Goal: Task Accomplishment & Management: Manage account settings

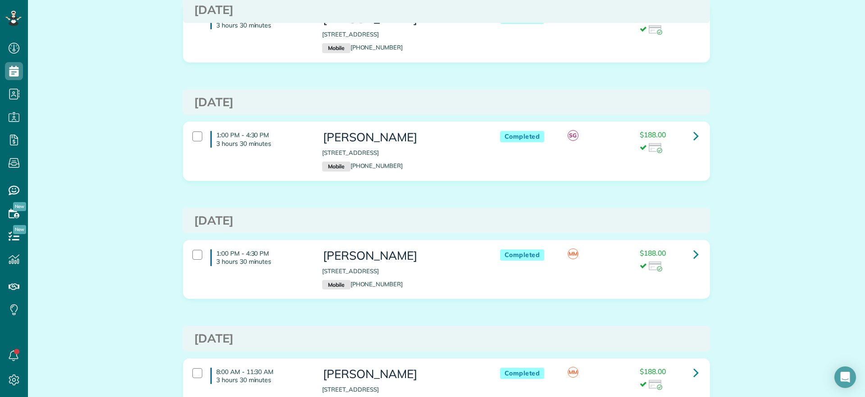
scroll to position [2072, 0]
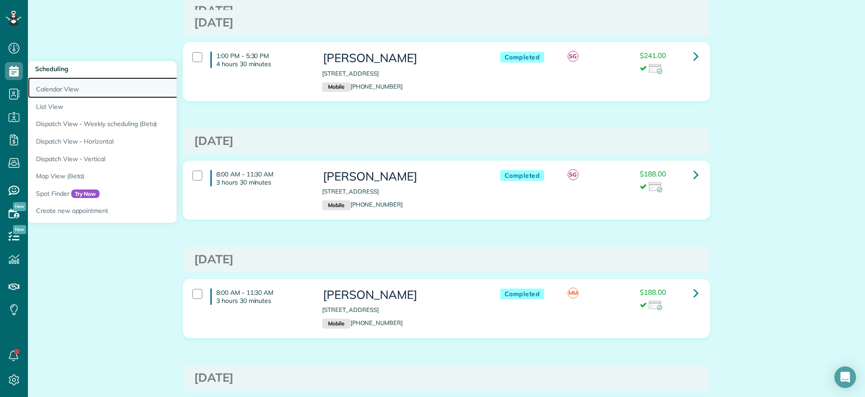
click at [46, 83] on link "Calendar View" at bounding box center [140, 87] width 225 height 21
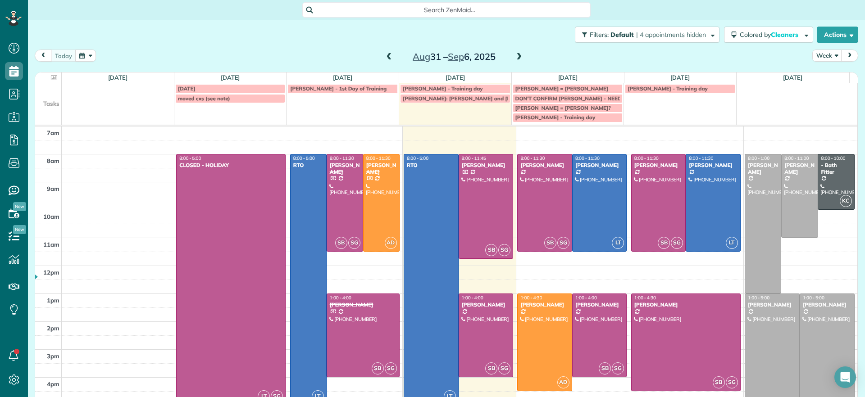
scroll to position [4, 4]
click at [384, 56] on span at bounding box center [389, 57] width 10 height 8
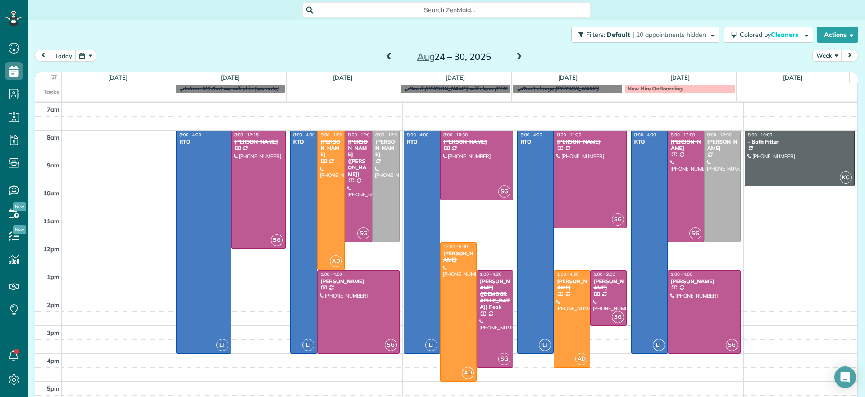
click at [514, 55] on span at bounding box center [519, 57] width 10 height 8
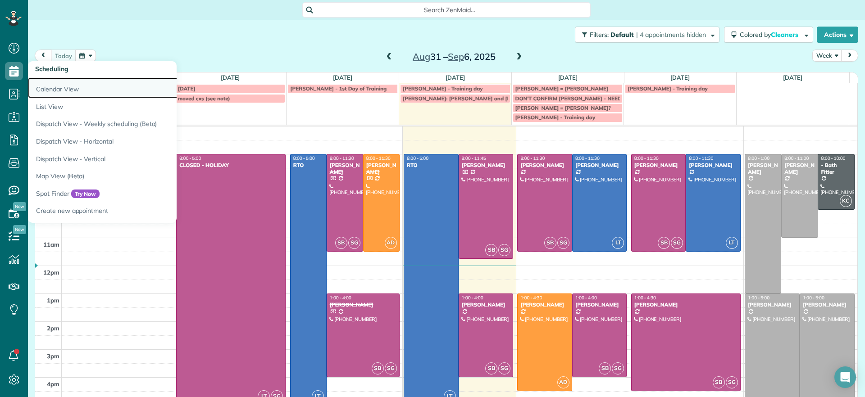
click at [51, 88] on link "Calendar View" at bounding box center [140, 87] width 225 height 21
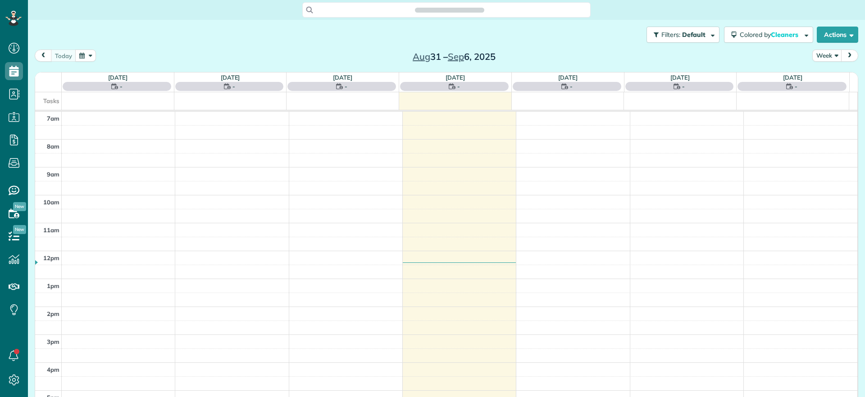
scroll to position [4, 4]
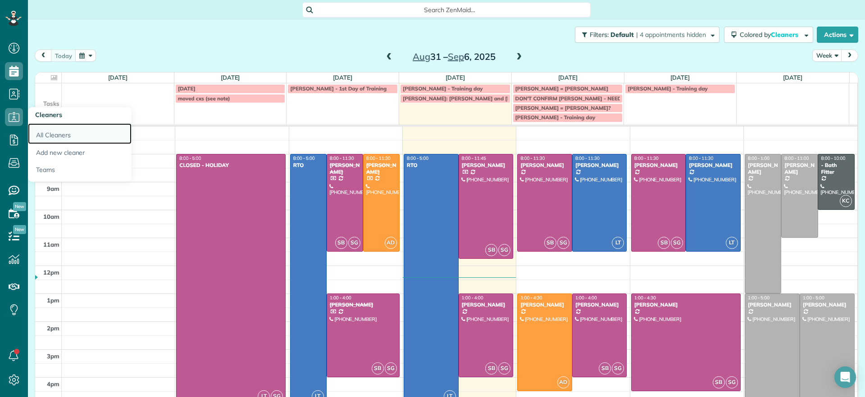
click at [32, 131] on link "All Cleaners" at bounding box center [80, 133] width 104 height 21
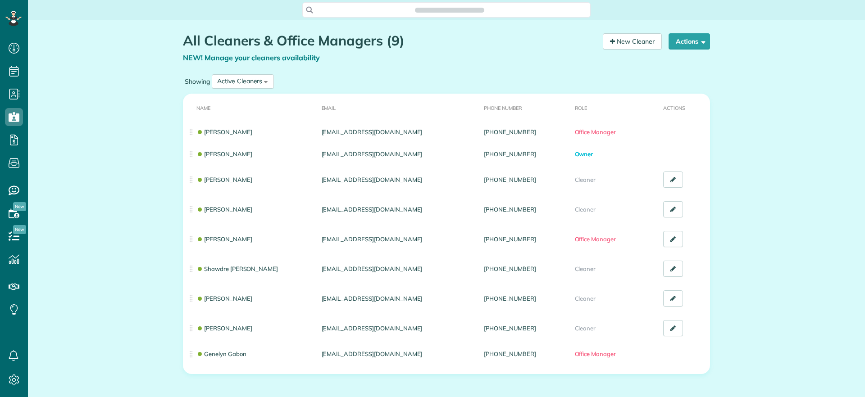
scroll to position [397, 28]
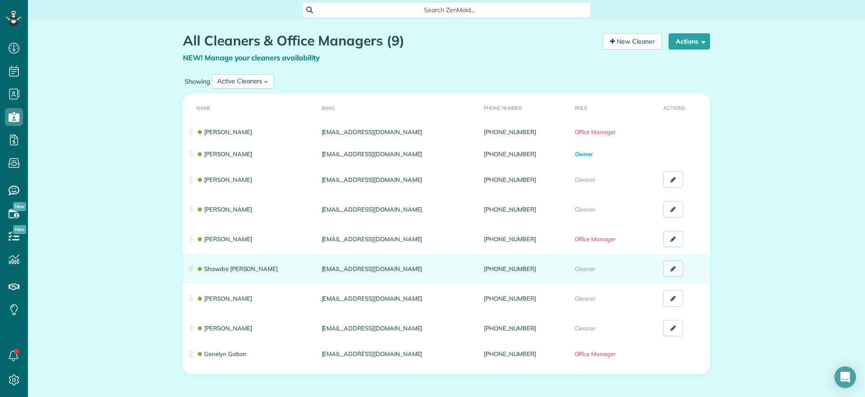
click at [673, 269] on link at bounding box center [673, 269] width 20 height 16
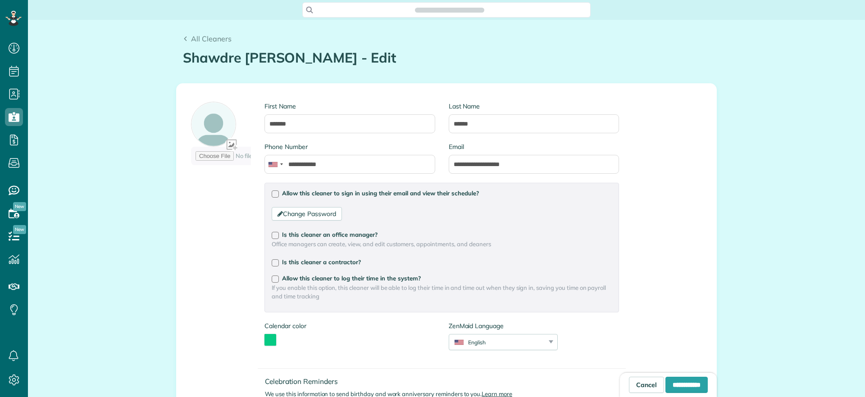
scroll to position [397, 28]
type input "**********"
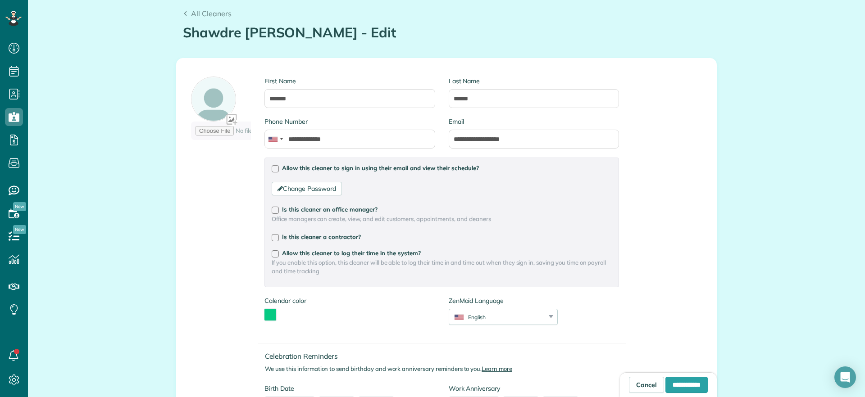
scroll to position [0, 0]
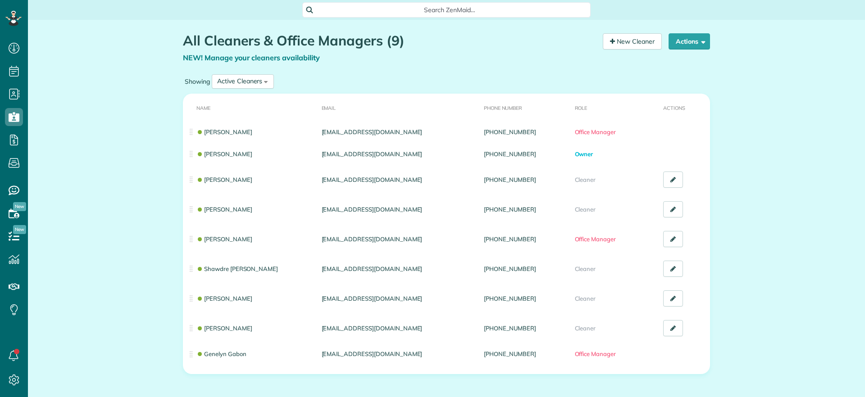
scroll to position [4, 4]
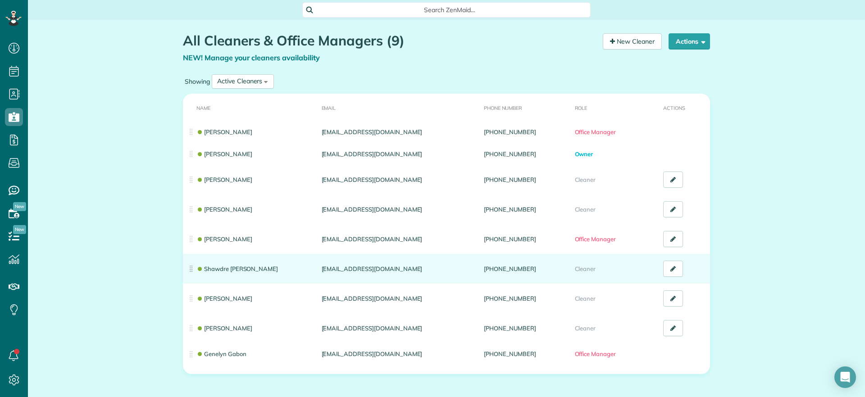
click at [227, 273] on td "Shawdre [PERSON_NAME]" at bounding box center [250, 269] width 135 height 30
click at [227, 268] on link "Shawdre [PERSON_NAME]" at bounding box center [237, 268] width 82 height 7
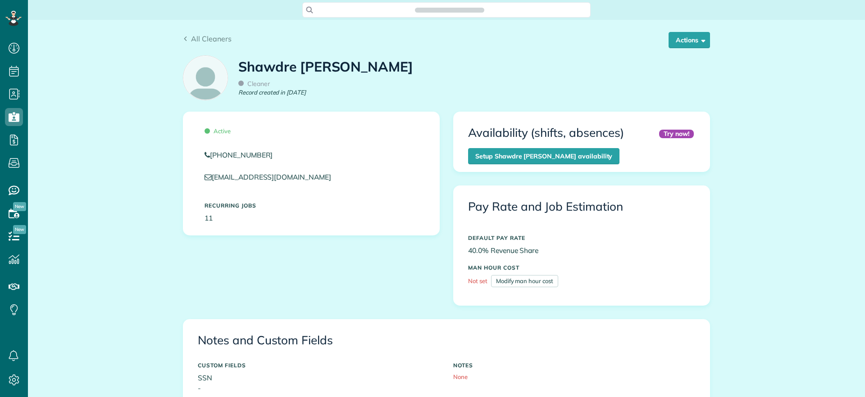
scroll to position [4, 4]
click at [687, 41] on button "Actions" at bounding box center [688, 40] width 41 height 16
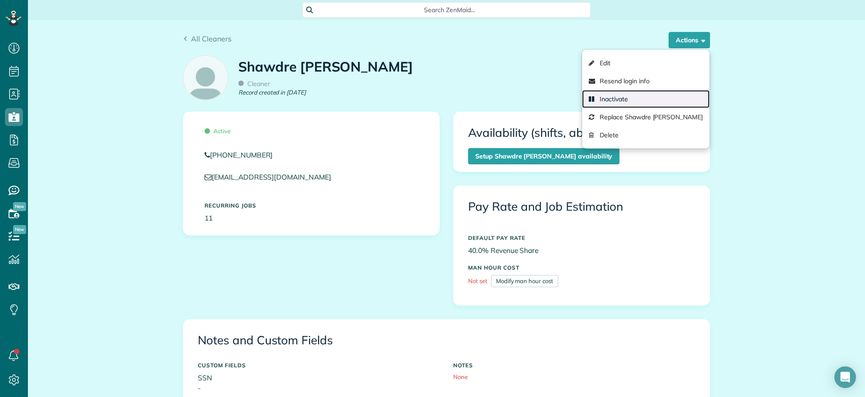
click at [649, 98] on link "Inactivate" at bounding box center [645, 99] width 127 height 18
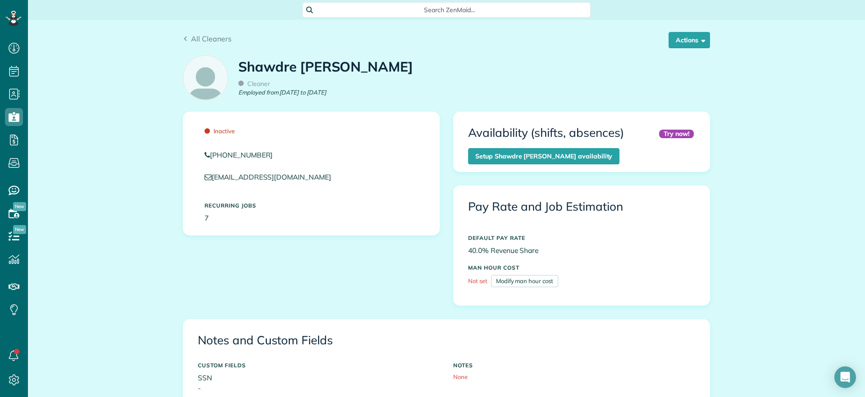
scroll to position [4, 4]
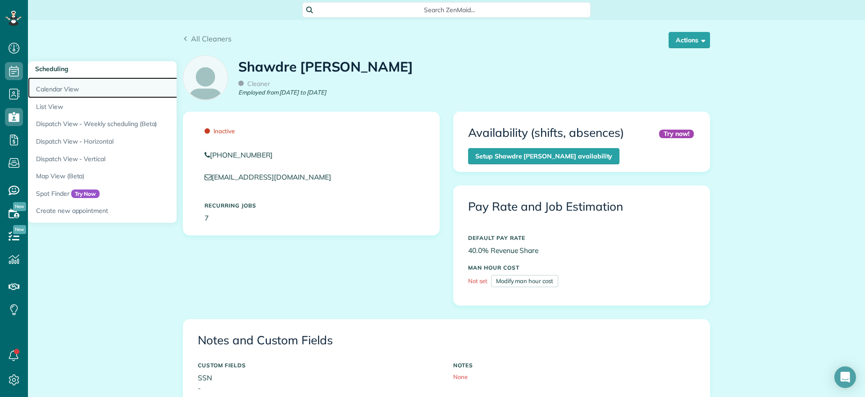
click at [40, 82] on link "Calendar View" at bounding box center [140, 87] width 225 height 21
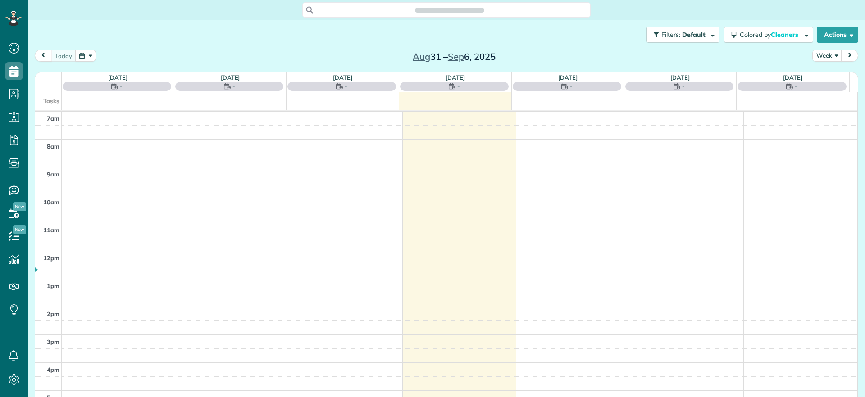
scroll to position [4, 4]
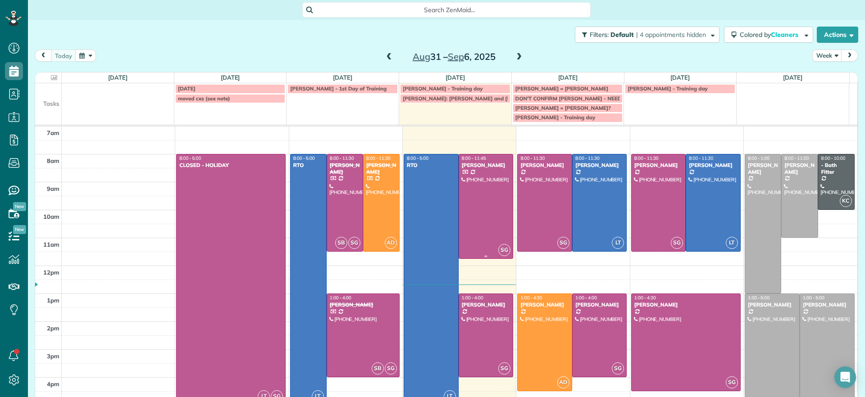
click at [474, 218] on div at bounding box center [486, 206] width 54 height 104
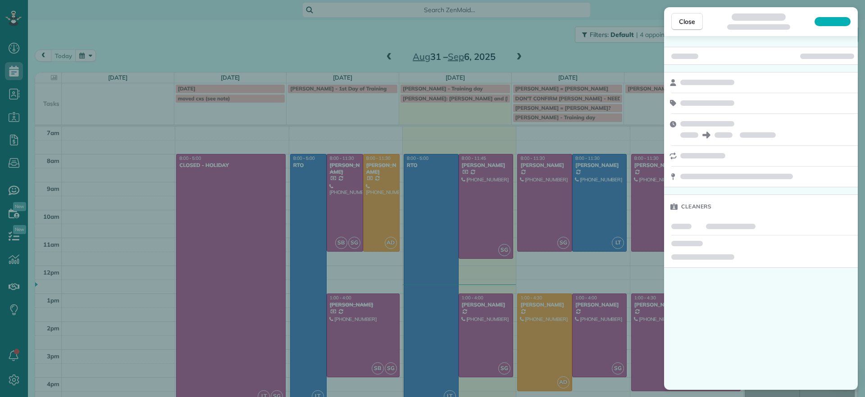
click at [622, 394] on div "Close Cleaners" at bounding box center [432, 198] width 865 height 397
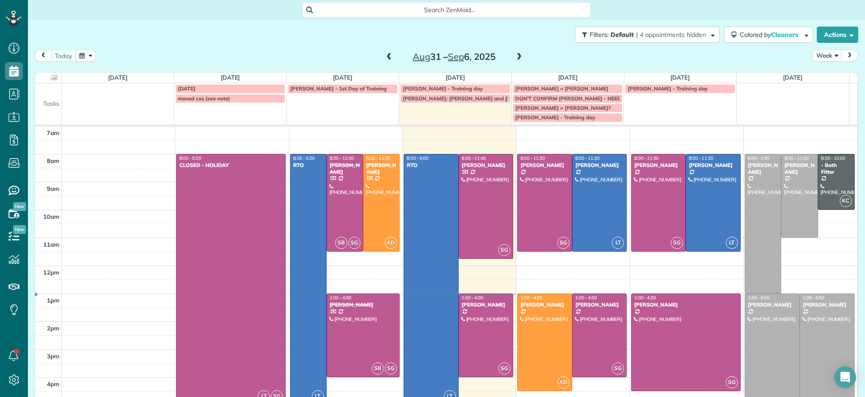
click at [350, 8] on span "Search ZenMaid…" at bounding box center [450, 9] width 274 height 9
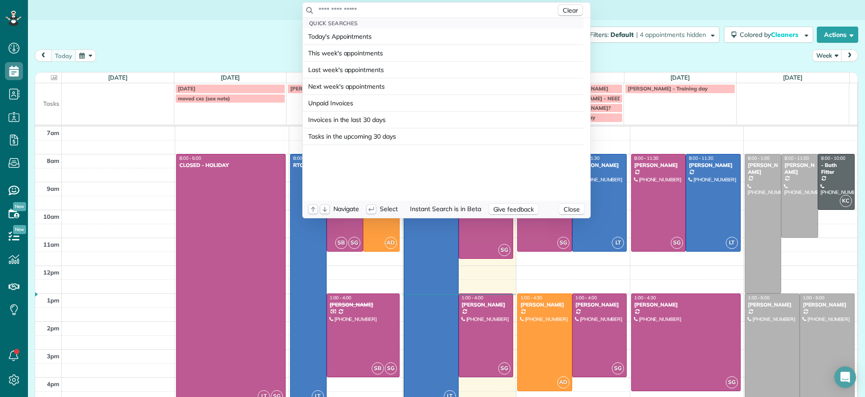
click at [358, 4] on div "Clear" at bounding box center [446, 10] width 287 height 15
click at [353, 12] on input "text" at bounding box center [437, 9] width 238 height 9
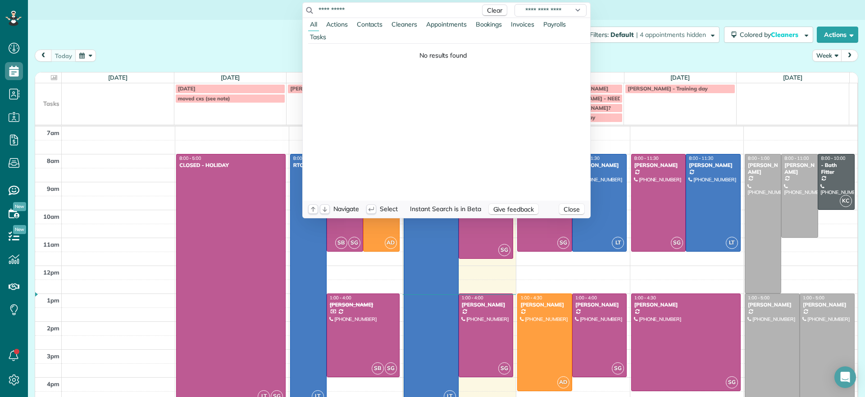
type input "**********"
click at [331, 7] on input "**********" at bounding box center [397, 9] width 158 height 9
click at [197, 19] on html "Dashboard Scheduling Calendar View List View Dispatch View - Weekly scheduling …" at bounding box center [432, 198] width 865 height 397
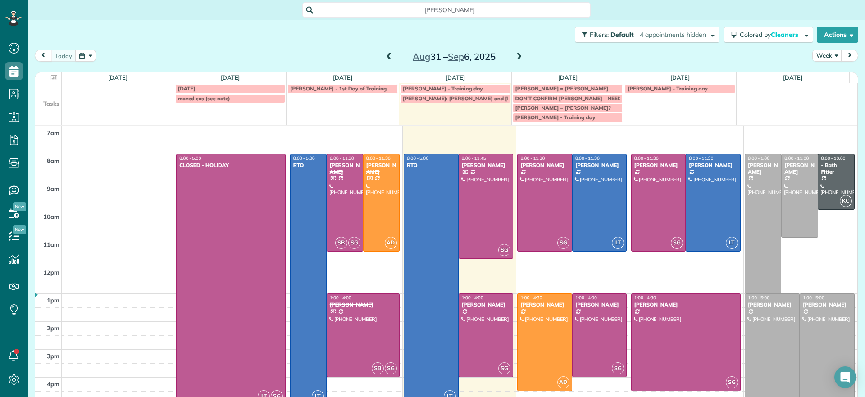
click at [175, 41] on div "Filters: Default | 4 appointments hidden Colored by Cleaners Color by Cleaner C…" at bounding box center [446, 35] width 837 height 30
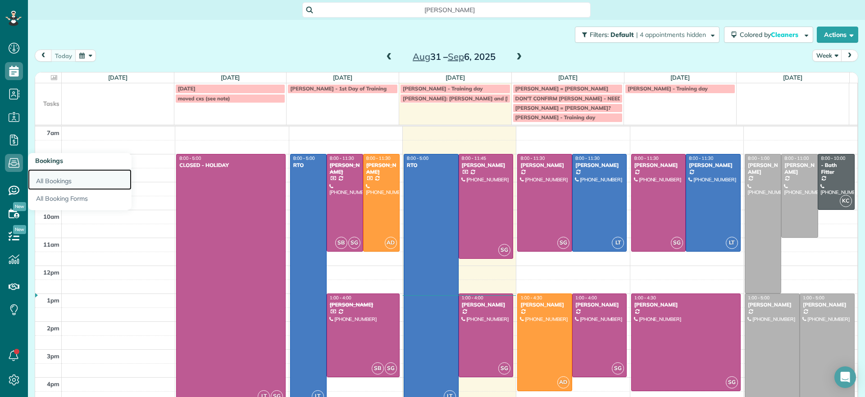
click at [60, 182] on link "All Bookings" at bounding box center [80, 179] width 104 height 21
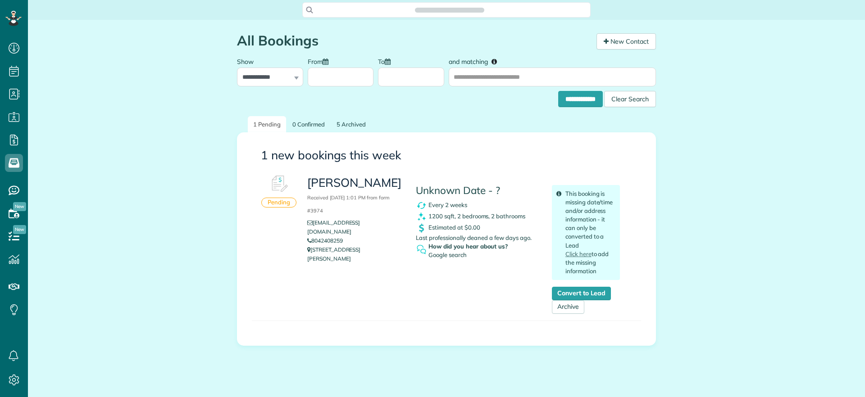
scroll to position [4, 4]
click at [581, 297] on link "Convert to Lead" at bounding box center [581, 294] width 59 height 14
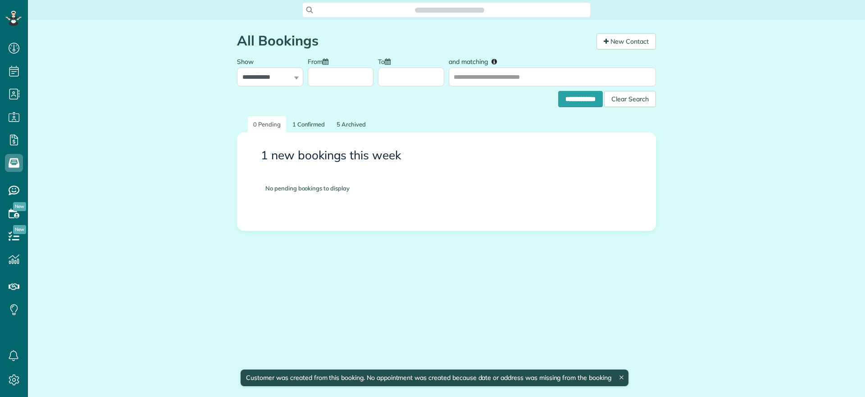
scroll to position [4, 4]
click at [383, 12] on span "Search ZenMaid…" at bounding box center [450, 9] width 274 height 9
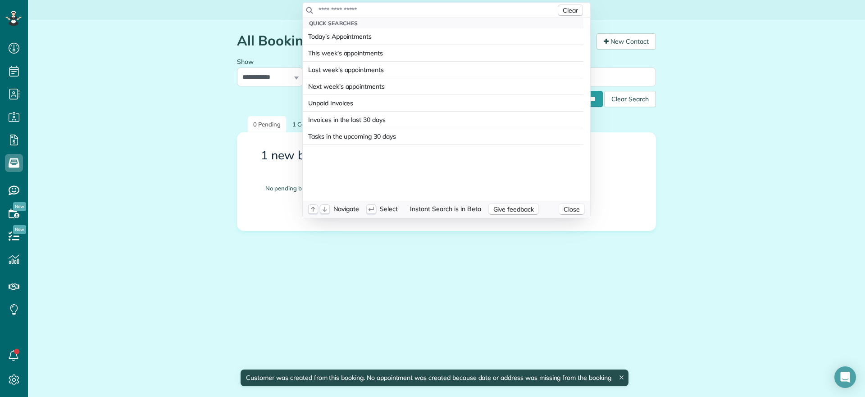
click at [409, 14] on input "text" at bounding box center [437, 9] width 238 height 9
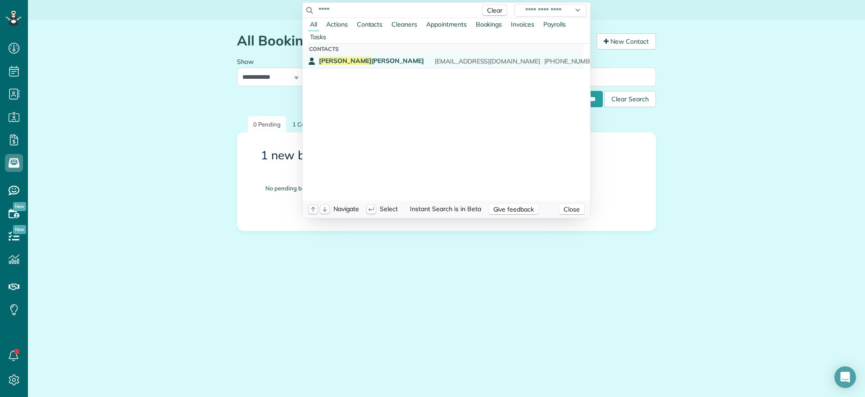
type input "****"
click at [338, 61] on span "Joel Adler" at bounding box center [371, 61] width 105 height 8
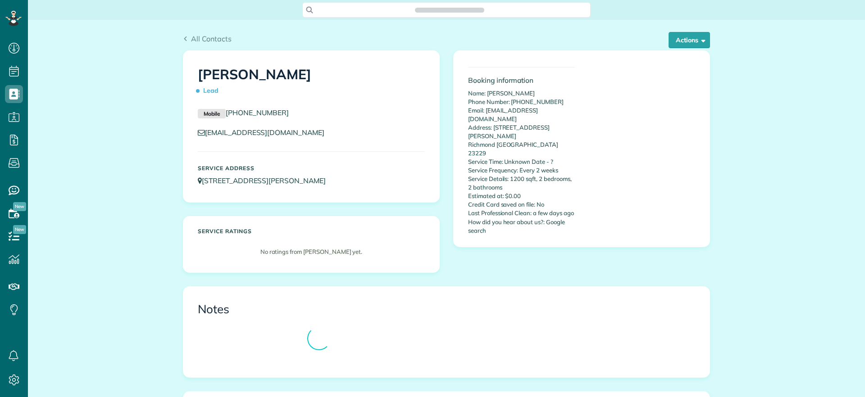
scroll to position [4, 4]
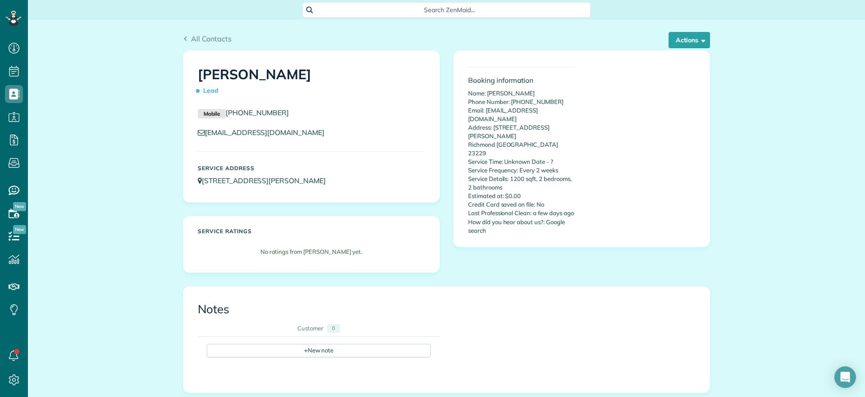
click at [600, 149] on div "Booking information Name: [PERSON_NAME] Phone Number: [PHONE_NUMBER] Email: [EM…" at bounding box center [581, 148] width 241 height 181
drag, startPoint x: 490, startPoint y: 117, endPoint x: 558, endPoint y: 131, distance: 69.0
click at [558, 131] on p "Name: Joel Adler Phone Number: 8042408259 Email: sbadler@aol.com Address: 8106 …" at bounding box center [521, 162] width 107 height 146
copy p "8106 Patterson Ave Richmond VA 23229"
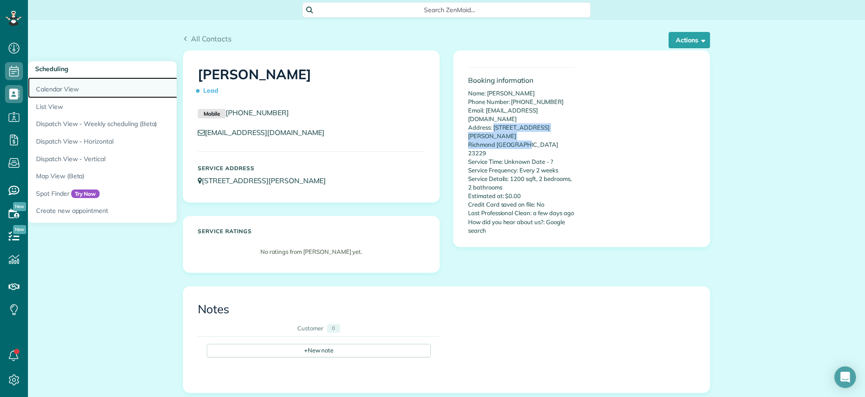
click at [53, 81] on link "Calendar View" at bounding box center [140, 87] width 225 height 21
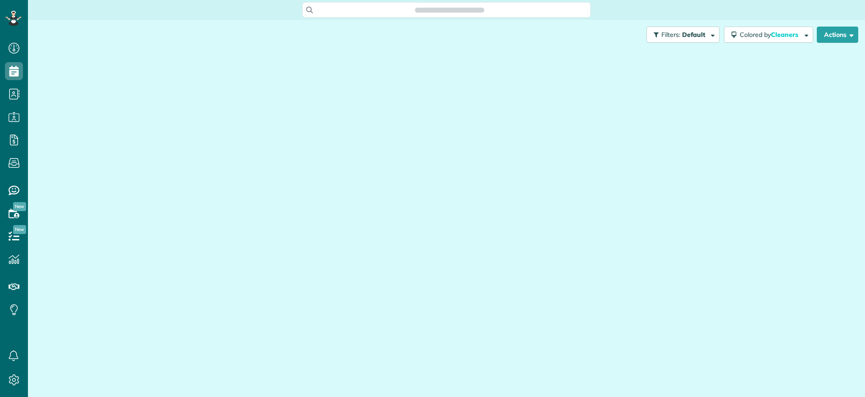
scroll to position [4, 4]
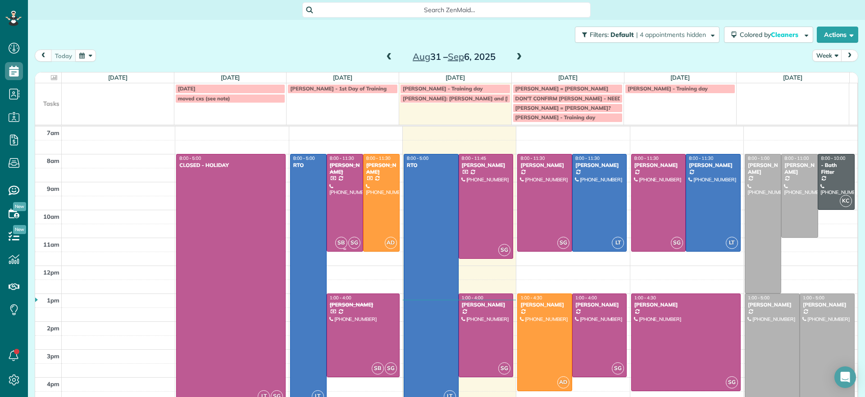
click at [333, 198] on div at bounding box center [345, 202] width 36 height 97
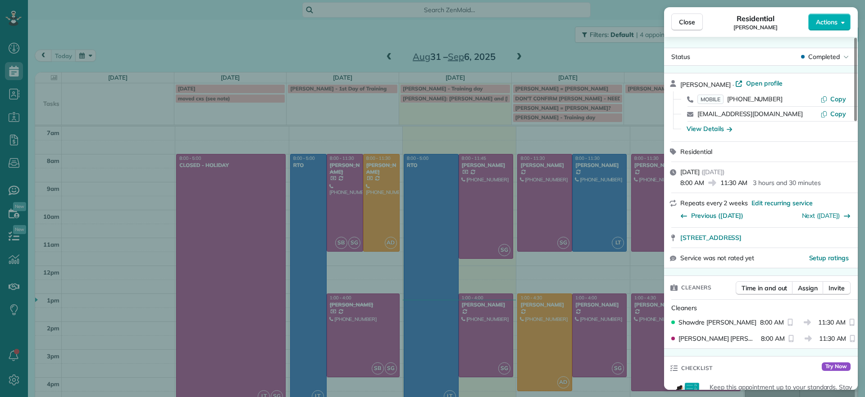
click at [446, 168] on div "Close Residential Jennifer Johnson Actions Status Completed Jennifer Johnson · …" at bounding box center [432, 198] width 865 height 397
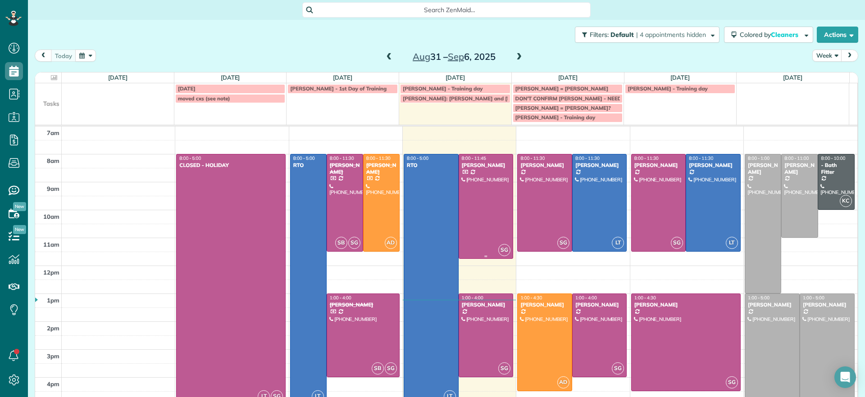
click at [487, 183] on div at bounding box center [486, 206] width 54 height 104
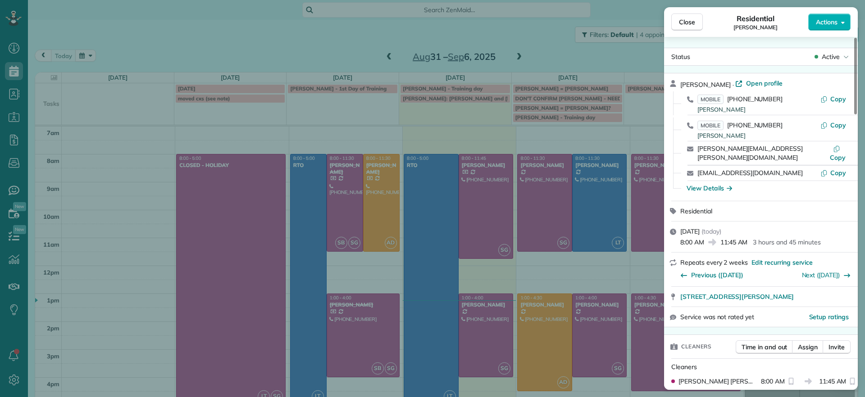
drag, startPoint x: 679, startPoint y: 289, endPoint x: 820, endPoint y: 297, distance: 141.2
click at [820, 297] on div "Chris Seamon · Open profile MOBILE (804) 349-4891 Chris Seamon Copy MOBILE (561…" at bounding box center [761, 200] width 194 height 254
click at [467, 332] on div "Close Residential Chris Seamon Actions Status Active Chris Seamon · Open profil…" at bounding box center [432, 198] width 865 height 397
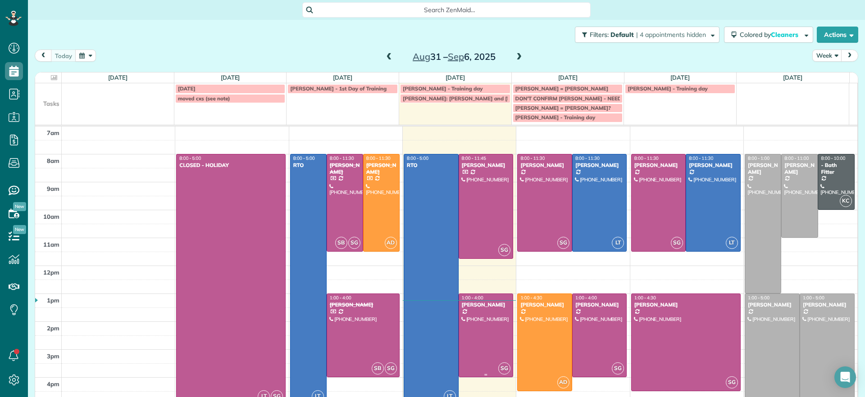
click at [467, 332] on div at bounding box center [486, 335] width 54 height 83
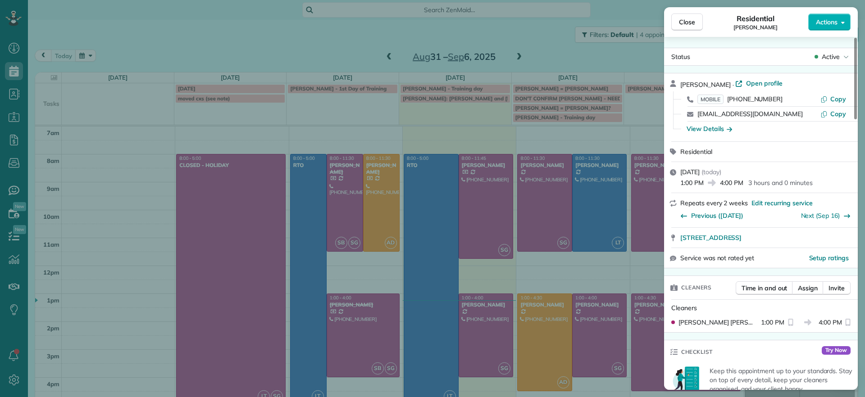
drag, startPoint x: 679, startPoint y: 239, endPoint x: 823, endPoint y: 244, distance: 144.2
click at [823, 244] on div "2611 Melbourne Drive Richmond VA 23225" at bounding box center [761, 238] width 194 height 20
click at [549, 45] on div "Close Residential Karen Shiner Actions Status Active Karen Shiner · Open profil…" at bounding box center [432, 198] width 865 height 397
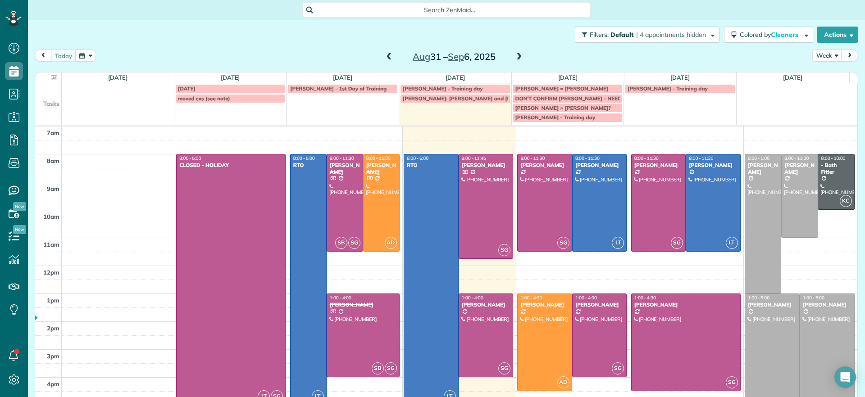
click at [514, 54] on span at bounding box center [519, 57] width 10 height 8
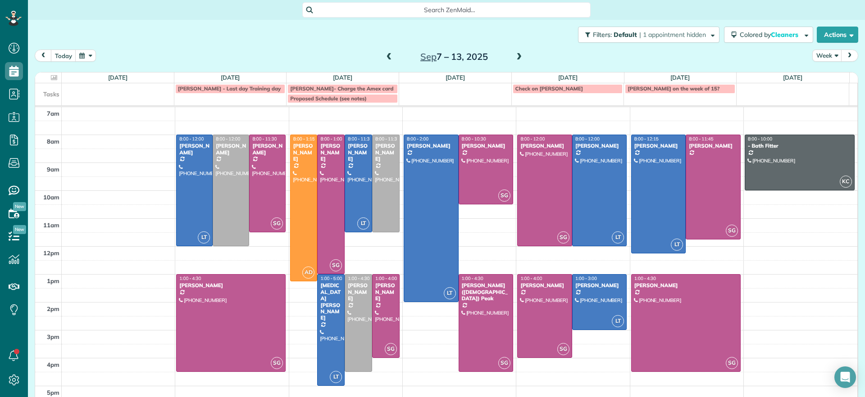
click at [385, 51] on span at bounding box center [389, 57] width 10 height 14
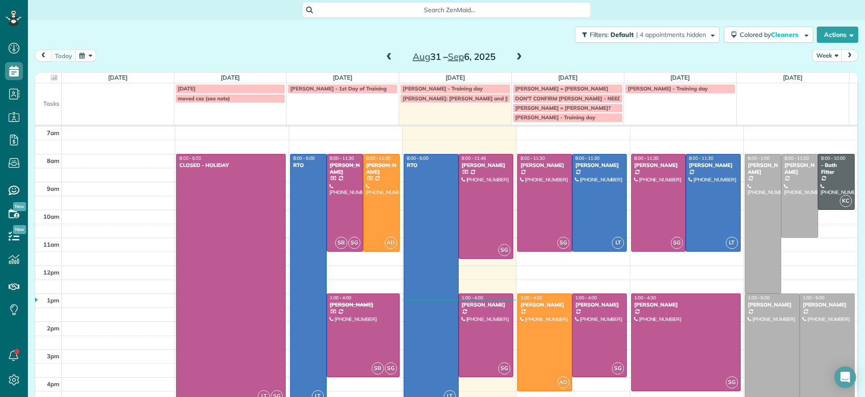
click at [515, 51] on span at bounding box center [519, 57] width 10 height 14
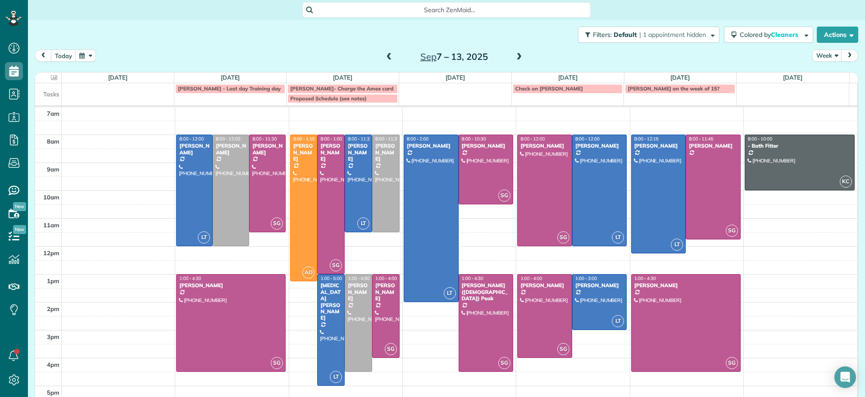
click at [380, 64] on div "today Week Sep 7 – 13, 2025" at bounding box center [446, 58] width 823 height 17
click at [385, 50] on div "Sep 7 – 13, 2025" at bounding box center [454, 57] width 144 height 14
click at [385, 54] on span at bounding box center [389, 57] width 10 height 8
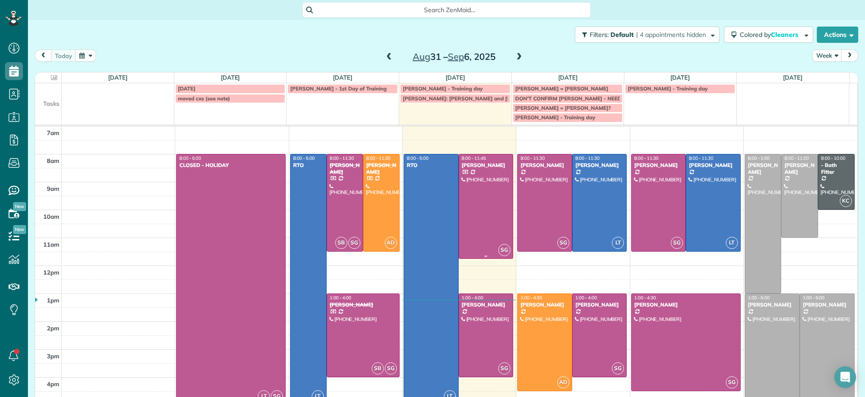
click at [466, 229] on div at bounding box center [486, 206] width 54 height 104
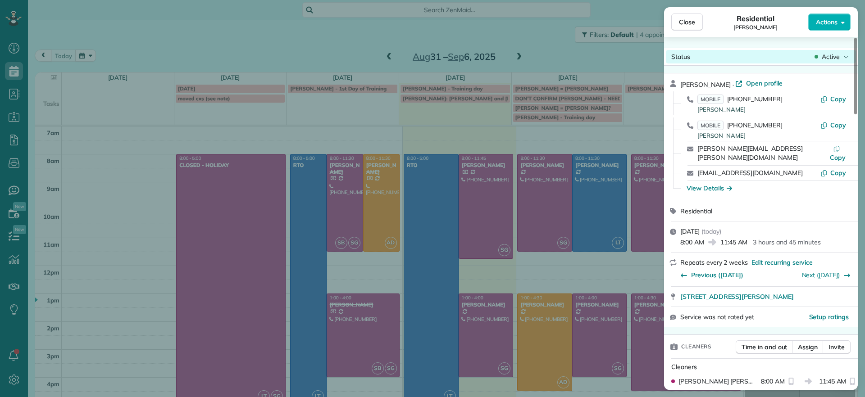
click at [822, 55] on span "Active" at bounding box center [831, 56] width 18 height 9
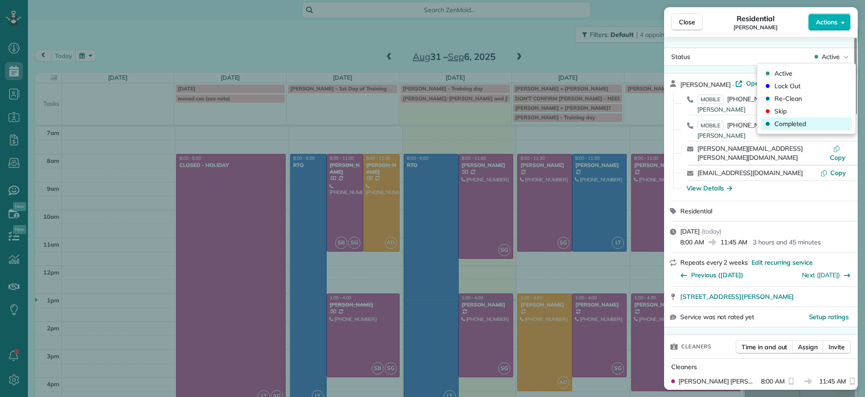
click at [794, 124] on span "Completed" at bounding box center [790, 123] width 32 height 9
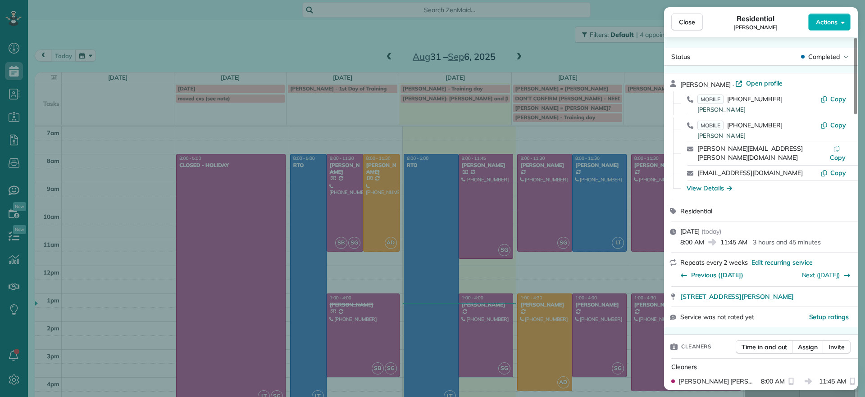
click at [340, 70] on div "Close Residential Chris Seamon Actions Status Completed Chris Seamon · Open pro…" at bounding box center [432, 198] width 865 height 397
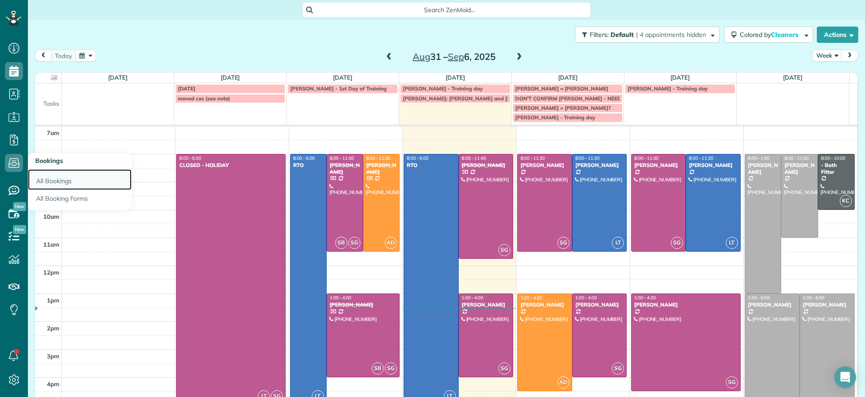
click at [50, 177] on link "All Bookings" at bounding box center [80, 179] width 104 height 21
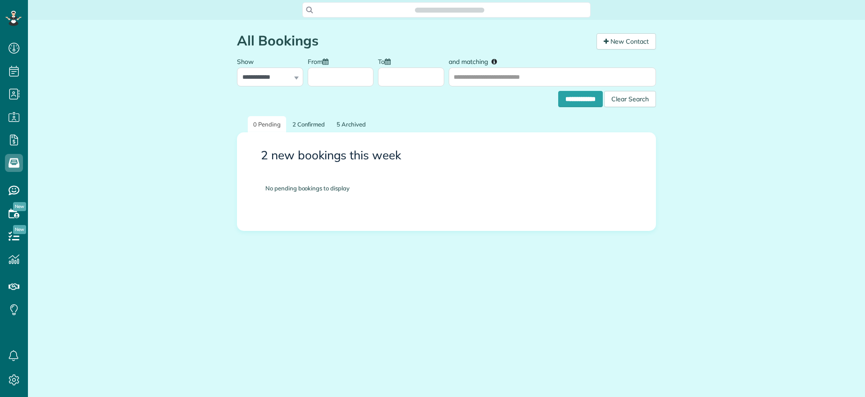
scroll to position [4, 4]
click at [341, 13] on span "Search ZenMaid…" at bounding box center [450, 9] width 274 height 9
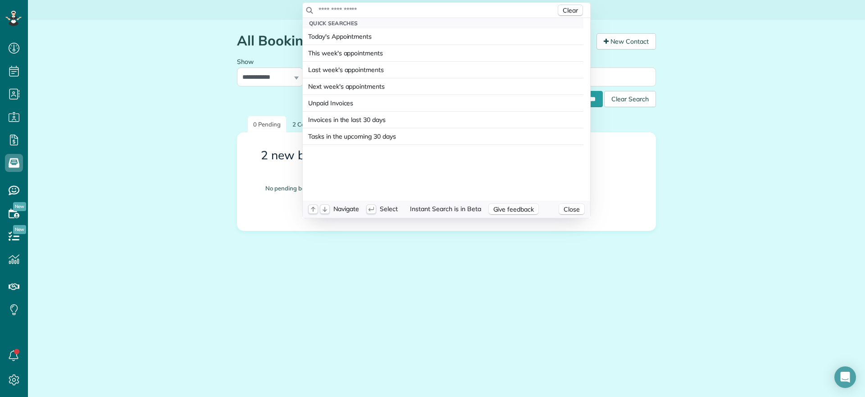
click at [393, 5] on input "text" at bounding box center [437, 9] width 238 height 9
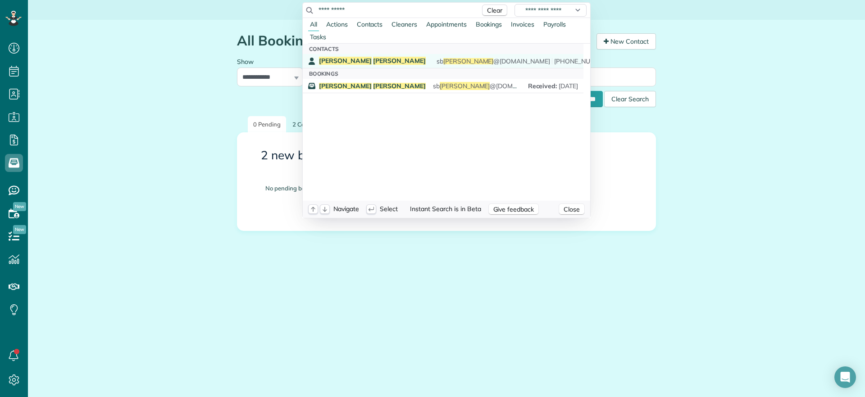
type input "**********"
click at [356, 59] on div "Joel Adler sb adler @aol.com (804) 240-8259" at bounding box center [449, 61] width 261 height 9
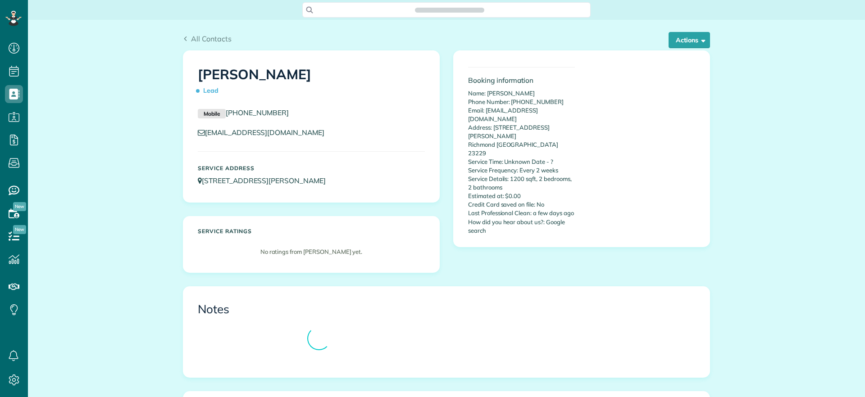
scroll to position [397, 28]
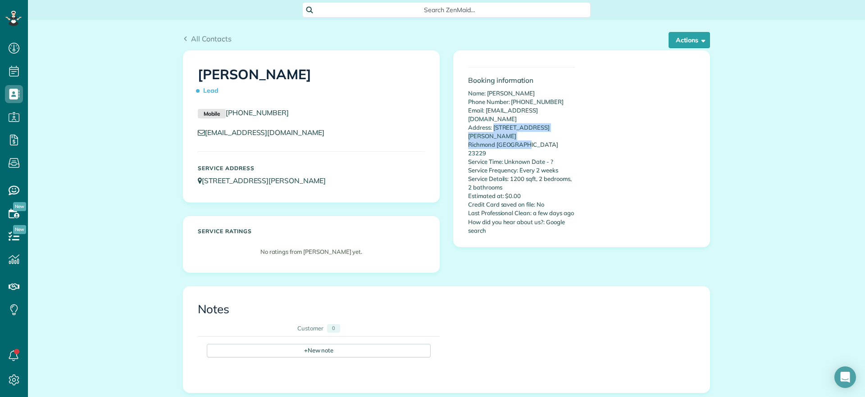
drag, startPoint x: 489, startPoint y: 118, endPoint x: 544, endPoint y: 128, distance: 56.3
click at [544, 128] on p "Name: [PERSON_NAME] Phone Number: [PHONE_NUMBER] Email: [EMAIL_ADDRESS][DOMAIN_…" at bounding box center [521, 162] width 107 height 146
copy p "[STREET_ADDRESS][PERSON_NAME]"
drag, startPoint x: 636, startPoint y: 129, endPoint x: 627, endPoint y: 127, distance: 9.6
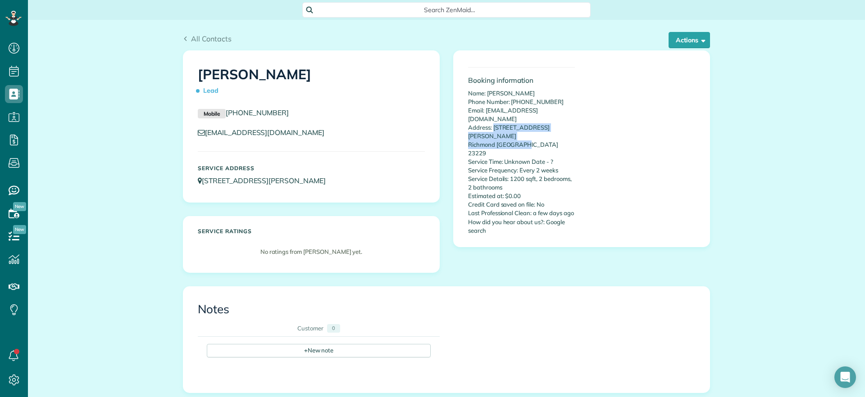
click at [636, 129] on div "Booking information Name: [PERSON_NAME] Phone Number: [PHONE_NUMBER] Email: [EM…" at bounding box center [581, 148] width 241 height 181
click at [521, 118] on p "Name: [PERSON_NAME] Phone Number: [PHONE_NUMBER] Email: [EMAIL_ADDRESS][DOMAIN_…" at bounding box center [521, 162] width 107 height 146
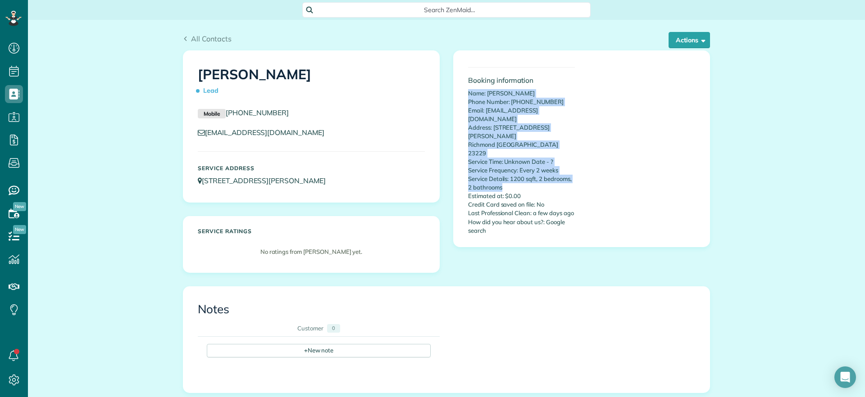
drag, startPoint x: 463, startPoint y: 92, endPoint x: 553, endPoint y: 166, distance: 117.1
click at [553, 166] on div "Booking information Name: Joel Adler Phone Number: 8042408259 Email: sbadler@ao…" at bounding box center [521, 148] width 120 height 181
copy p "Name: Joel Adler Phone Number: 8042408259 Email: sbadler@aol.com Address: 8106 …"
click at [560, 153] on p "Name: Joel Adler Phone Number: 8042408259 Email: sbadler@aol.com Address: 8106 …" at bounding box center [521, 162] width 107 height 146
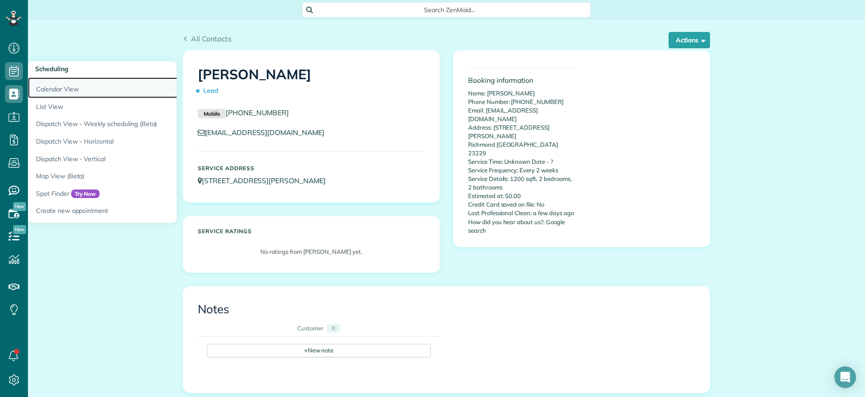
click at [50, 84] on link "Calendar View" at bounding box center [140, 87] width 225 height 21
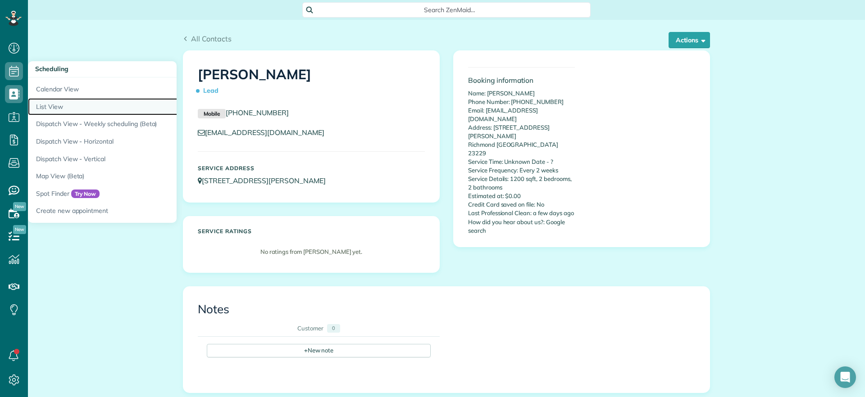
click at [48, 99] on link "List View" at bounding box center [140, 107] width 225 height 18
drag, startPoint x: 48, startPoint y: 99, endPoint x: 45, endPoint y: 90, distance: 9.4
click at [49, 99] on link "List View" at bounding box center [140, 107] width 225 height 18
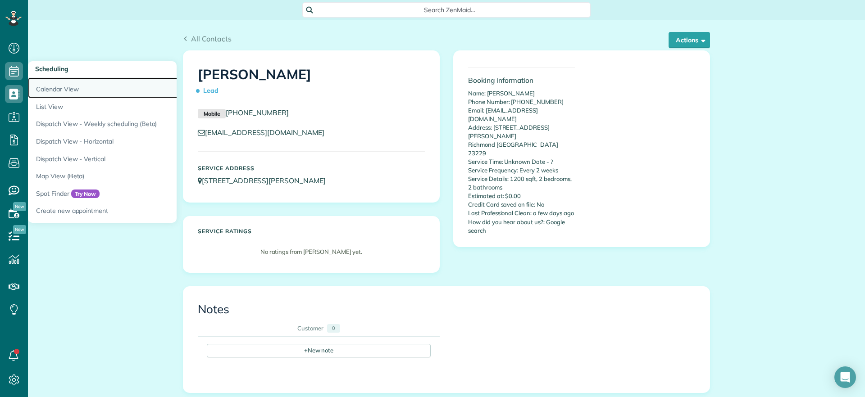
click at [45, 89] on link "Calendar View" at bounding box center [140, 87] width 225 height 21
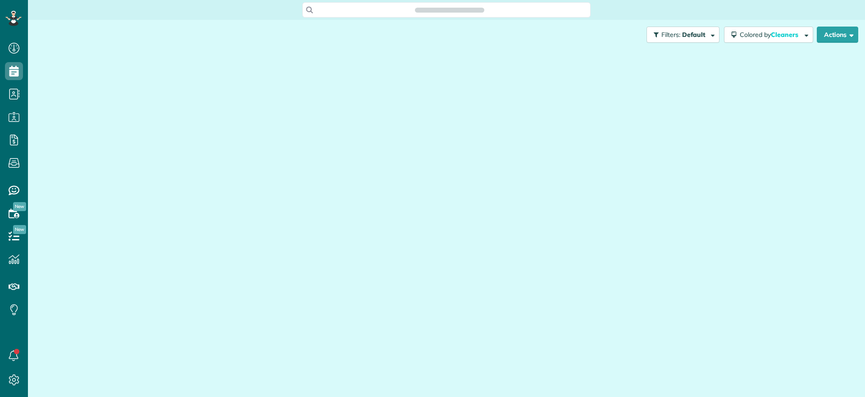
scroll to position [4, 4]
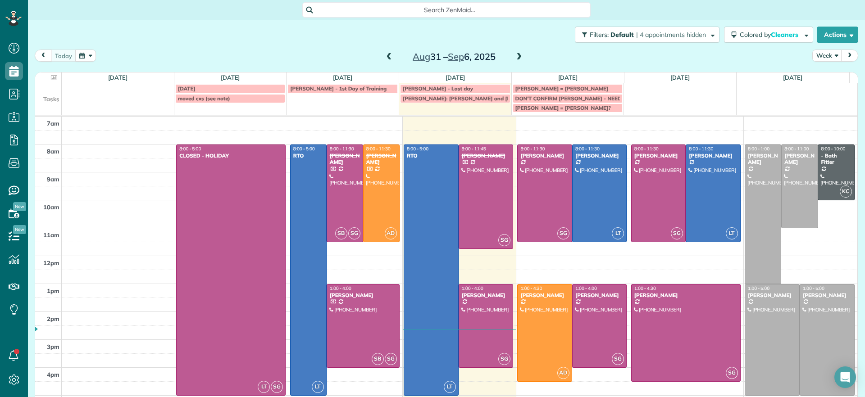
click at [514, 56] on span at bounding box center [519, 57] width 10 height 8
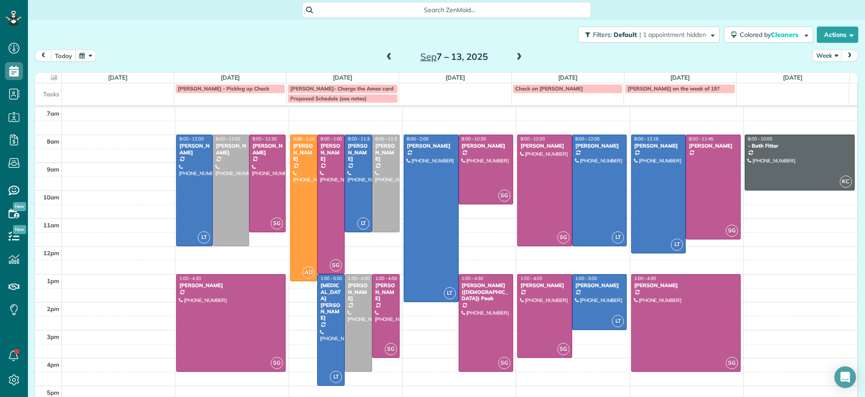
click at [515, 59] on span at bounding box center [519, 57] width 10 height 8
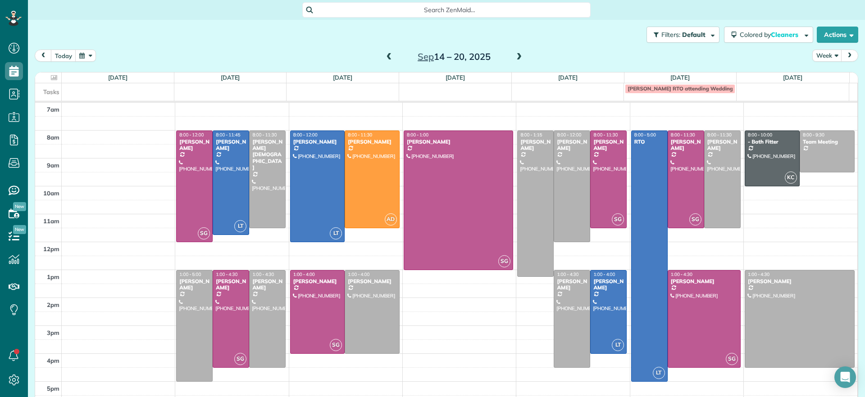
click at [386, 57] on span at bounding box center [389, 57] width 10 height 8
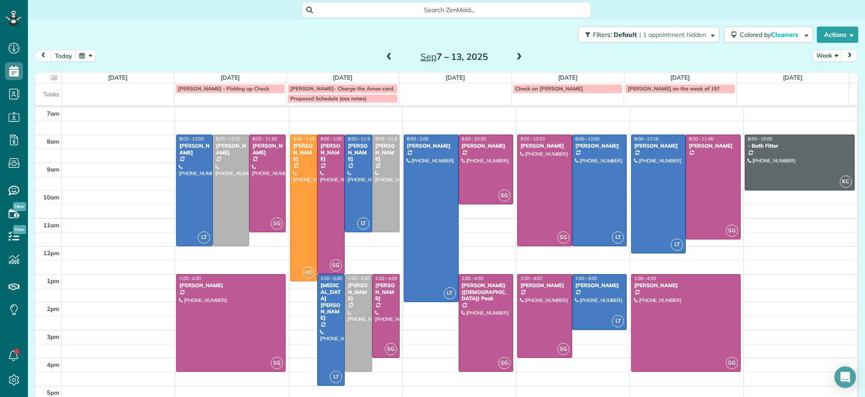
click at [516, 56] on span at bounding box center [519, 57] width 10 height 8
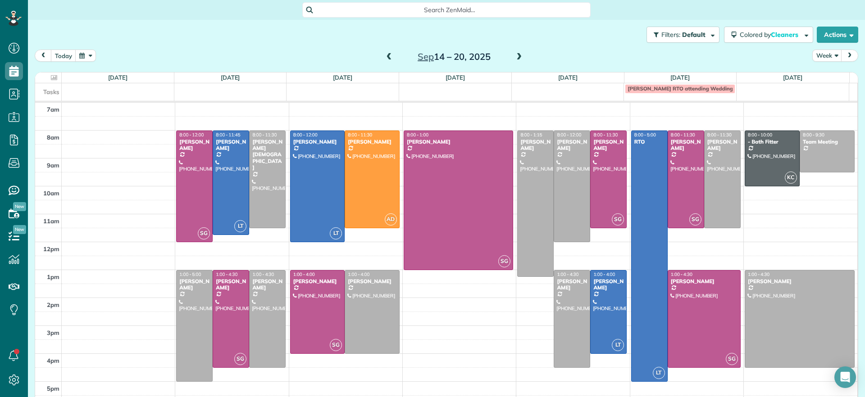
click at [396, 12] on span "Search ZenMaid…" at bounding box center [450, 9] width 274 height 9
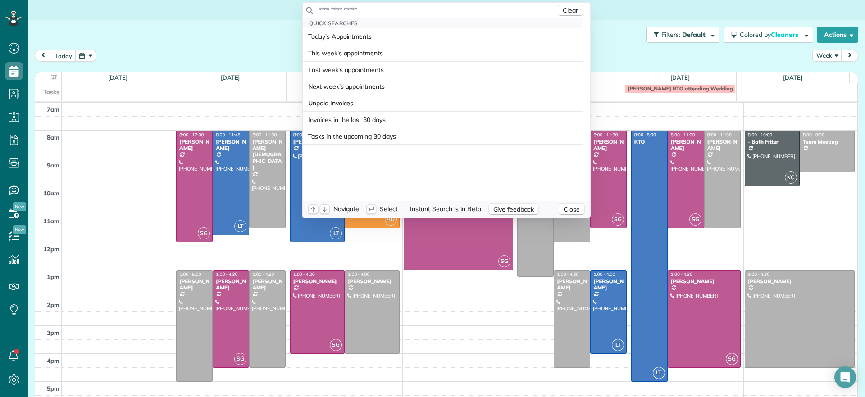
click at [383, 16] on div "Clear" at bounding box center [446, 10] width 287 height 15
click at [358, 14] on div "Clear" at bounding box center [446, 10] width 287 height 15
click at [356, 8] on input "text" at bounding box center [437, 9] width 238 height 9
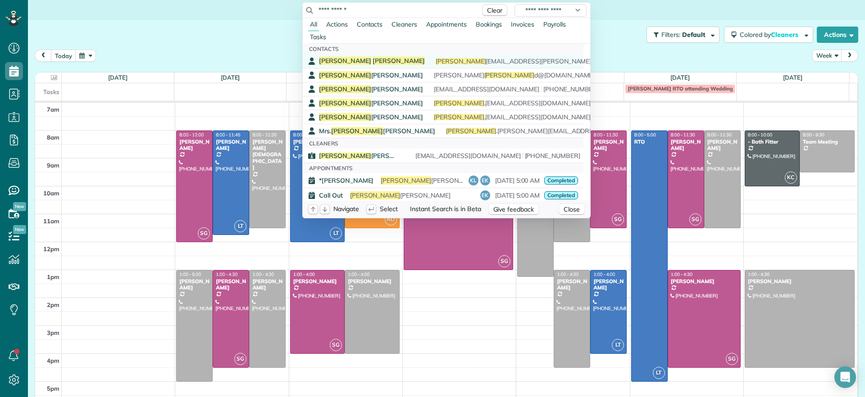
type input "**********"
click at [471, 59] on span "emma aa.susan@gmail.com" at bounding box center [539, 61] width 206 height 6
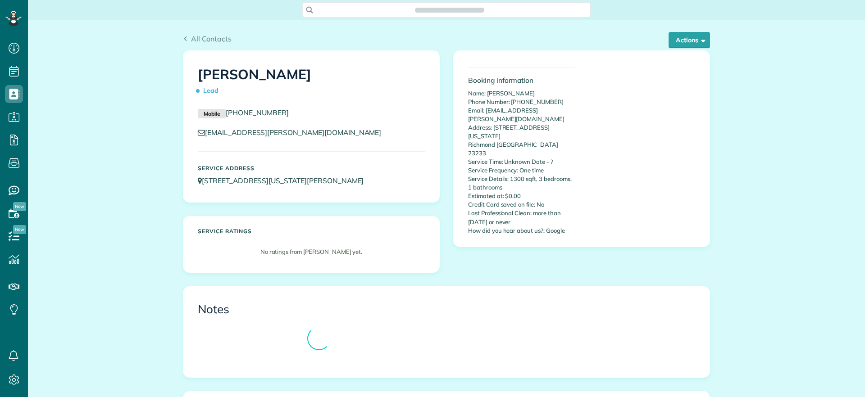
scroll to position [4, 4]
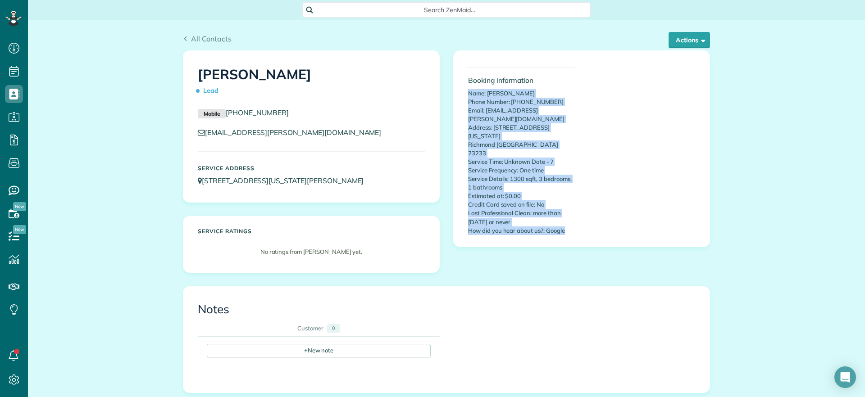
drag, startPoint x: 463, startPoint y: 95, endPoint x: 562, endPoint y: 203, distance: 146.0
click at [562, 203] on div "Booking information Name: [PERSON_NAME] Phone Number: [PHONE_NUMBER] Email: [EM…" at bounding box center [521, 148] width 120 height 181
copy p "Name: [PERSON_NAME] Phone Number: [PHONE_NUMBER] Email: [EMAIL_ADDRESS][PERSON_…"
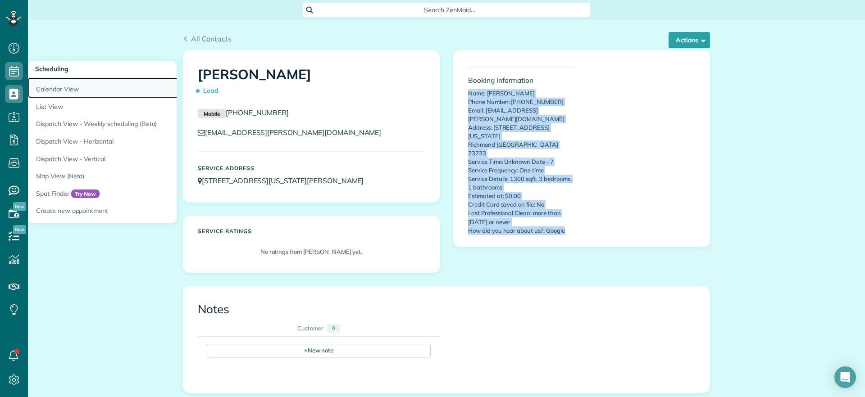
click at [35, 89] on link "Calendar View" at bounding box center [140, 87] width 225 height 21
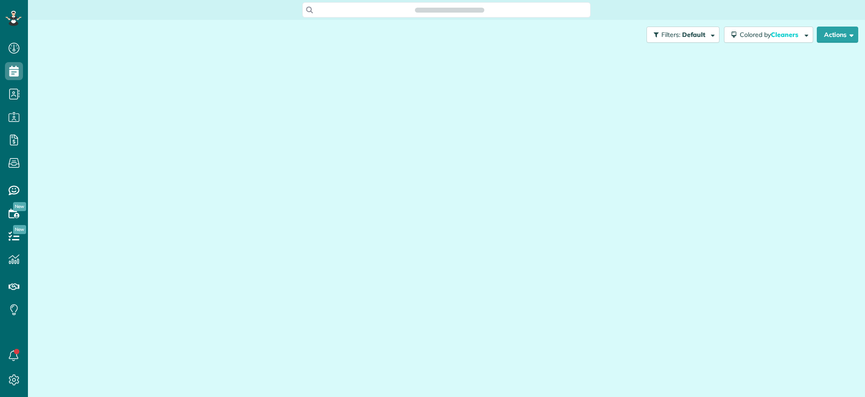
scroll to position [4, 4]
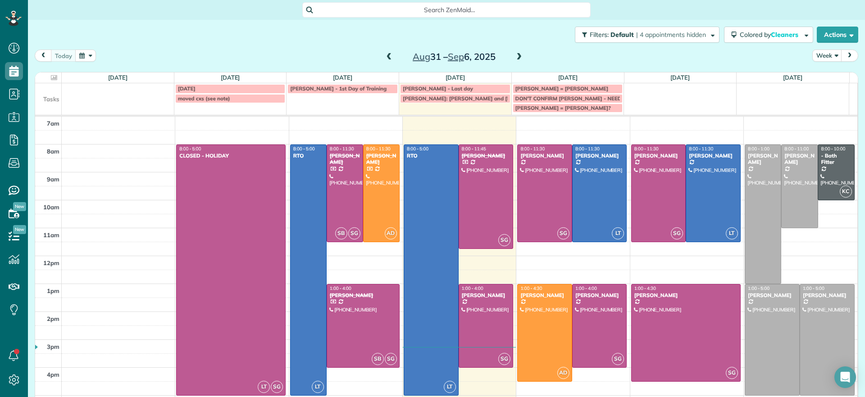
click at [516, 57] on span at bounding box center [519, 57] width 10 height 8
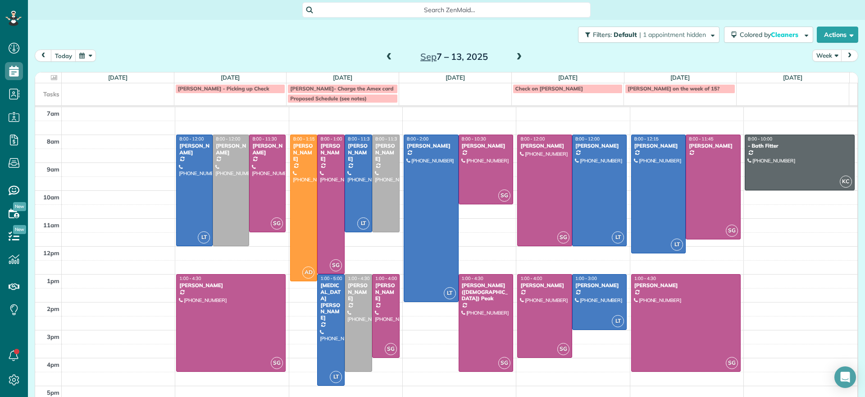
click at [384, 59] on span at bounding box center [389, 57] width 10 height 8
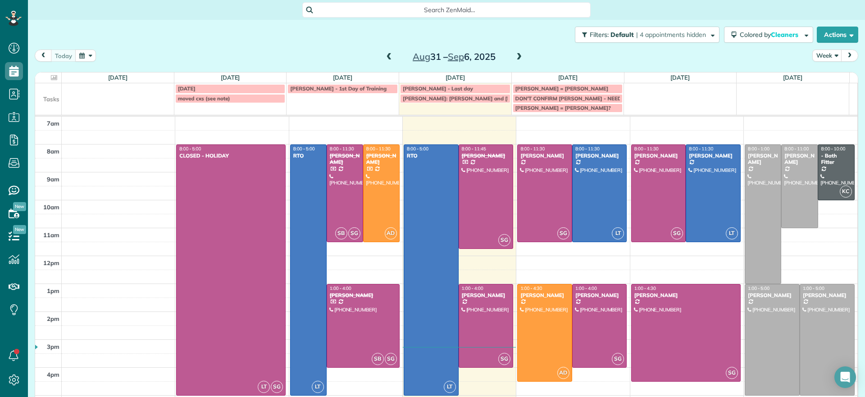
click at [514, 55] on span at bounding box center [519, 57] width 10 height 8
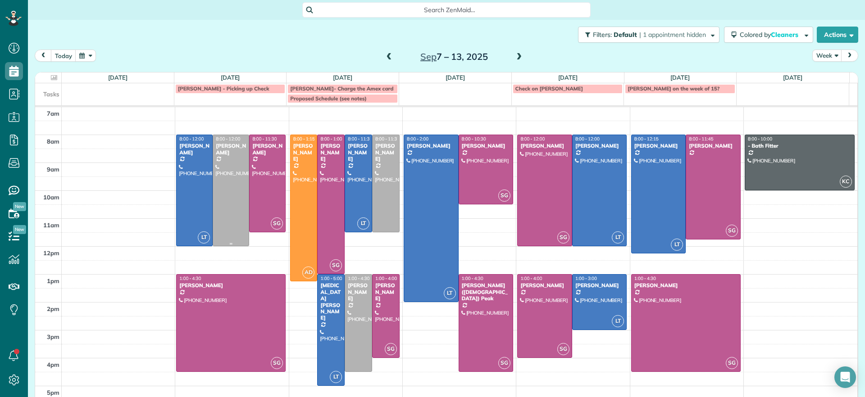
click at [222, 195] on div at bounding box center [231, 190] width 36 height 111
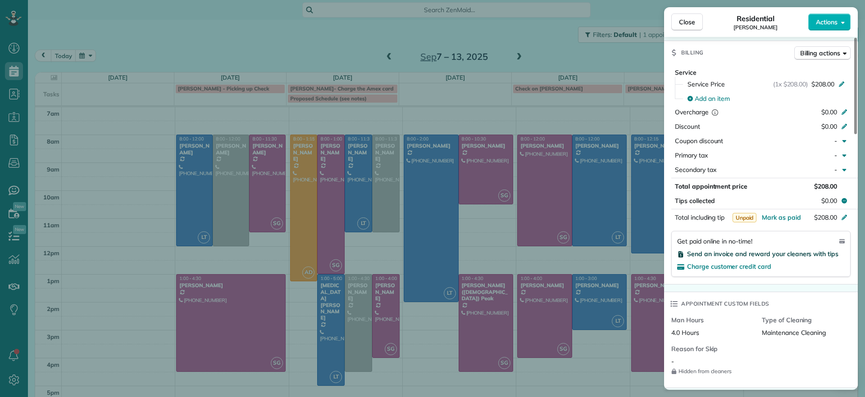
scroll to position [684, 0]
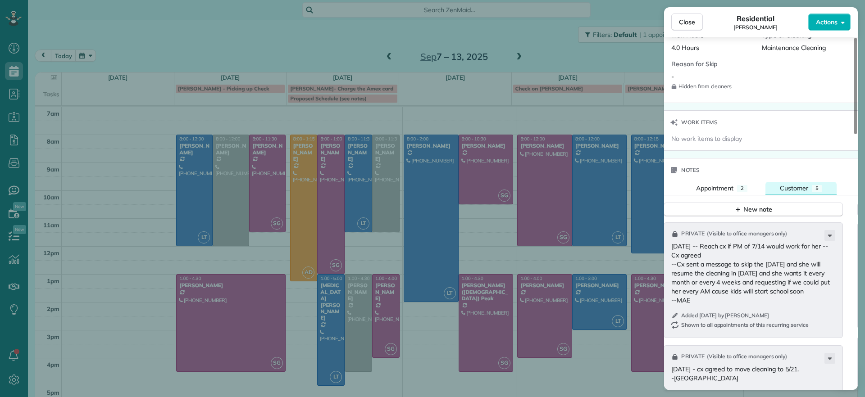
click at [799, 184] on span "Customer" at bounding box center [794, 188] width 28 height 8
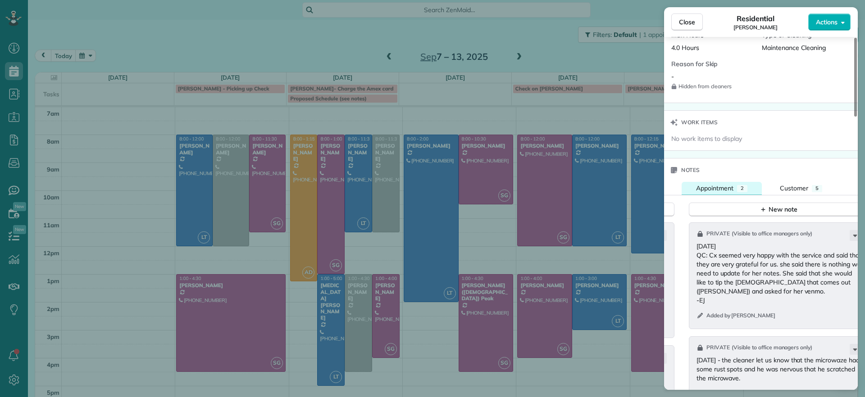
click at [722, 184] on span "Appointment" at bounding box center [714, 188] width 37 height 8
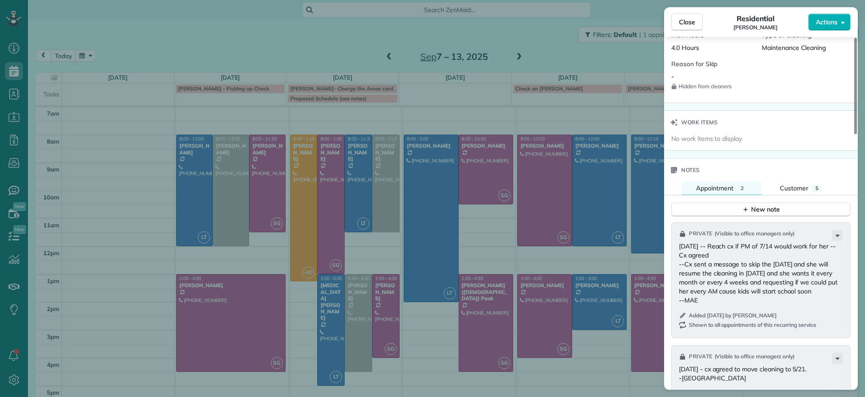
click at [181, 49] on div "Close Residential Hannah Koca Actions Status Active Hannah Koca · Open profile …" at bounding box center [432, 198] width 865 height 397
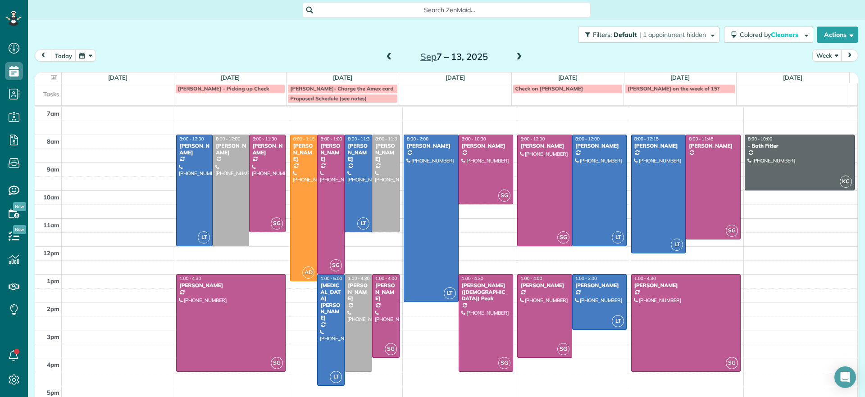
click at [514, 58] on span at bounding box center [519, 57] width 10 height 8
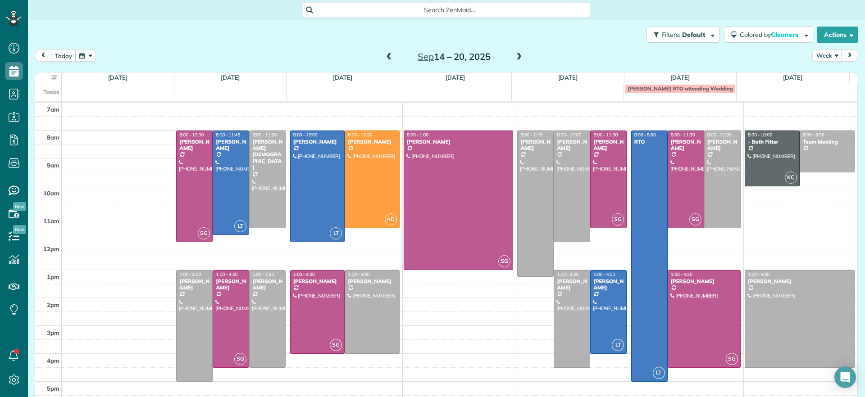
click at [385, 58] on span at bounding box center [389, 57] width 10 height 8
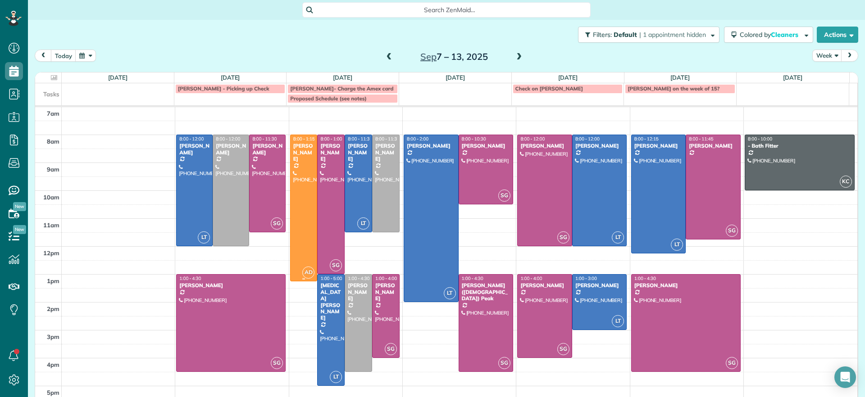
click at [302, 194] on div at bounding box center [304, 208] width 27 height 146
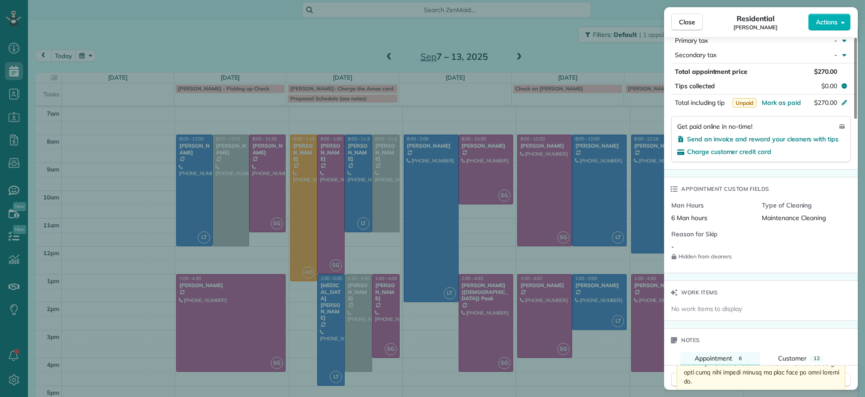
scroll to position [735, 0]
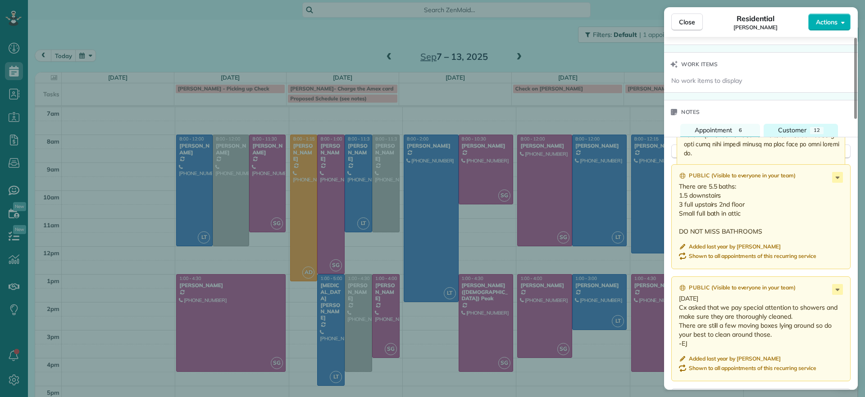
click at [804, 132] on span "Customer" at bounding box center [792, 130] width 28 height 8
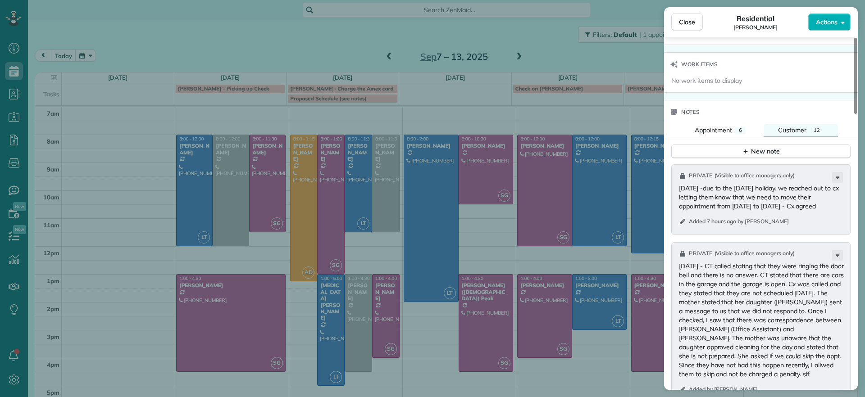
click at [471, 67] on div "Close Residential Jennifer Hunte Actions Status Active Jennifer Hunte · Open pr…" at bounding box center [432, 198] width 865 height 397
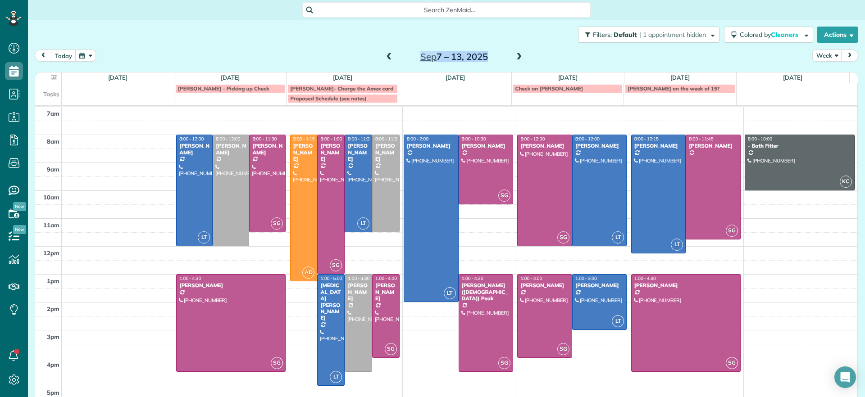
click at [382, 55] on div "Sep 7 – 13, 2025" at bounding box center [454, 57] width 144 height 14
click at [384, 55] on span at bounding box center [389, 57] width 10 height 8
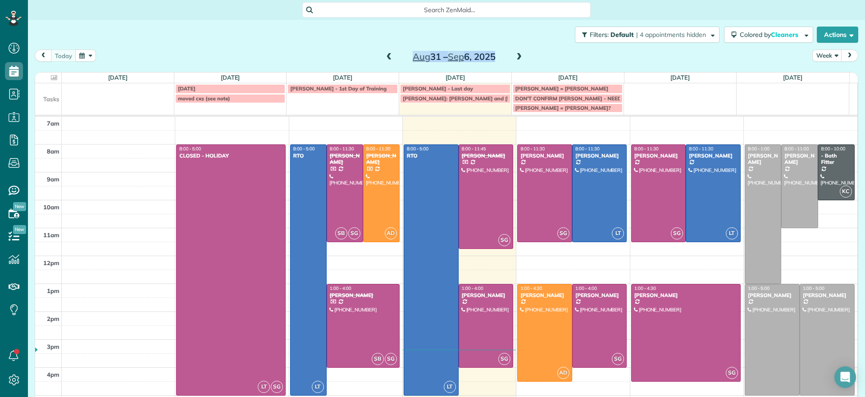
click at [514, 54] on span at bounding box center [519, 57] width 10 height 8
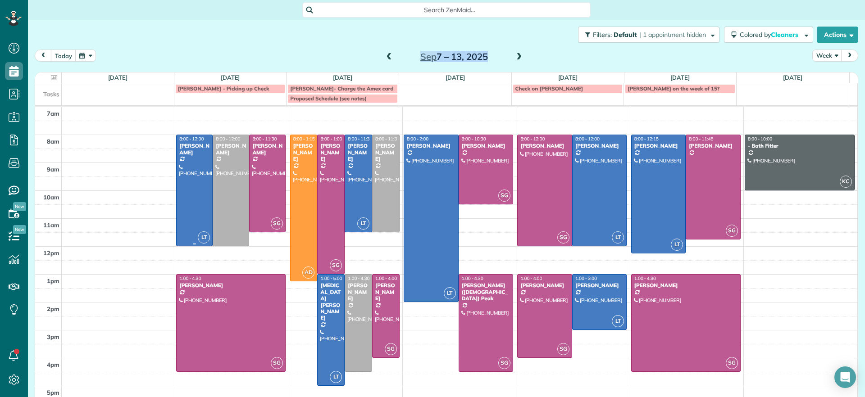
click at [183, 173] on div at bounding box center [195, 190] width 36 height 111
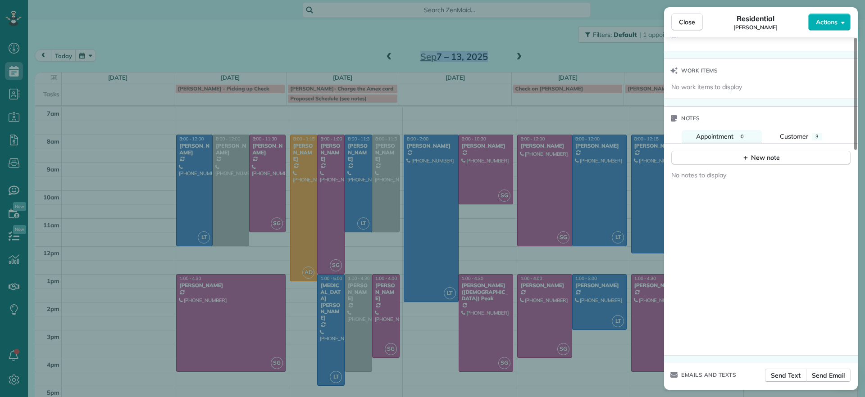
scroll to position [513, 0]
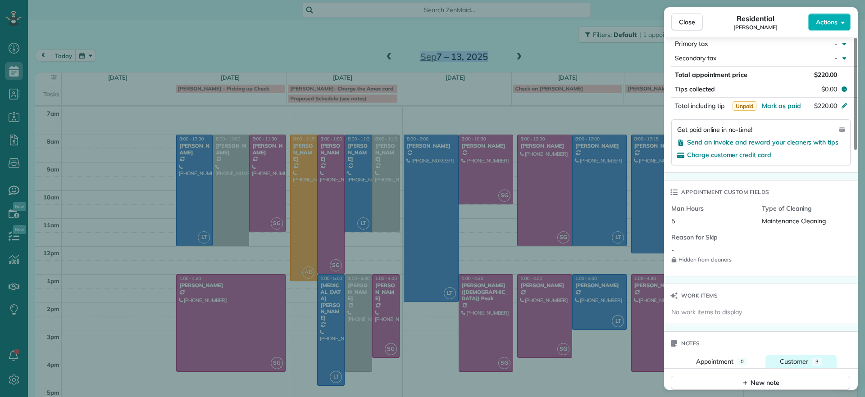
click at [800, 358] on span "Customer" at bounding box center [794, 362] width 28 height 8
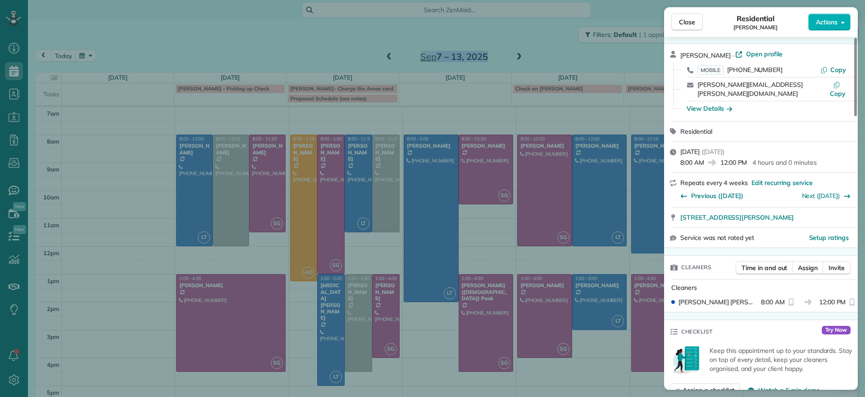
scroll to position [0, 0]
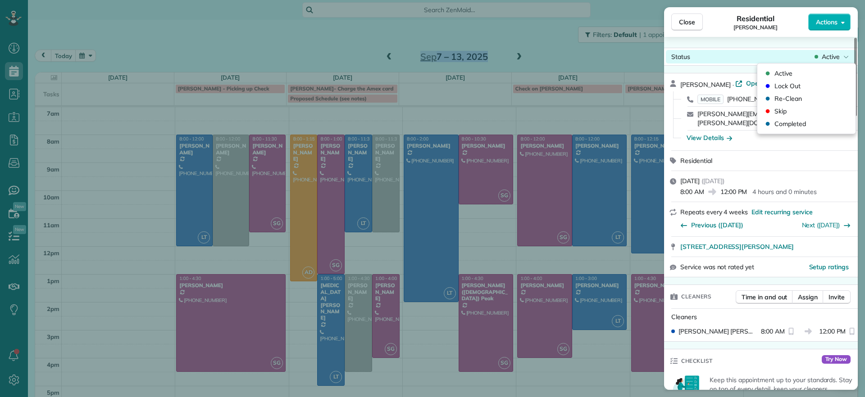
click at [838, 58] on span "Active" at bounding box center [831, 56] width 18 height 9
click at [746, 85] on span "Open profile" at bounding box center [764, 83] width 36 height 9
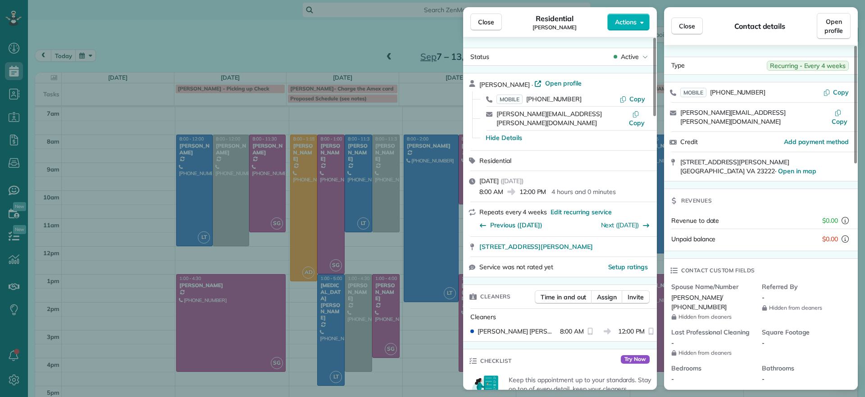
drag, startPoint x: 362, startPoint y: 52, endPoint x: 389, endPoint y: 52, distance: 26.6
click at [363, 52] on div "Close Residential Danielle Leek Actions Status Active Danielle Leek · Open prof…" at bounding box center [432, 198] width 865 height 397
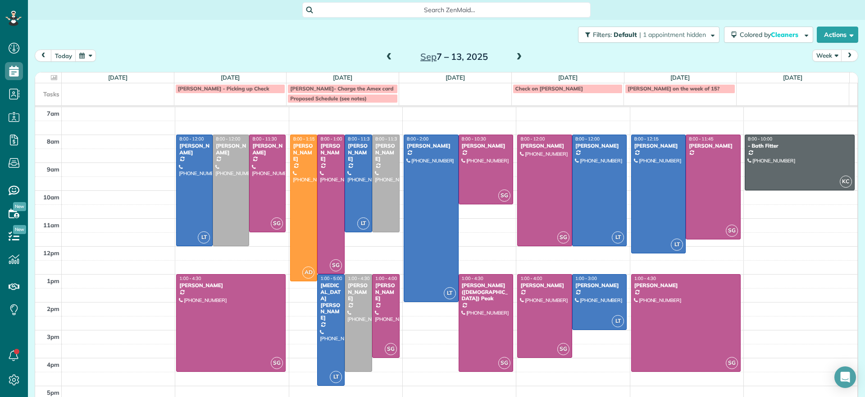
click at [387, 54] on span at bounding box center [389, 57] width 10 height 8
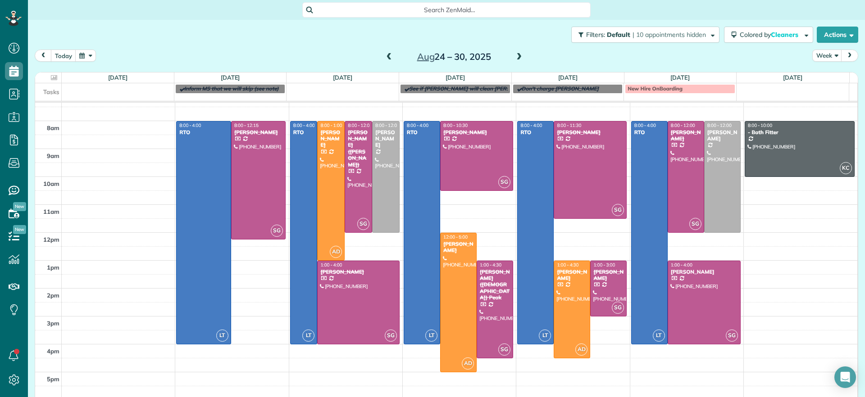
click at [514, 55] on span at bounding box center [519, 57] width 10 height 8
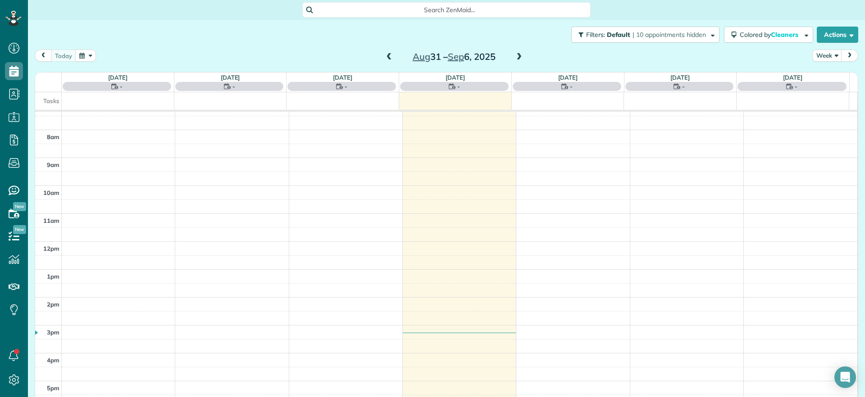
scroll to position [9, 0]
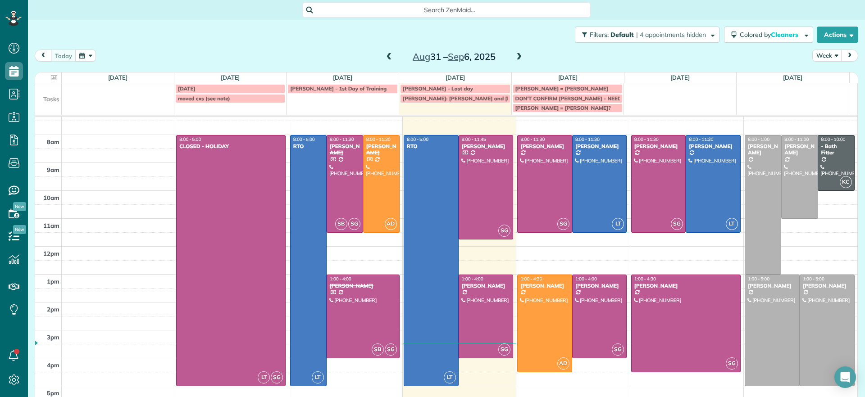
click at [384, 57] on span at bounding box center [389, 57] width 10 height 8
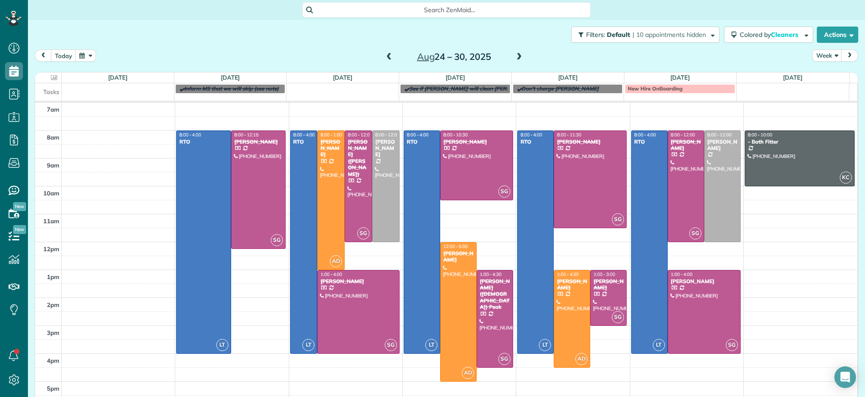
click at [384, 56] on span at bounding box center [389, 57] width 10 height 8
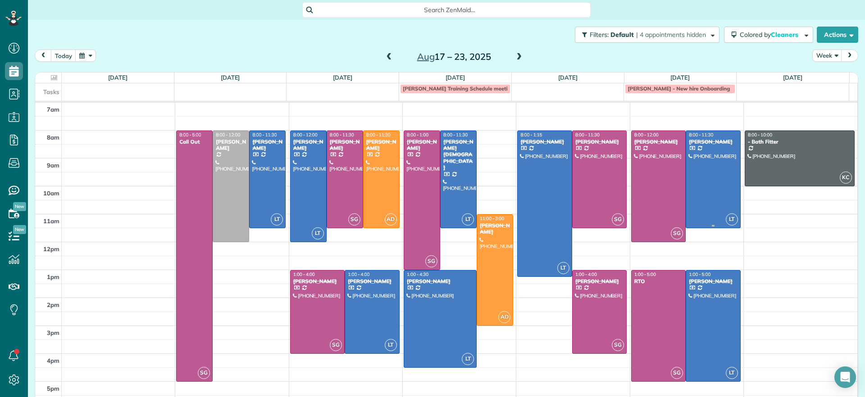
click at [693, 159] on div at bounding box center [713, 179] width 54 height 97
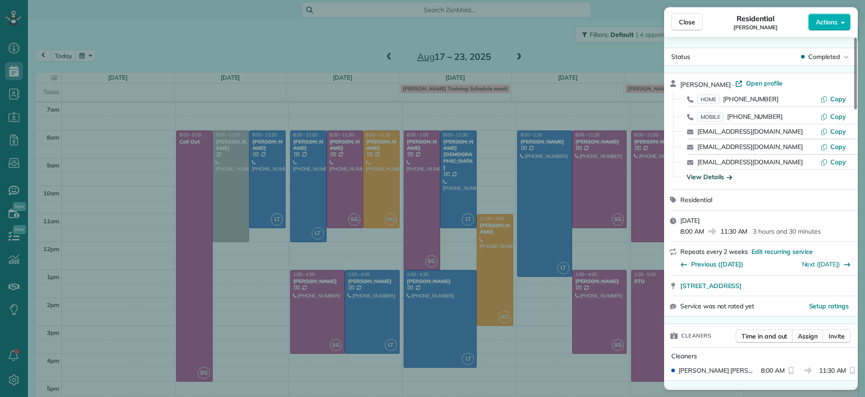
click at [713, 175] on div "View Details" at bounding box center [708, 177] width 45 height 9
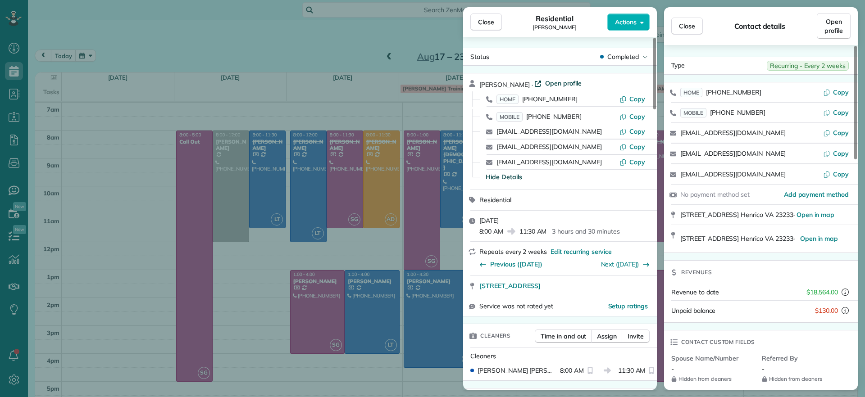
click at [545, 82] on span "Open profile" at bounding box center [563, 83] width 36 height 9
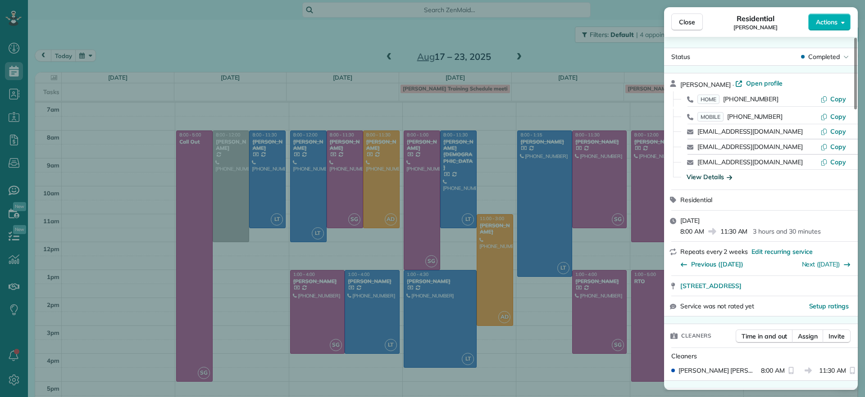
click at [154, 41] on div "Close Residential Julie Davi Actions Status Completed Julie Davi · Open profile…" at bounding box center [432, 198] width 865 height 397
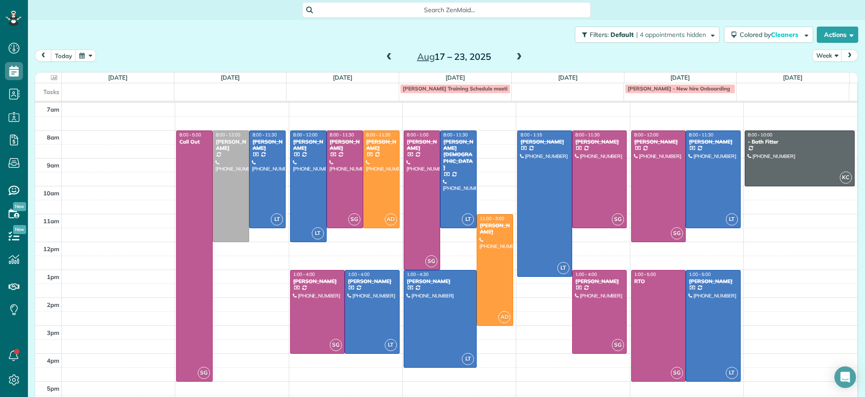
click at [392, 59] on div "Aug 17 – 23, 2025" at bounding box center [454, 57] width 144 height 14
click at [509, 55] on div "Aug 17 – 23, 2025" at bounding box center [454, 57] width 144 height 14
click at [515, 56] on span at bounding box center [519, 57] width 10 height 8
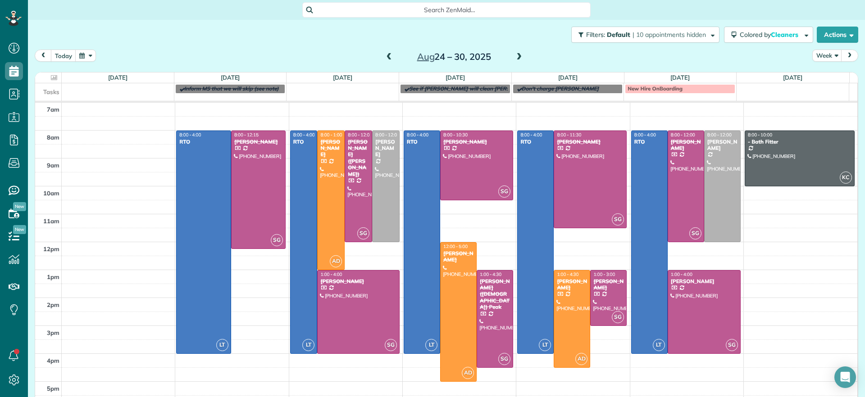
click at [514, 56] on span at bounding box center [519, 57] width 10 height 8
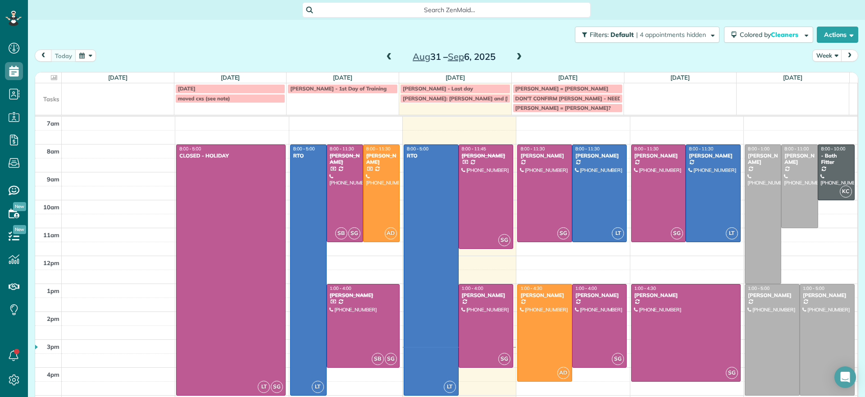
click at [514, 56] on span at bounding box center [519, 57] width 10 height 8
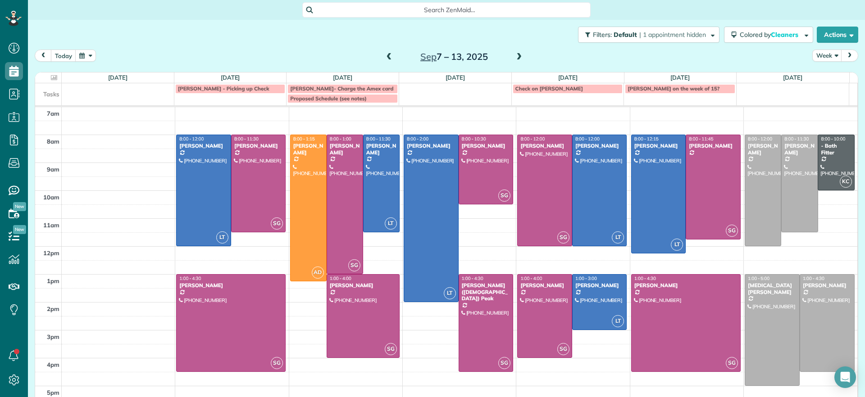
click at [384, 56] on span at bounding box center [389, 57] width 10 height 8
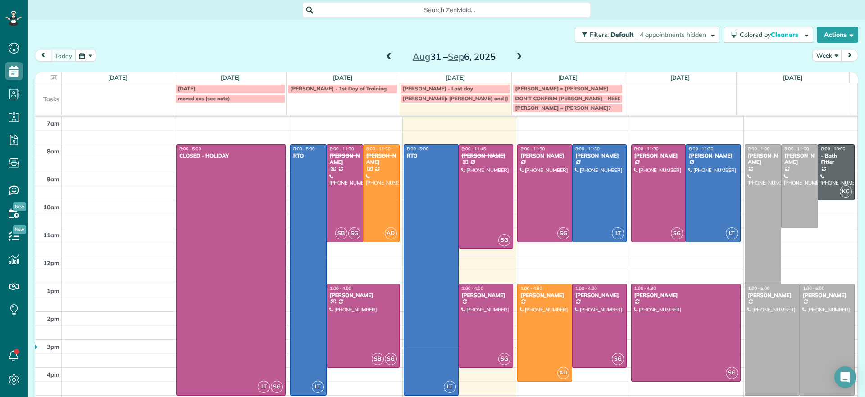
click at [384, 55] on span at bounding box center [389, 57] width 10 height 8
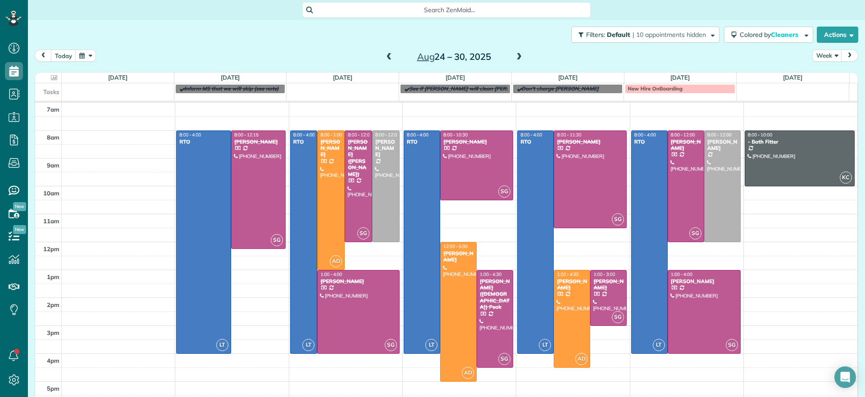
click at [518, 59] on span at bounding box center [519, 57] width 10 height 8
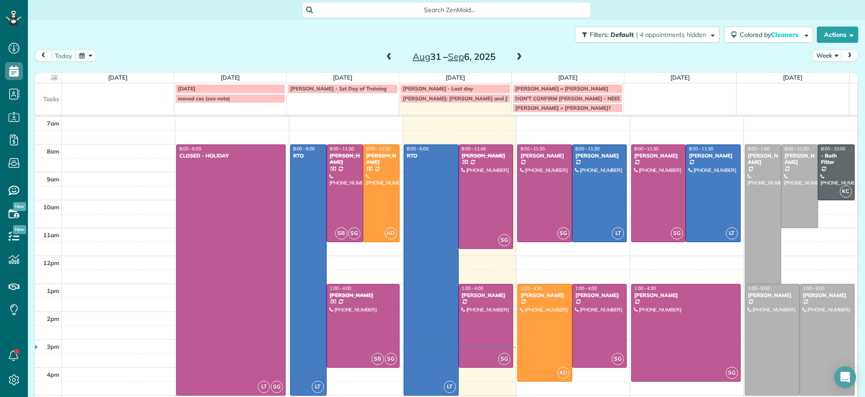
click at [514, 55] on span at bounding box center [519, 57] width 10 height 8
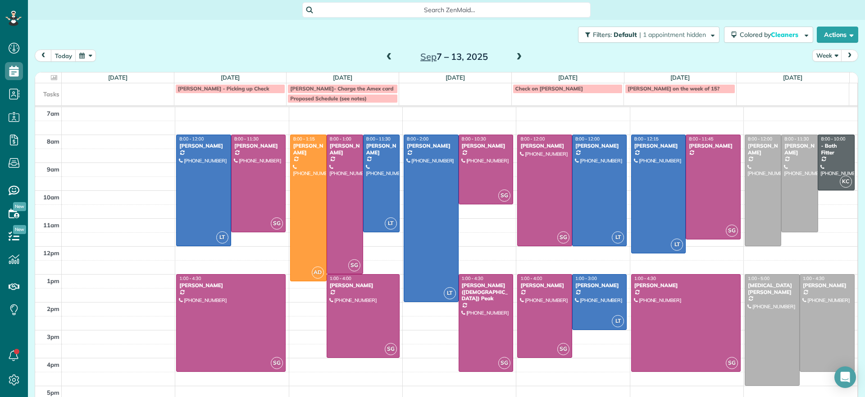
click at [514, 54] on span at bounding box center [519, 57] width 10 height 8
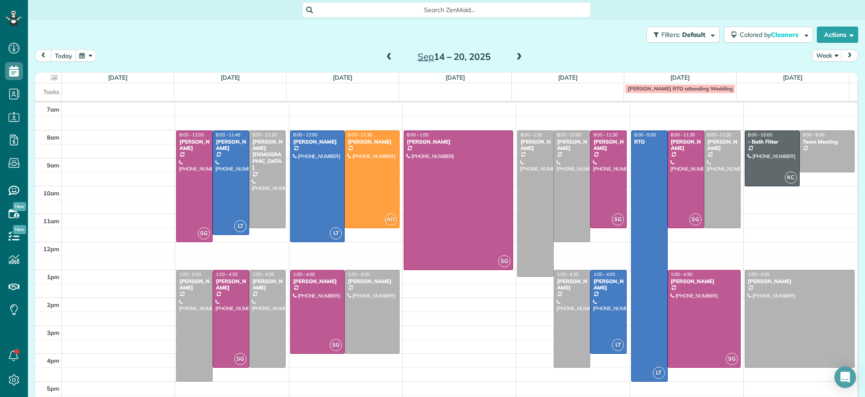
click at [385, 55] on span at bounding box center [389, 57] width 10 height 8
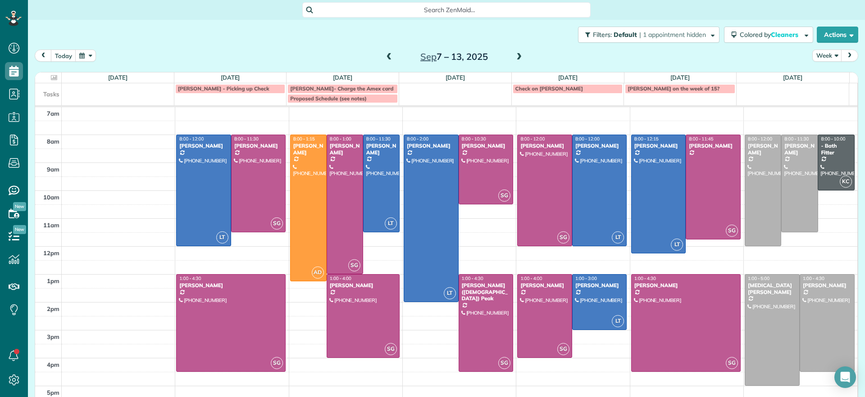
click at [385, 57] on span at bounding box center [389, 57] width 10 height 8
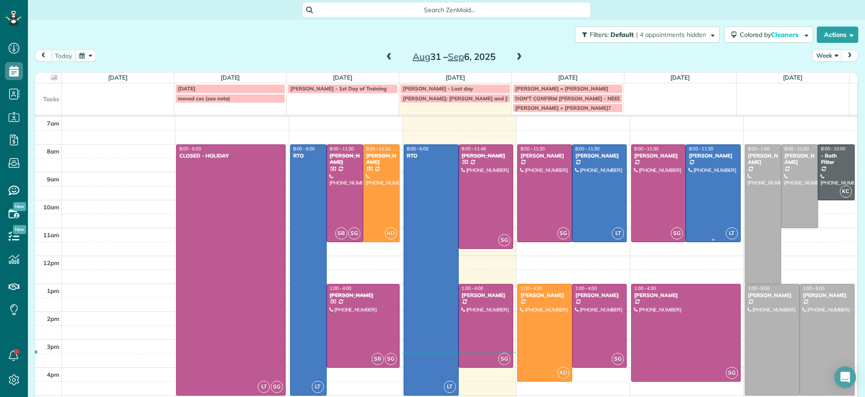
click at [695, 179] on div at bounding box center [713, 193] width 54 height 97
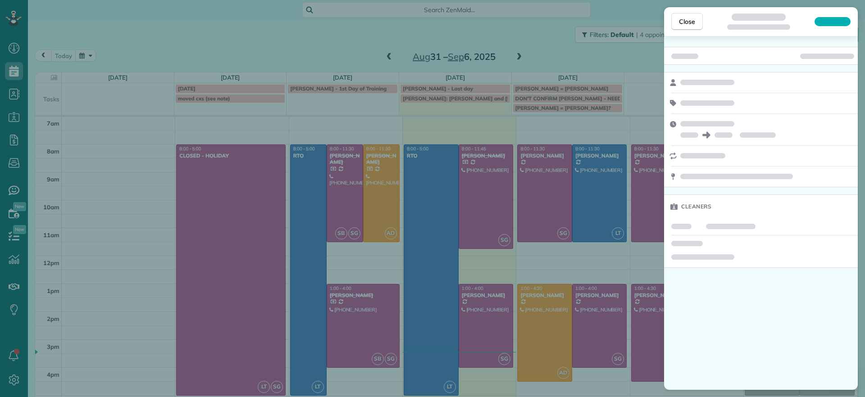
click at [565, 52] on div "Close Cleaners" at bounding box center [432, 198] width 865 height 397
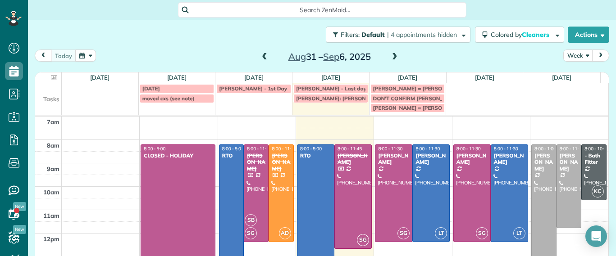
scroll to position [256, 28]
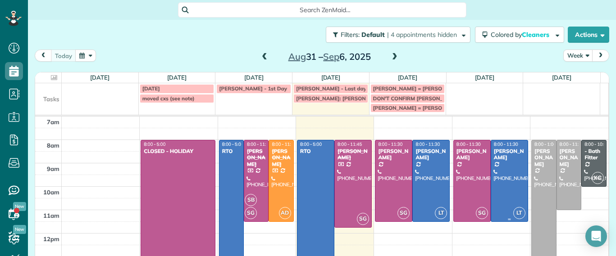
click at [504, 170] on div at bounding box center [509, 181] width 36 height 81
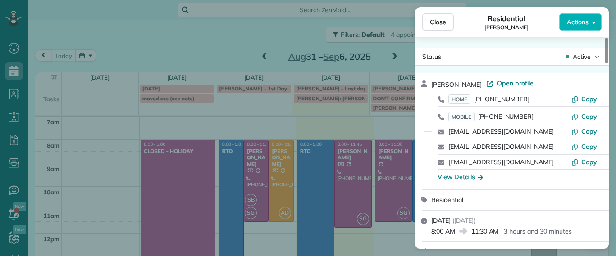
drag, startPoint x: 129, startPoint y: 38, endPoint x: 263, endPoint y: 35, distance: 133.8
click at [129, 38] on div "Close Residential Julie Davi Actions Status Active Julie Davi · Open profile HO…" at bounding box center [308, 128] width 616 height 256
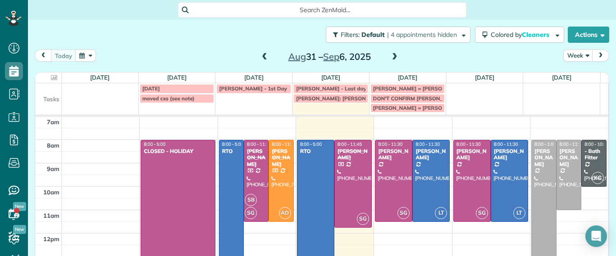
click at [259, 52] on span at bounding box center [264, 57] width 10 height 14
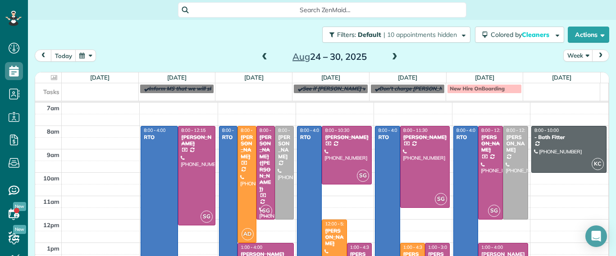
click at [262, 56] on span at bounding box center [264, 57] width 10 height 8
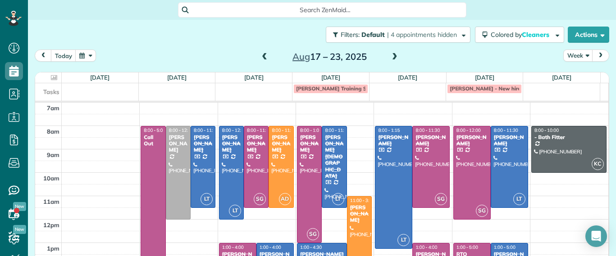
click at [393, 57] on span at bounding box center [395, 57] width 10 height 8
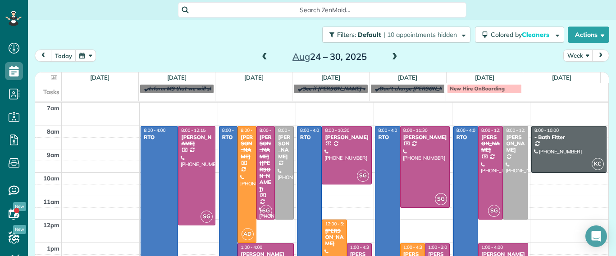
click at [391, 58] on span at bounding box center [395, 57] width 10 height 8
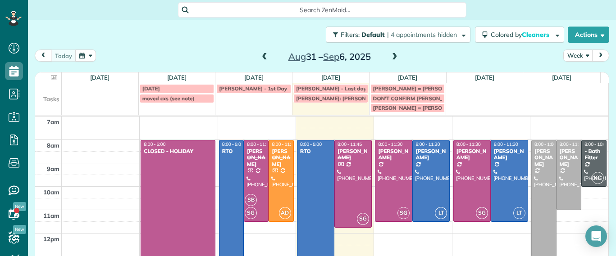
click at [391, 58] on span at bounding box center [395, 57] width 10 height 8
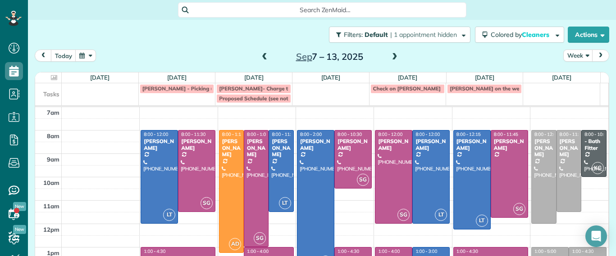
click at [261, 57] on span at bounding box center [264, 57] width 10 height 8
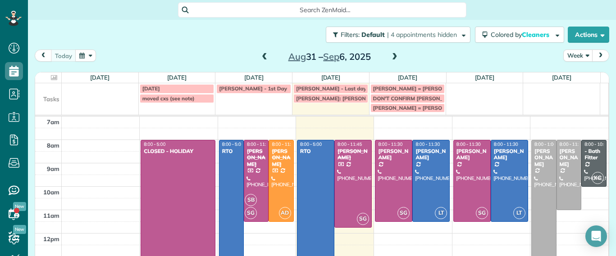
click at [263, 58] on span at bounding box center [264, 57] width 10 height 8
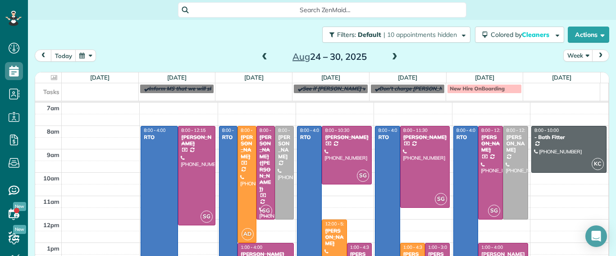
click at [263, 58] on span at bounding box center [264, 57] width 10 height 8
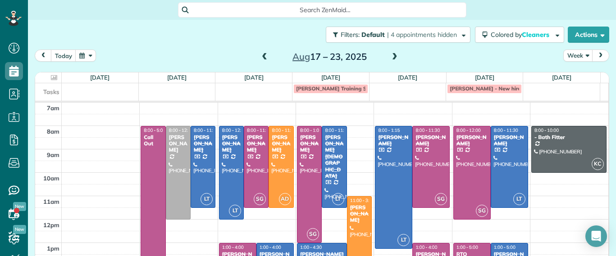
click at [390, 55] on span at bounding box center [395, 57] width 10 height 8
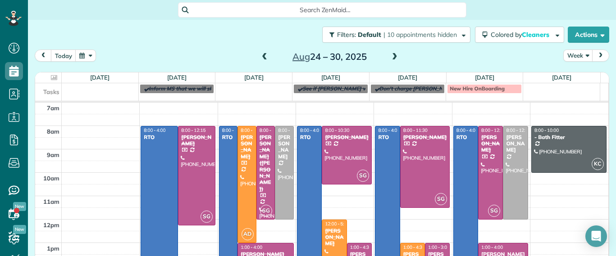
click at [390, 55] on span at bounding box center [395, 57] width 10 height 8
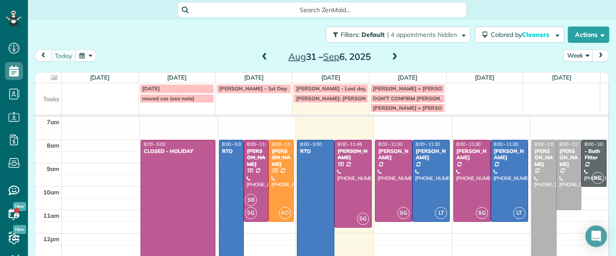
click at [259, 58] on span at bounding box center [264, 57] width 10 height 8
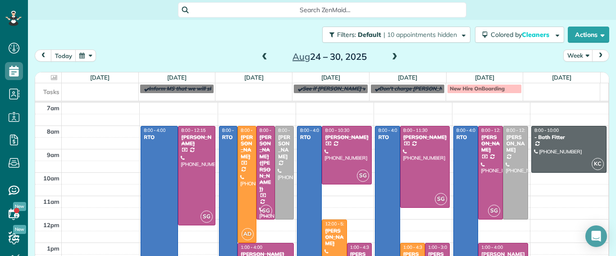
click at [259, 58] on span at bounding box center [264, 57] width 10 height 8
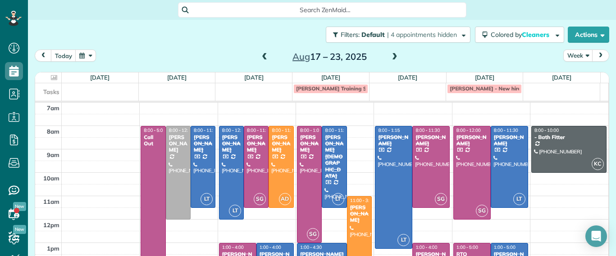
click at [390, 54] on span at bounding box center [395, 57] width 10 height 8
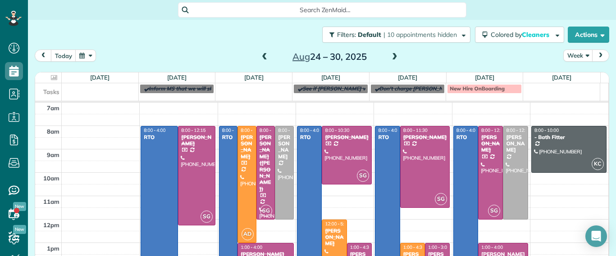
click at [390, 56] on span at bounding box center [395, 57] width 10 height 8
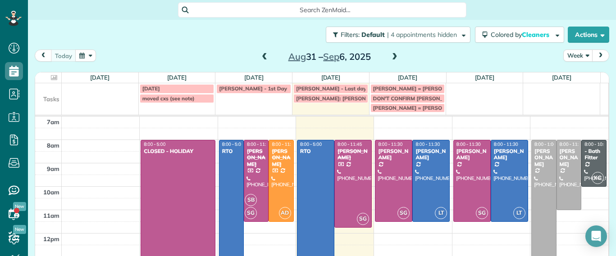
click at [260, 57] on span at bounding box center [264, 57] width 10 height 8
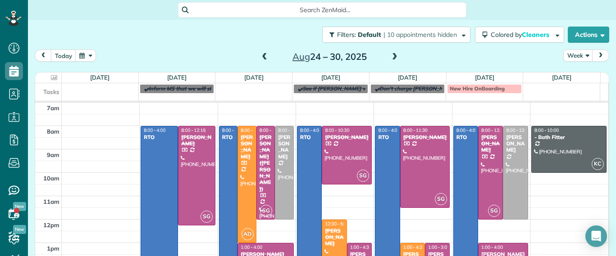
click at [391, 58] on span at bounding box center [395, 57] width 10 height 8
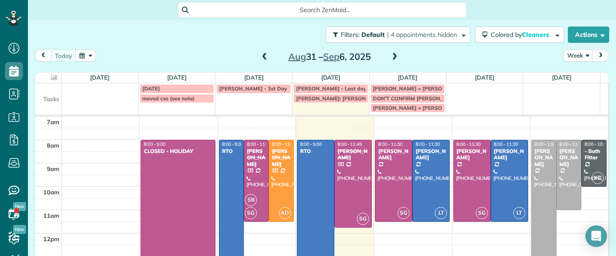
click at [391, 58] on span at bounding box center [395, 57] width 10 height 8
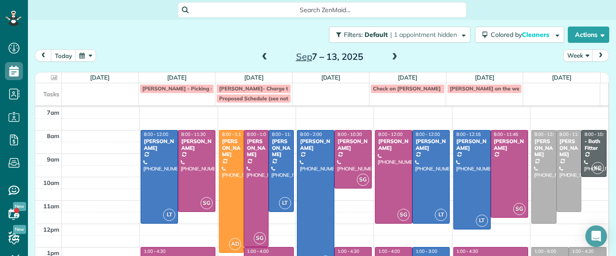
click at [259, 59] on span at bounding box center [264, 57] width 10 height 8
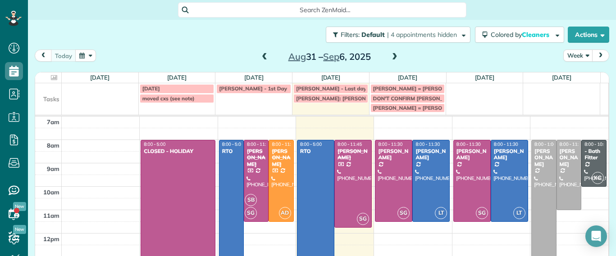
click at [384, 52] on div "Aug 31 – Sep 6, 2025" at bounding box center [329, 57] width 144 height 14
click at [390, 56] on span at bounding box center [395, 57] width 10 height 8
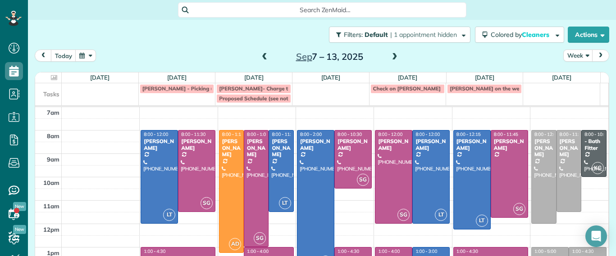
click at [391, 57] on span at bounding box center [395, 57] width 10 height 8
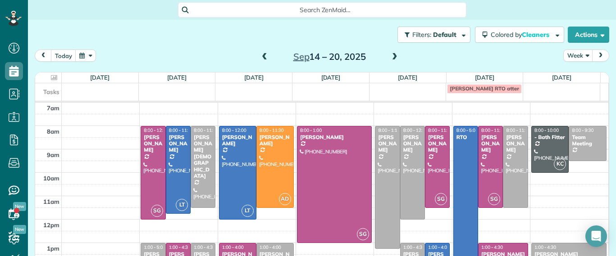
click at [260, 59] on span at bounding box center [264, 57] width 10 height 8
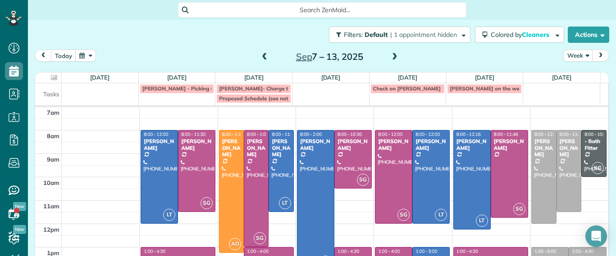
click at [391, 53] on span at bounding box center [395, 57] width 10 height 8
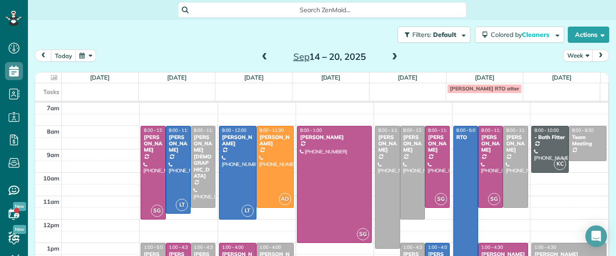
click at [265, 56] on span at bounding box center [264, 57] width 10 height 8
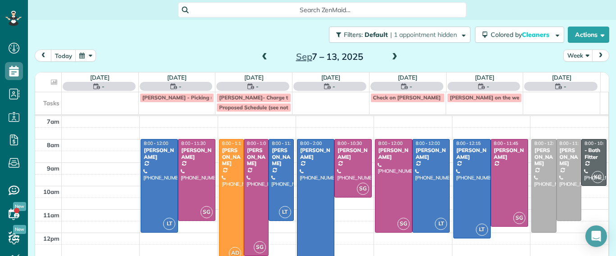
click at [261, 57] on span at bounding box center [264, 57] width 10 height 8
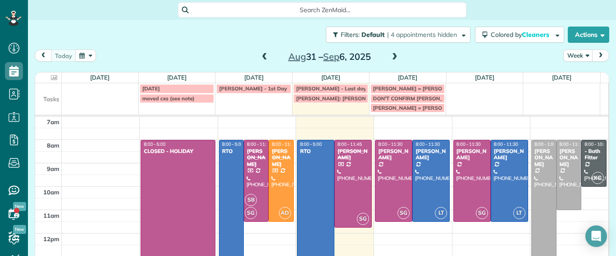
click at [390, 53] on span at bounding box center [395, 57] width 10 height 8
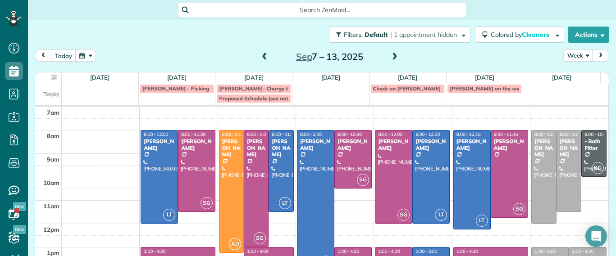
click at [392, 55] on span at bounding box center [395, 57] width 10 height 8
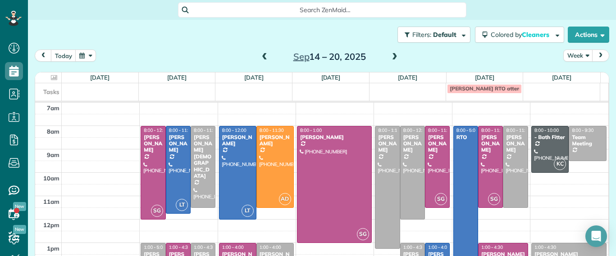
click at [257, 57] on div "Sep 14 – 20, 2025" at bounding box center [329, 57] width 144 height 14
click at [259, 54] on span at bounding box center [264, 57] width 10 height 8
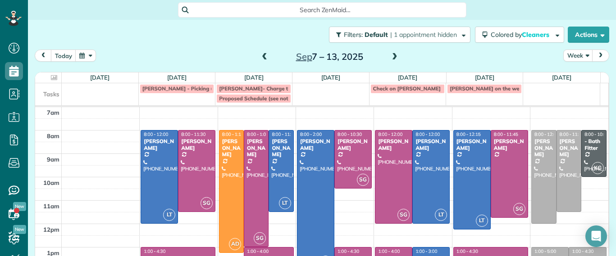
click at [390, 56] on span at bounding box center [395, 57] width 10 height 8
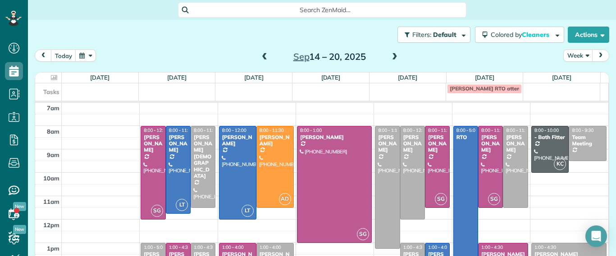
click at [259, 57] on span at bounding box center [264, 57] width 10 height 8
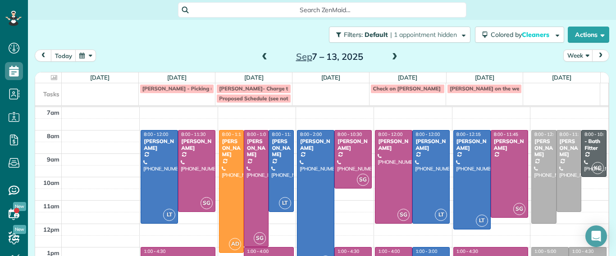
click at [390, 58] on span at bounding box center [395, 57] width 10 height 8
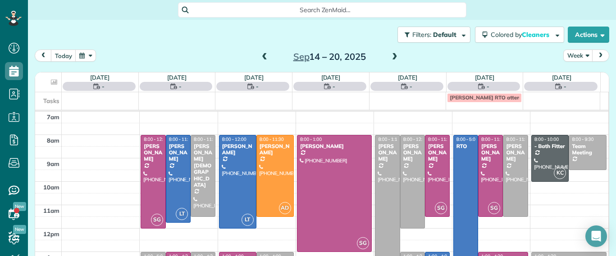
click at [259, 56] on span at bounding box center [264, 57] width 10 height 8
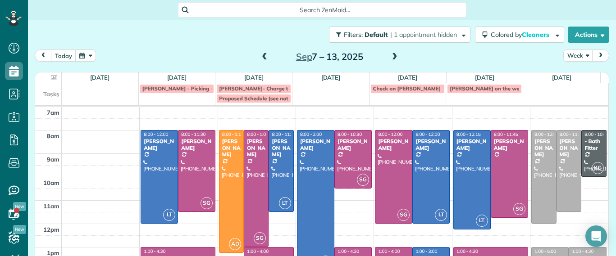
click at [391, 58] on span at bounding box center [395, 57] width 10 height 8
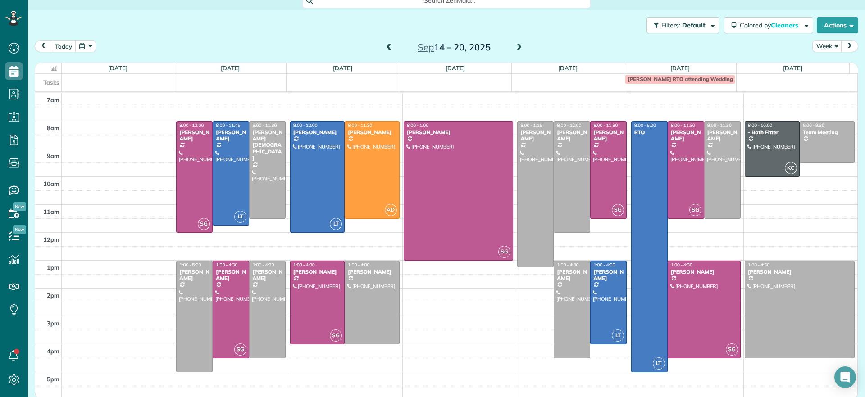
scroll to position [12, 0]
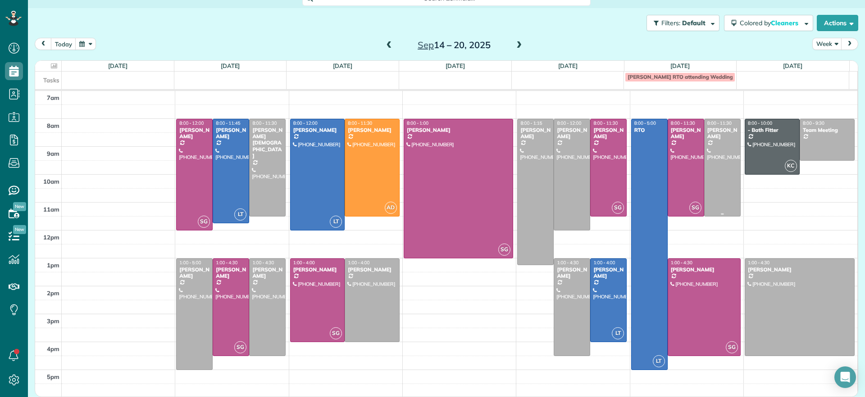
click at [708, 168] on div at bounding box center [722, 167] width 36 height 97
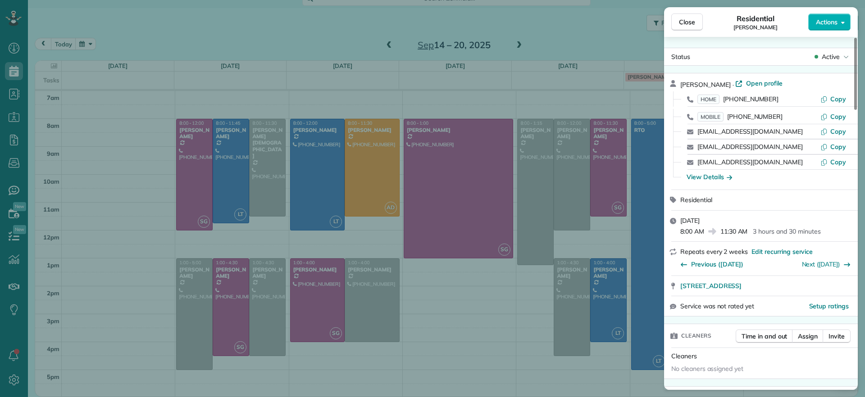
click at [596, 45] on div "Close Residential Julie Davi Actions Status Active Julie Davi · Open profile HO…" at bounding box center [432, 198] width 865 height 397
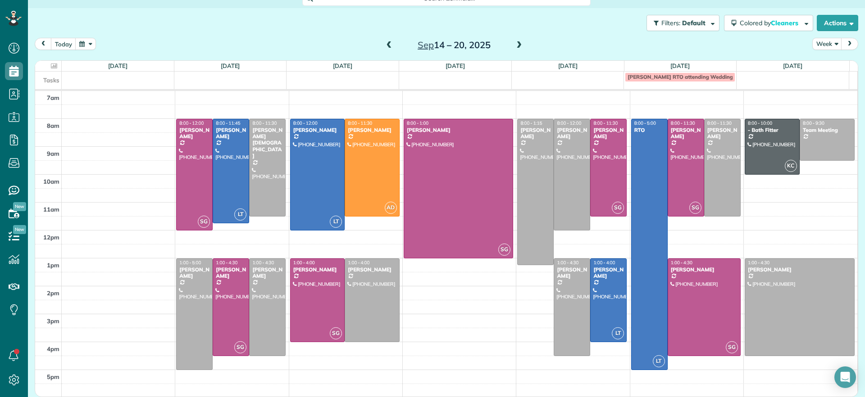
click at [384, 45] on span at bounding box center [389, 45] width 10 height 8
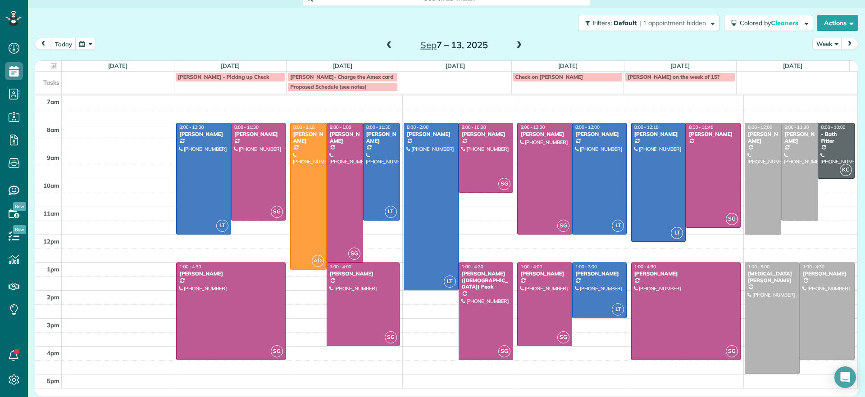
click at [384, 45] on span at bounding box center [389, 45] width 10 height 8
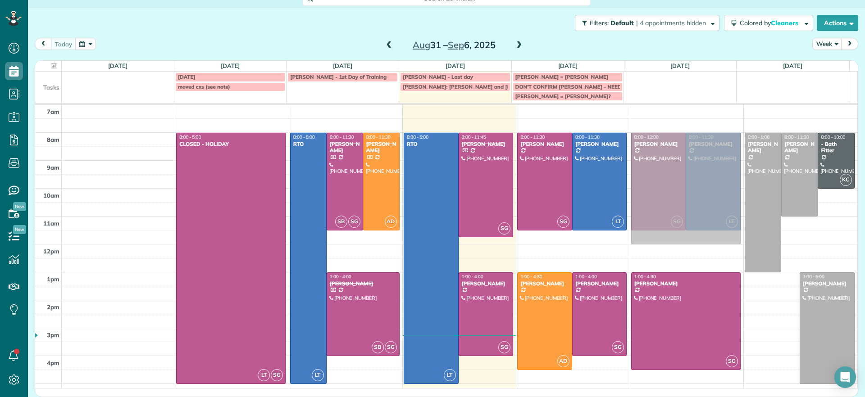
drag, startPoint x: 758, startPoint y: 330, endPoint x: 683, endPoint y: 188, distance: 160.4
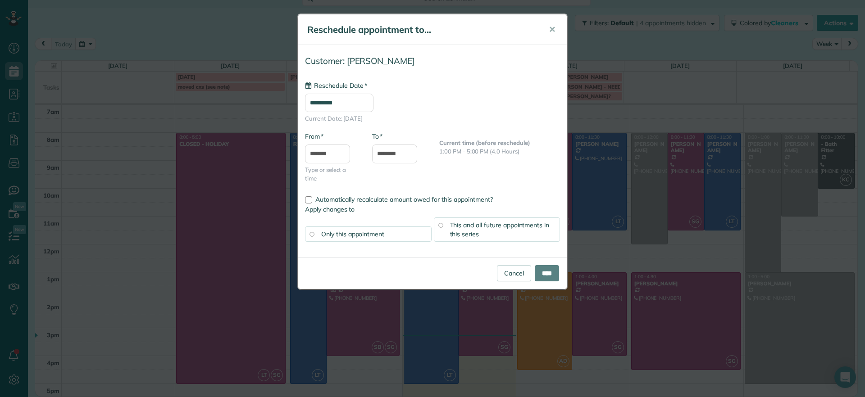
type input "**********"
click at [550, 281] on input "****" at bounding box center [547, 273] width 24 height 16
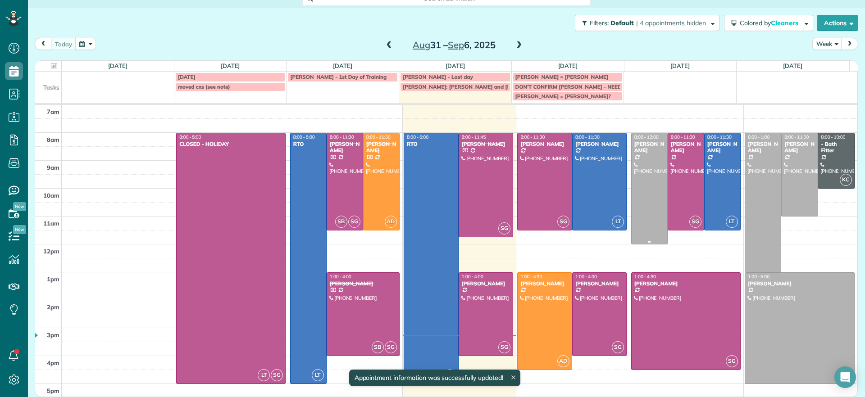
click at [641, 192] on div at bounding box center [649, 188] width 36 height 111
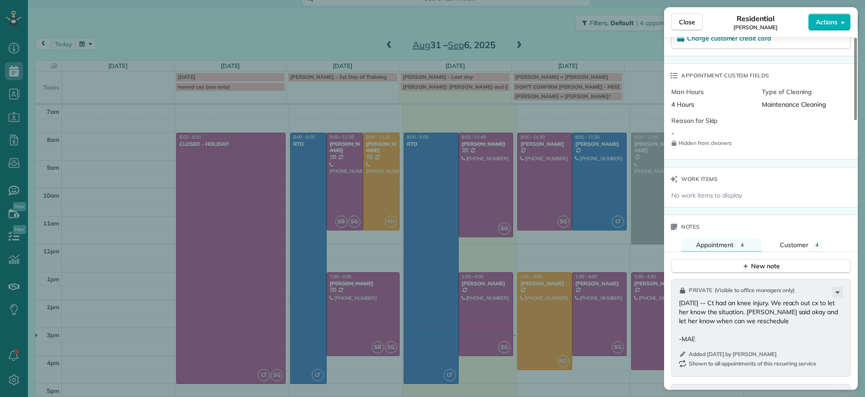
scroll to position [676, 0]
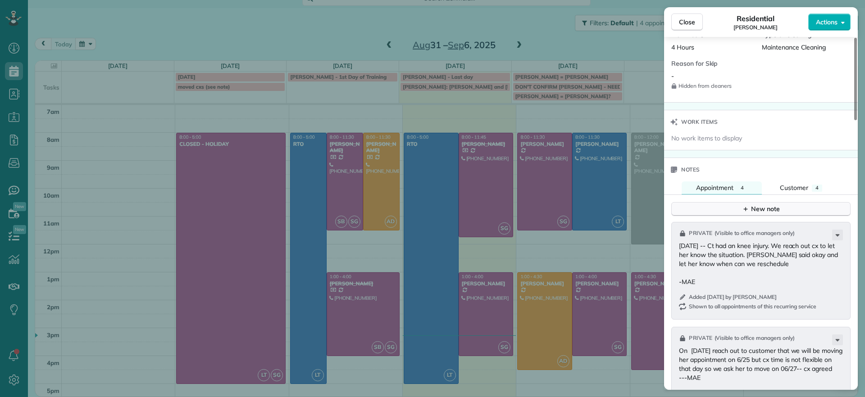
click at [764, 209] on div "New note" at bounding box center [761, 208] width 38 height 9
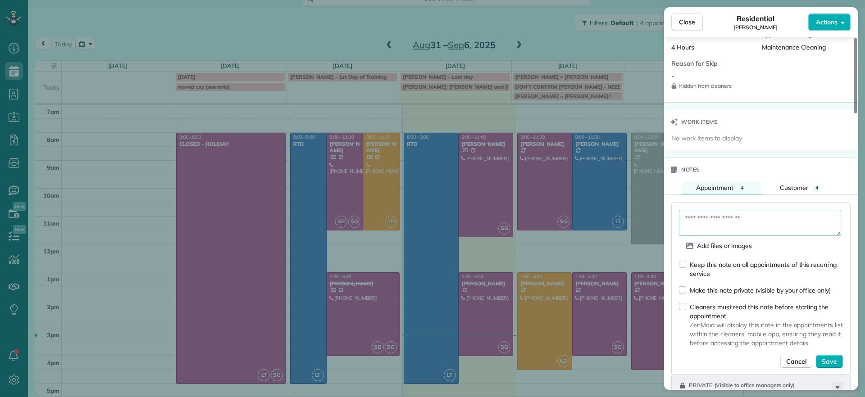
click at [758, 231] on textarea at bounding box center [760, 223] width 162 height 26
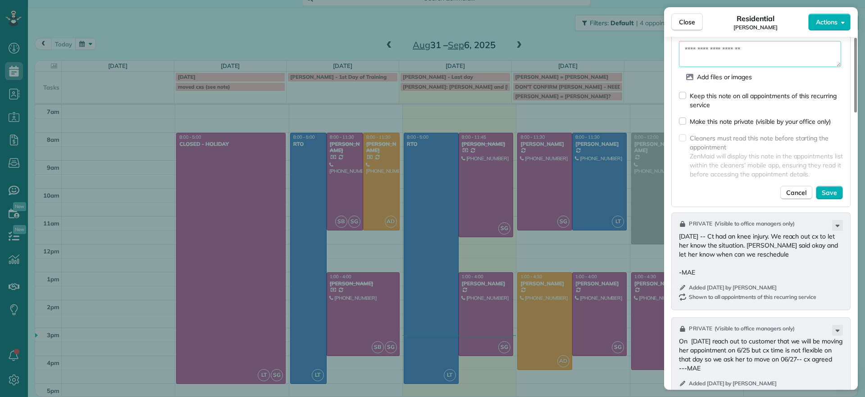
scroll to position [730, 0]
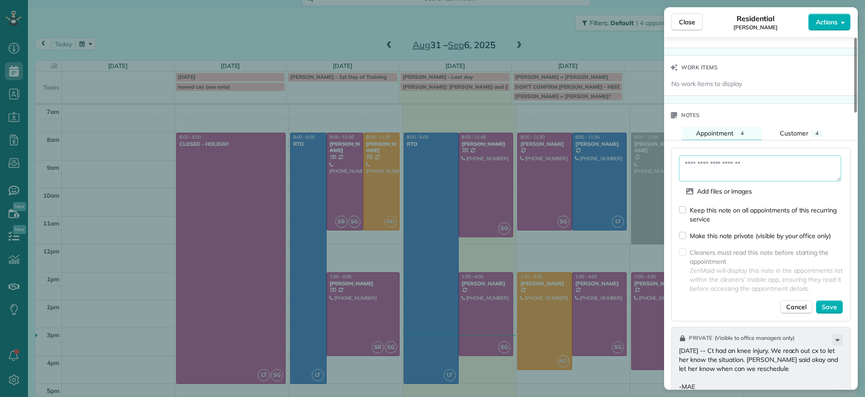
click at [741, 163] on textarea at bounding box center [760, 168] width 162 height 26
type textarea "*"
click at [804, 293] on div "Keep this note on all appointments of this recurring service Make this note pri…" at bounding box center [761, 259] width 164 height 109
click at [804, 303] on span "Cancel" at bounding box center [796, 307] width 20 height 9
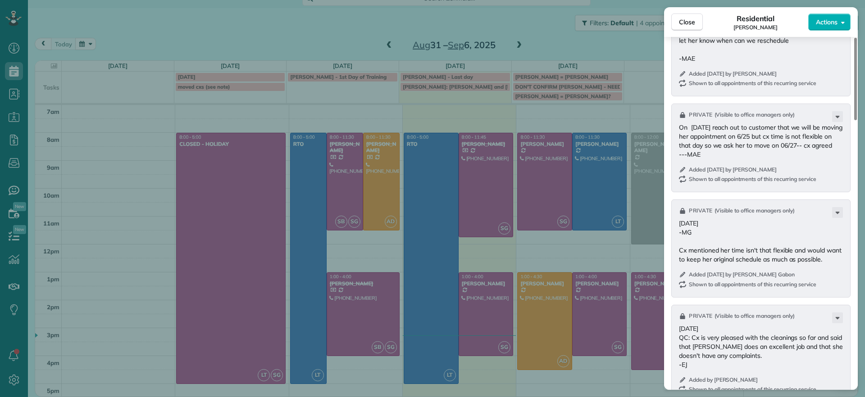
scroll to position [842, 0]
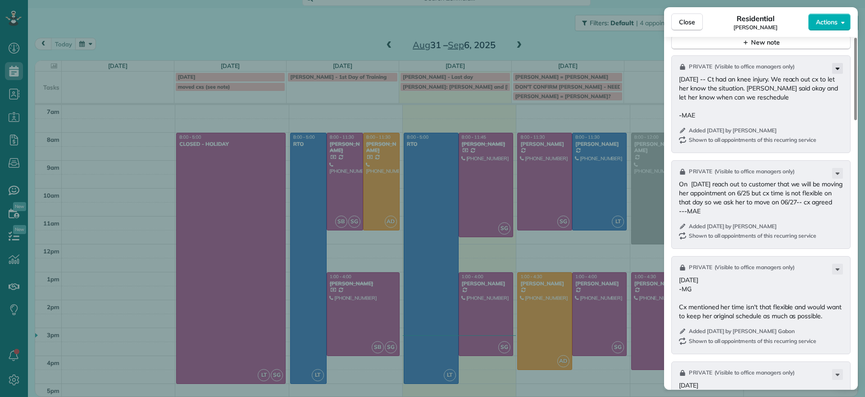
click at [836, 71] on icon at bounding box center [837, 68] width 11 height 11
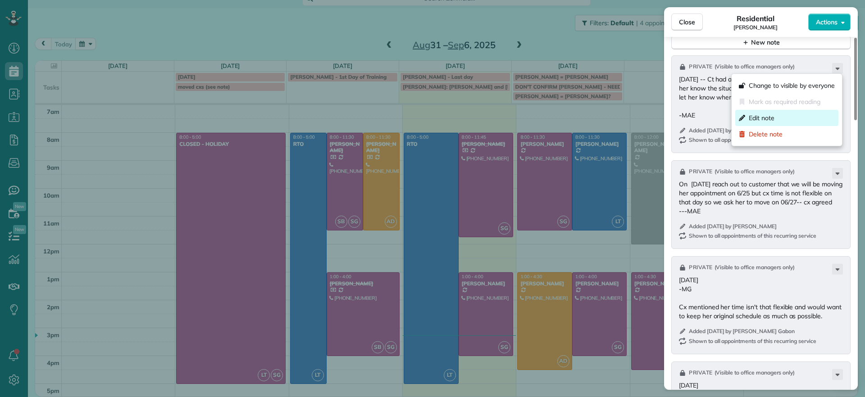
click at [756, 121] on span "Edit note" at bounding box center [762, 118] width 26 height 9
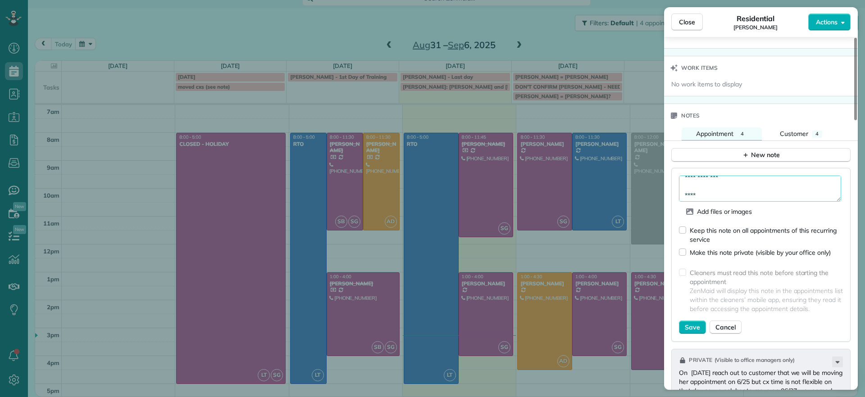
scroll to position [27, 0]
click at [793, 186] on textarea "**********" at bounding box center [760, 189] width 162 height 26
type textarea "**********"
click at [691, 325] on span "Save" at bounding box center [692, 327] width 15 height 9
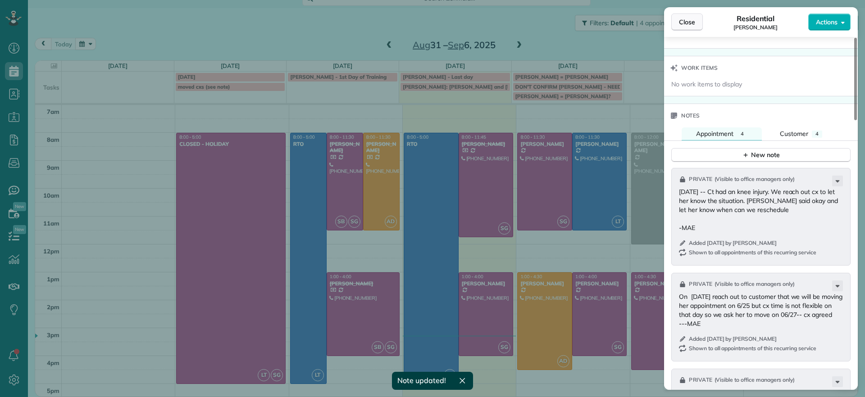
click at [681, 24] on span "Close" at bounding box center [687, 22] width 16 height 9
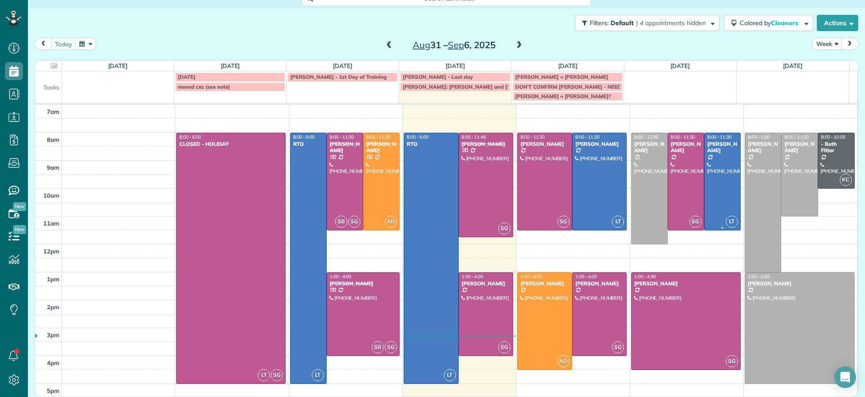
click at [704, 172] on div at bounding box center [722, 181] width 36 height 97
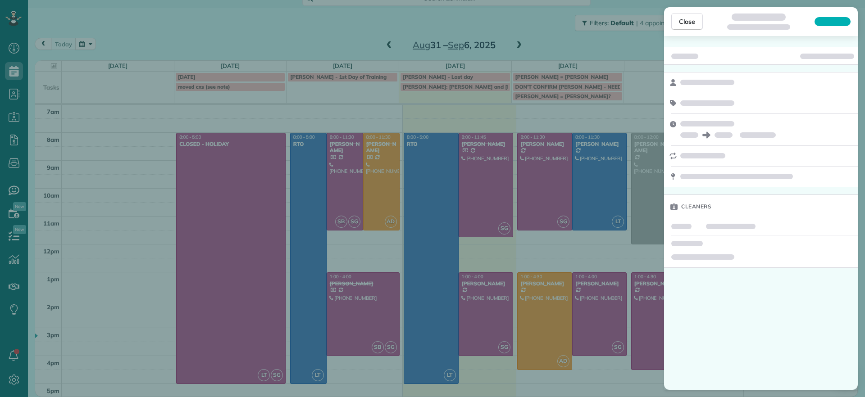
click at [613, 130] on div "Close Cleaners" at bounding box center [432, 198] width 865 height 397
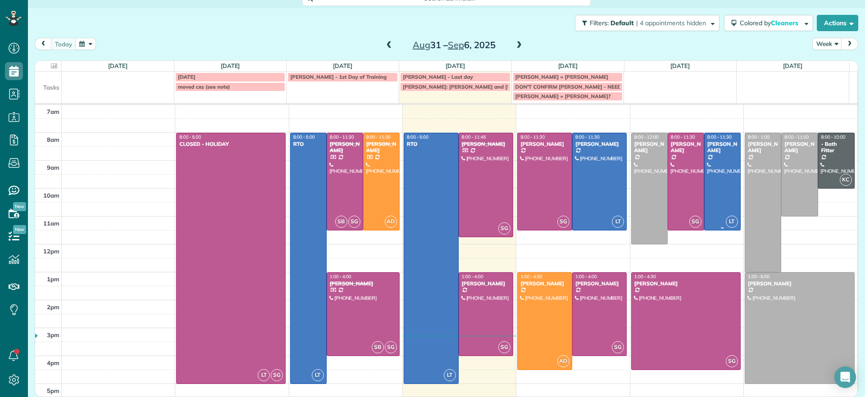
click at [708, 145] on div "[PERSON_NAME]" at bounding box center [722, 147] width 31 height 13
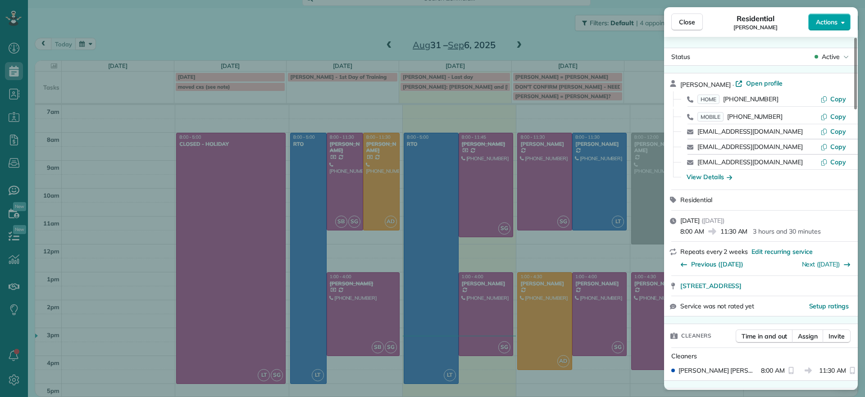
click at [839, 27] on button "Actions" at bounding box center [829, 22] width 42 height 17
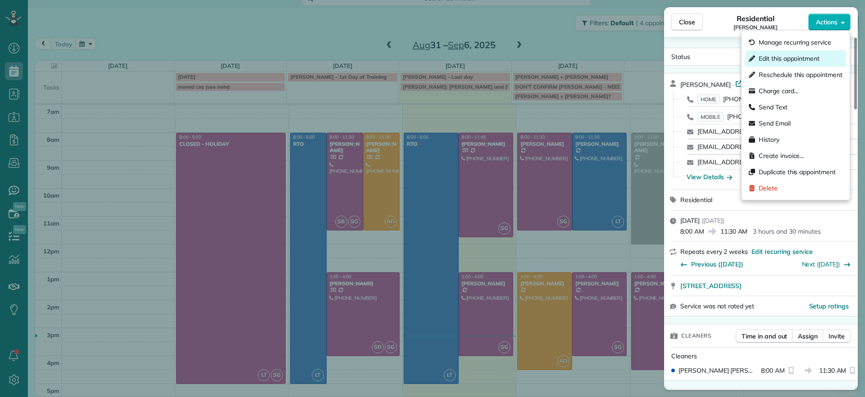
click at [785, 63] on div "Edit this appointment" at bounding box center [795, 58] width 101 height 16
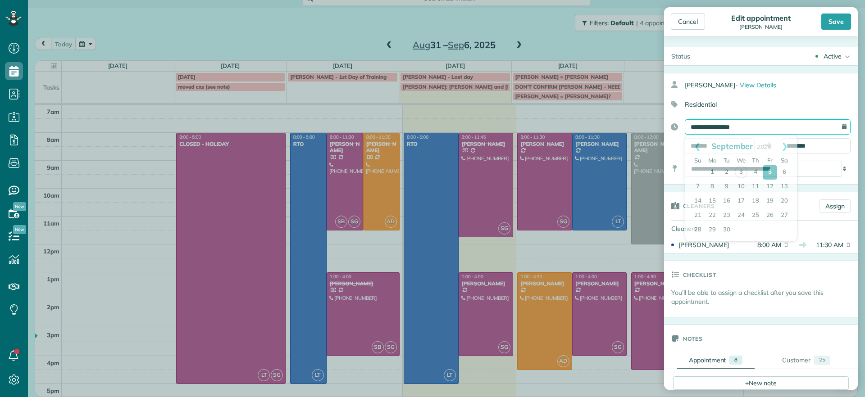
click at [799, 126] on input "**********" at bounding box center [768, 126] width 166 height 15
click at [715, 186] on link "8" at bounding box center [712, 187] width 14 height 14
type input "**********"
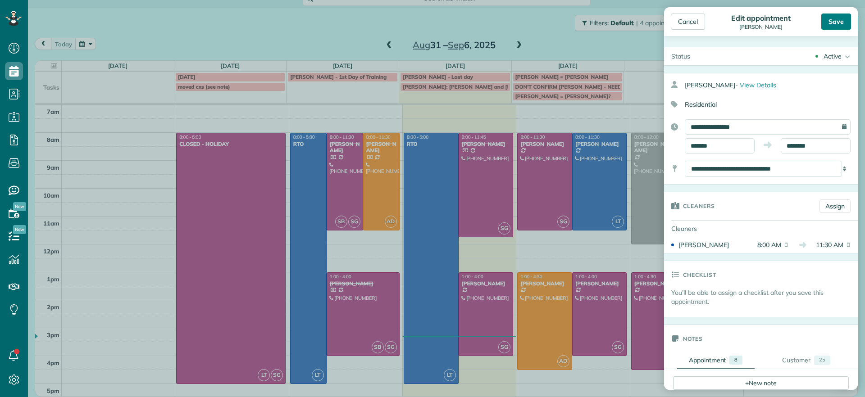
click at [829, 25] on div "Save" at bounding box center [836, 22] width 30 height 16
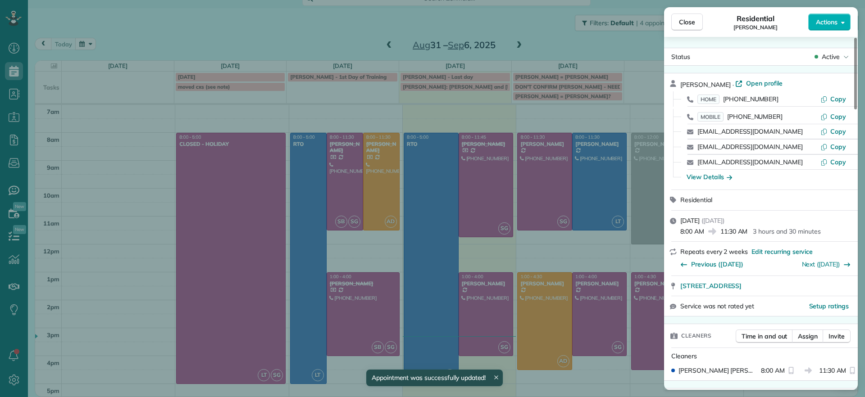
click at [634, 160] on div "Close Residential Julie Davi Actions Status Active Julie Davi · Open profile HO…" at bounding box center [432, 198] width 865 height 397
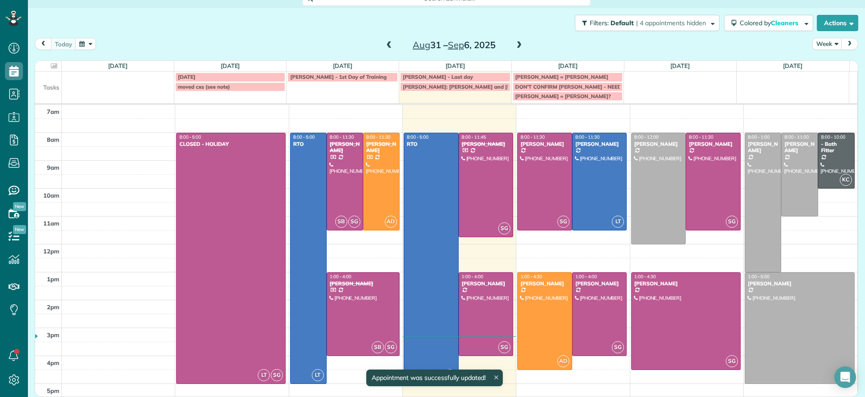
click at [635, 160] on div at bounding box center [658, 188] width 54 height 111
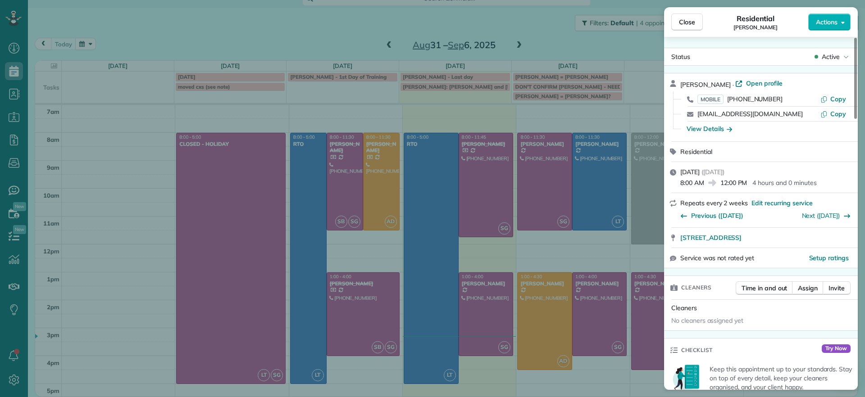
click at [664, 222] on div "Repeats every 2 weeks Edit recurring service Previous (Aug 18) Next (Sep 15)" at bounding box center [761, 210] width 194 height 34
click at [810, 286] on span "Assign" at bounding box center [808, 288] width 20 height 9
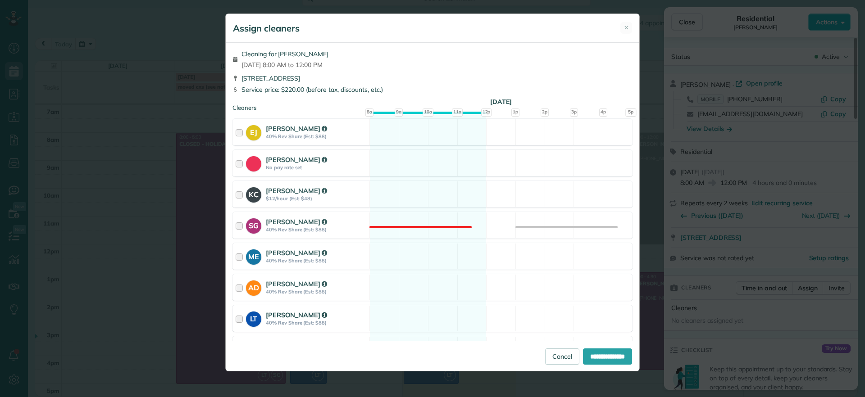
click at [429, 328] on div "LT Laura Thaller 40% Rev Share (Est: $88) Available" at bounding box center [432, 318] width 400 height 27
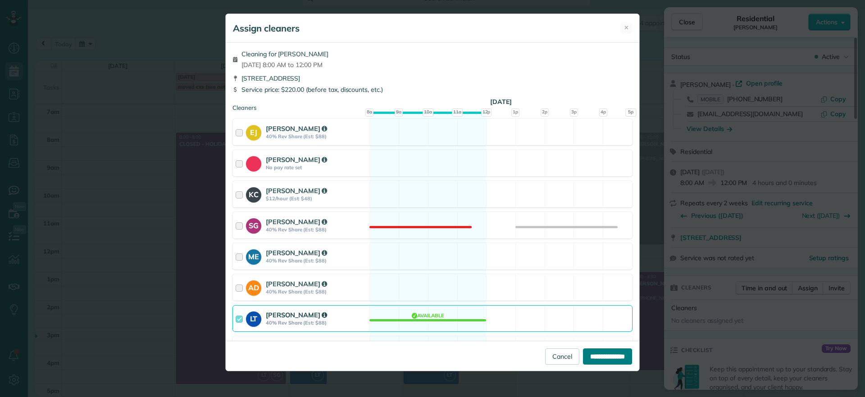
click at [607, 353] on input "**********" at bounding box center [607, 357] width 49 height 16
type input "**********"
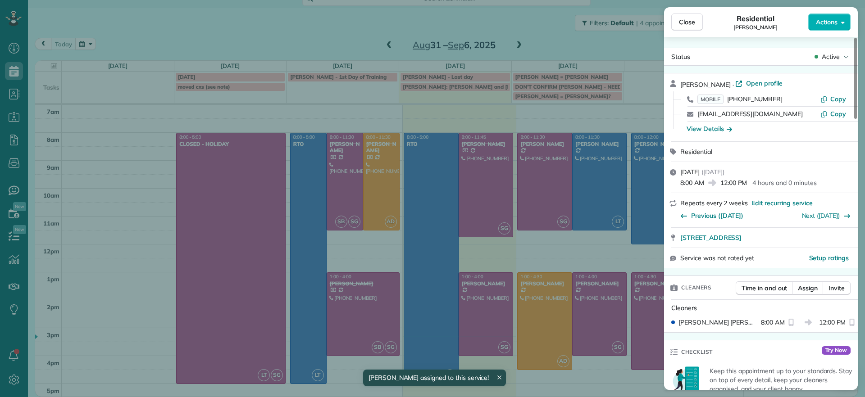
click at [641, 101] on div "Close Residential Jessica Pizano Actions Status Active Jessica Pizano · Open pr…" at bounding box center [432, 198] width 865 height 397
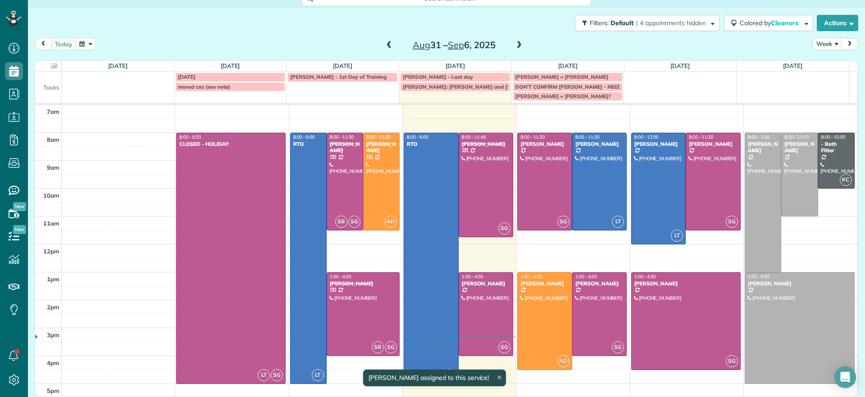
click at [515, 47] on span at bounding box center [519, 45] width 10 height 8
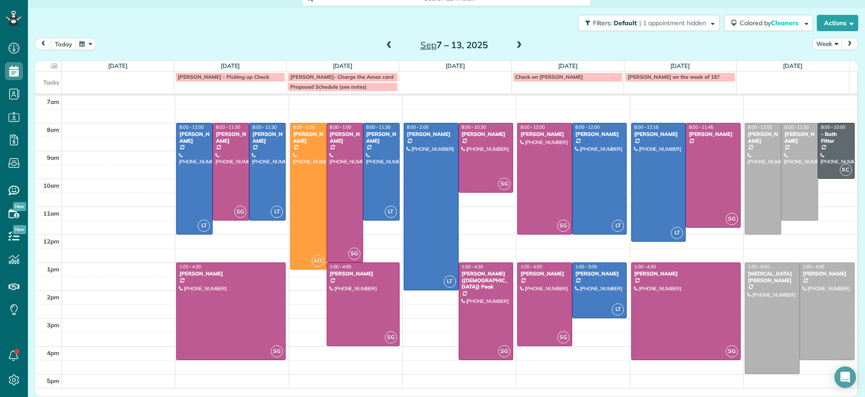
click at [514, 46] on span at bounding box center [519, 45] width 10 height 8
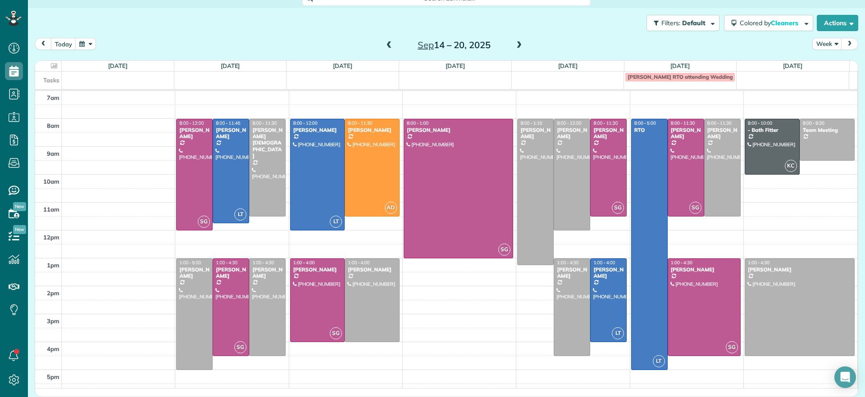
click at [384, 46] on span at bounding box center [389, 45] width 10 height 8
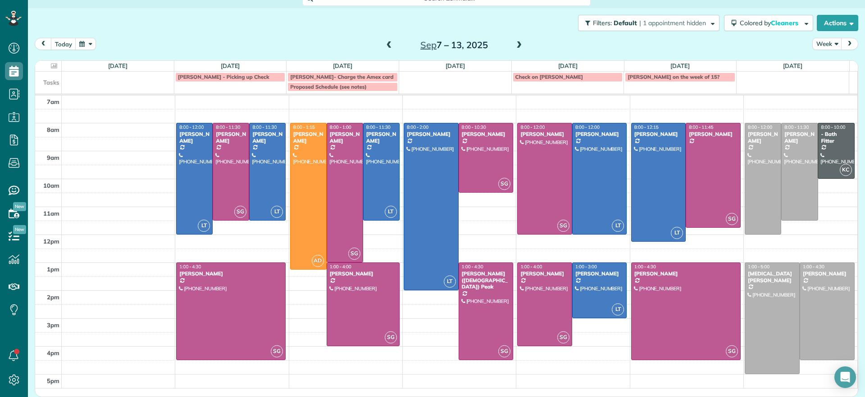
click at [514, 42] on span at bounding box center [519, 45] width 10 height 8
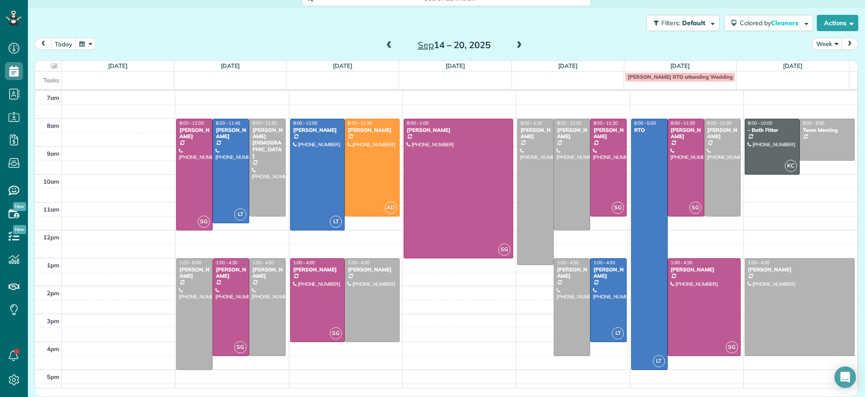
drag, startPoint x: 383, startPoint y: 46, endPoint x: 377, endPoint y: 44, distance: 6.6
click at [384, 45] on span at bounding box center [389, 45] width 10 height 8
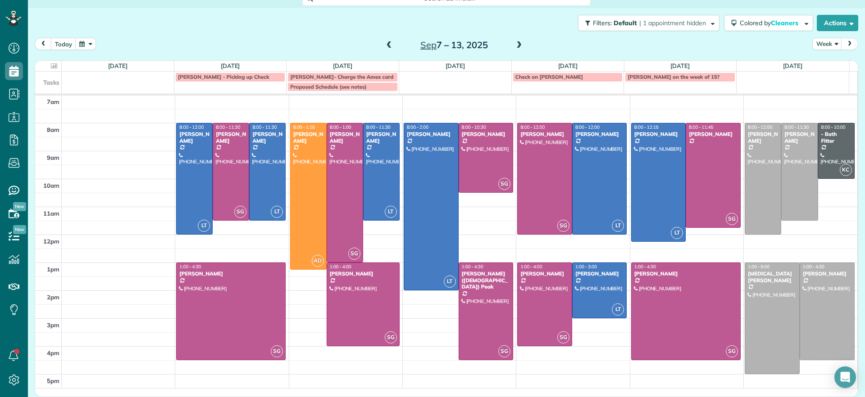
click at [384, 46] on span at bounding box center [389, 45] width 10 height 8
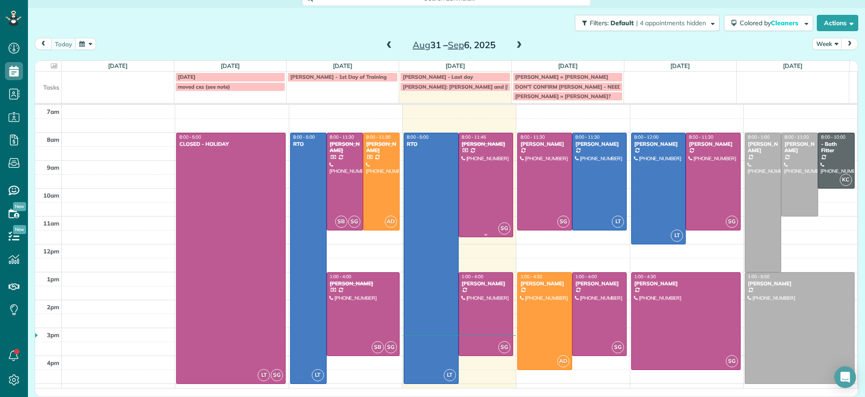
click at [472, 190] on div at bounding box center [486, 185] width 54 height 104
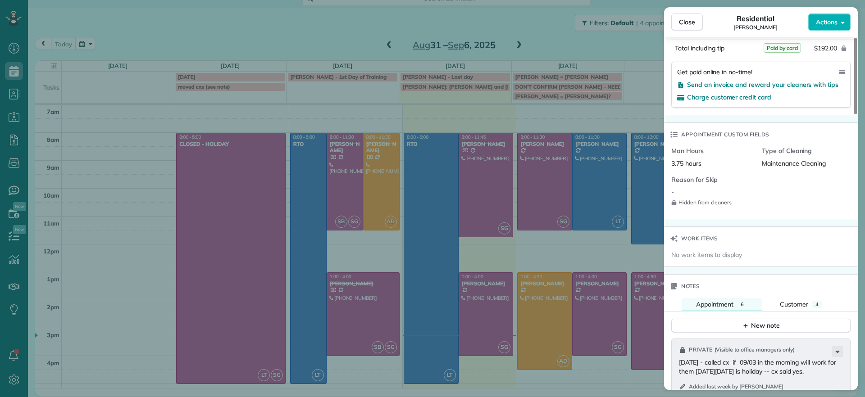
scroll to position [676, 0]
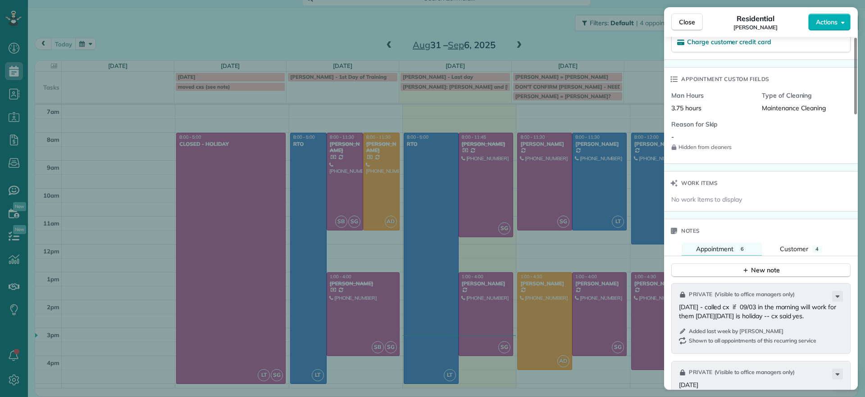
click at [477, 310] on div "Close Residential Chris Seamon Actions Status Completed Chris Seamon · Open pro…" at bounding box center [432, 198] width 865 height 397
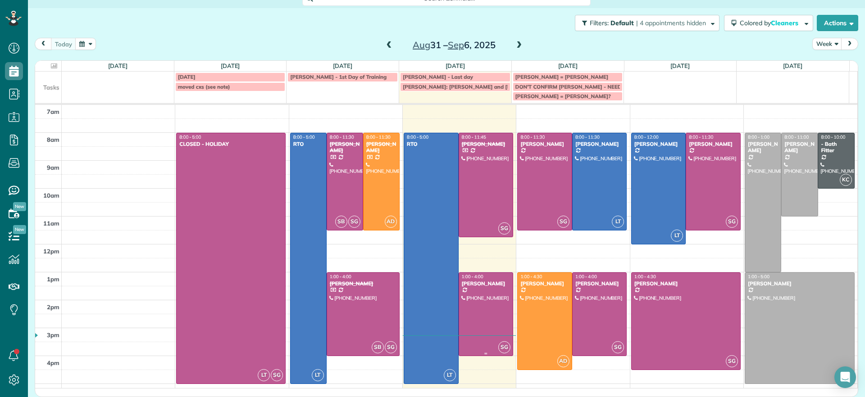
click at [477, 310] on div at bounding box center [486, 314] width 54 height 83
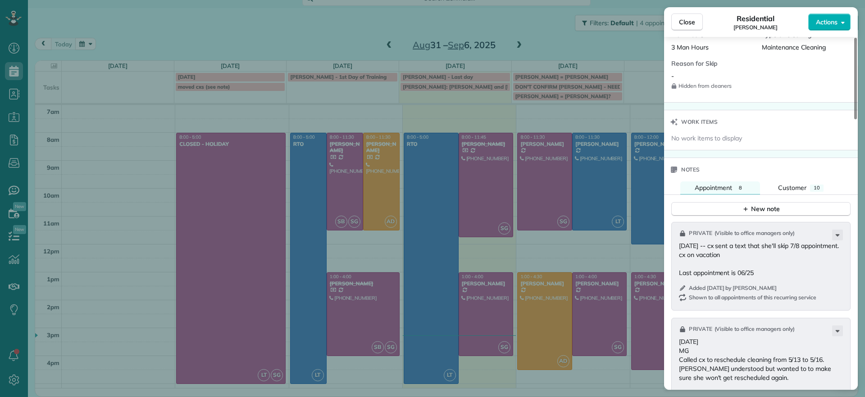
scroll to position [734, 0]
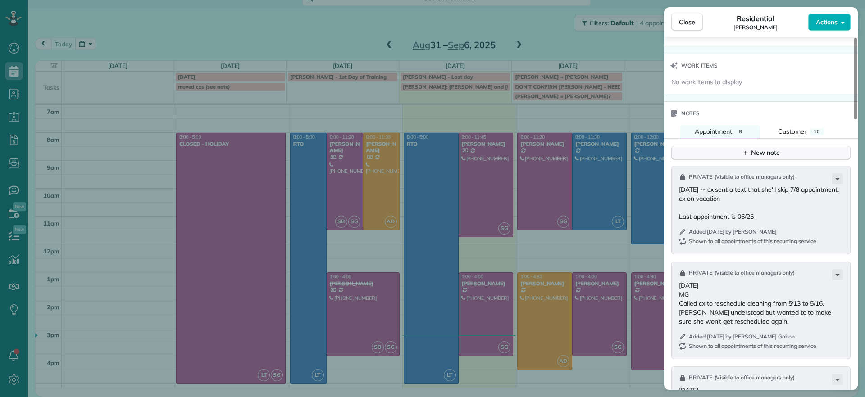
click at [748, 159] on button "New note" at bounding box center [760, 153] width 179 height 14
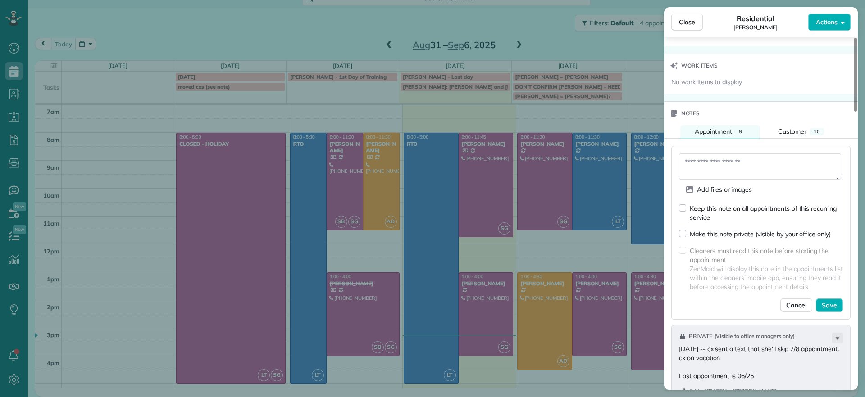
click at [701, 170] on textarea at bounding box center [760, 167] width 162 height 26
type textarea "**********"
click at [830, 305] on span "Save" at bounding box center [829, 305] width 15 height 9
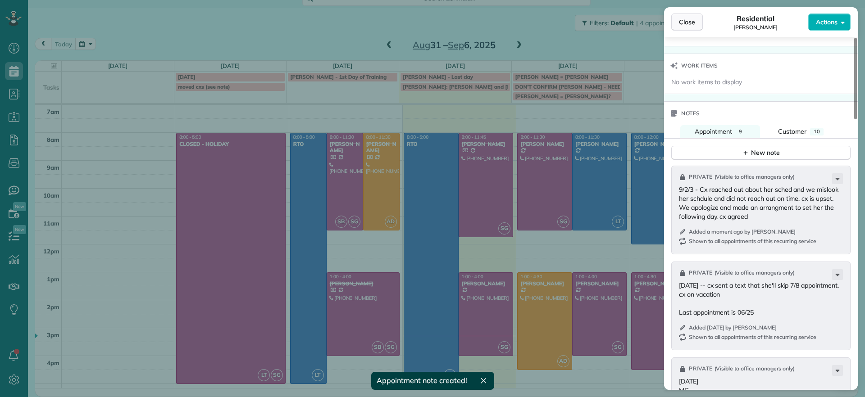
click at [688, 18] on span "Close" at bounding box center [687, 22] width 16 height 9
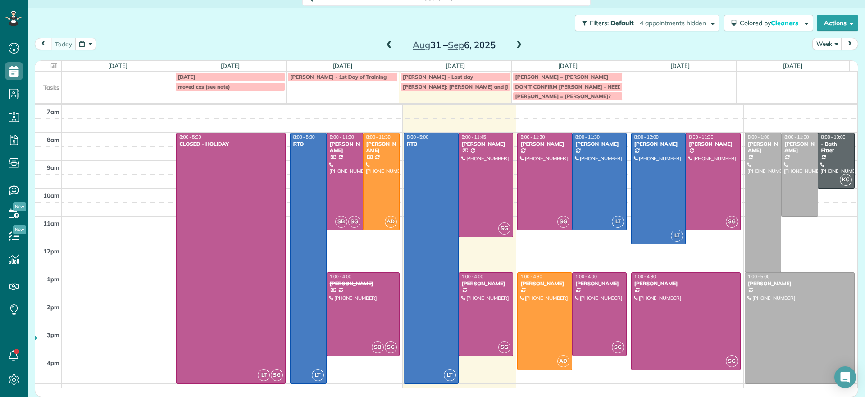
click at [517, 47] on span at bounding box center [519, 45] width 10 height 8
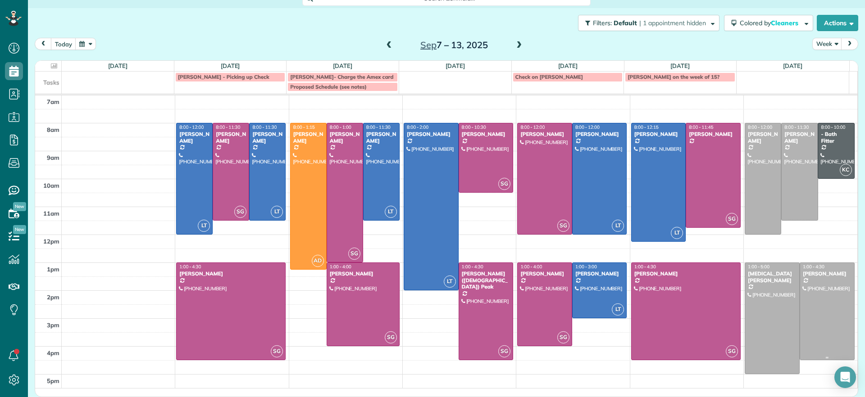
click at [813, 310] on div at bounding box center [827, 311] width 54 height 97
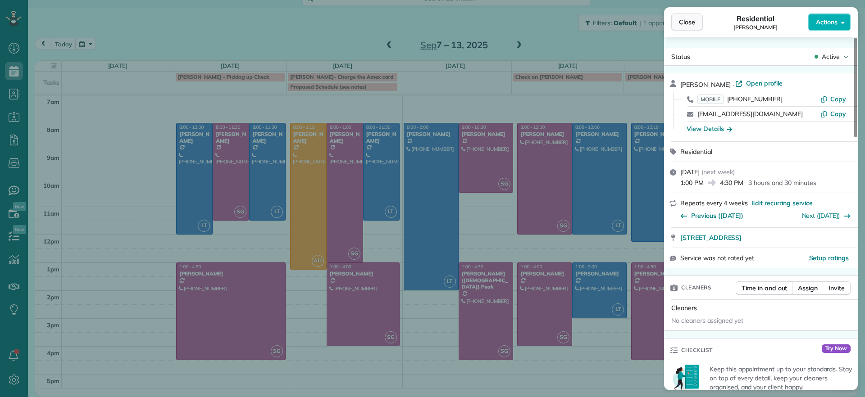
click at [689, 22] on span "Close" at bounding box center [687, 22] width 16 height 9
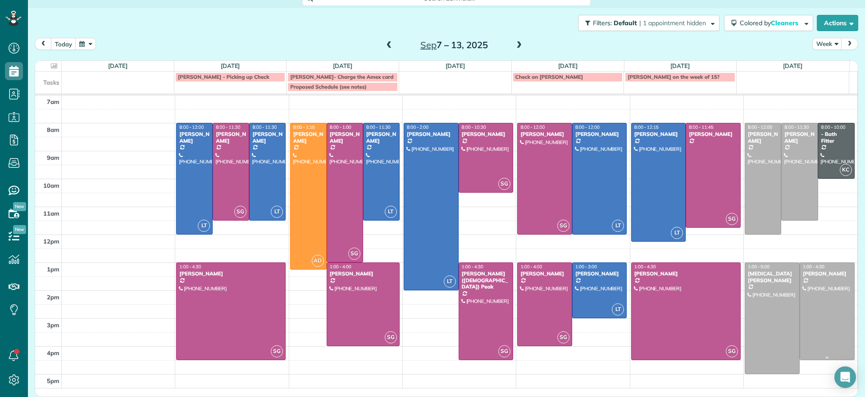
click at [800, 312] on div at bounding box center [827, 311] width 54 height 97
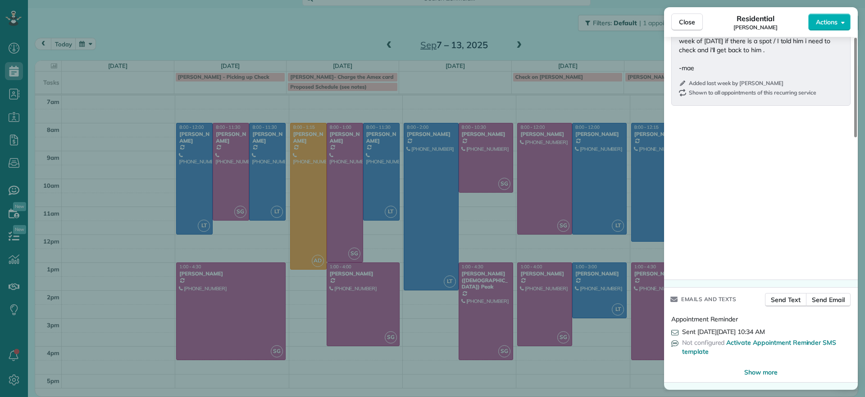
scroll to position [610, 0]
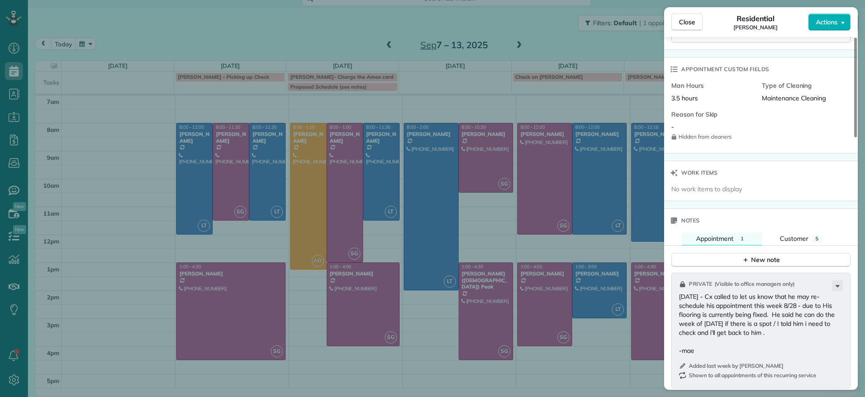
click at [267, 48] on div "Close Residential Charles Perretti Actions Status Active Charles Perretti · Ope…" at bounding box center [432, 198] width 865 height 397
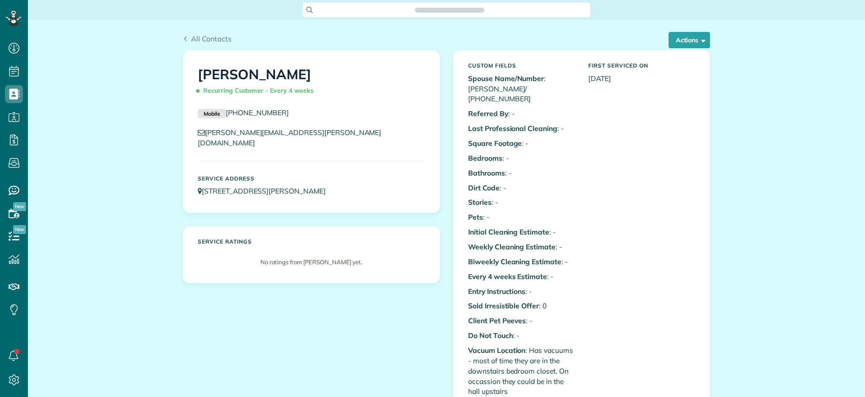
scroll to position [4, 4]
click at [678, 45] on button "Actions" at bounding box center [688, 40] width 41 height 16
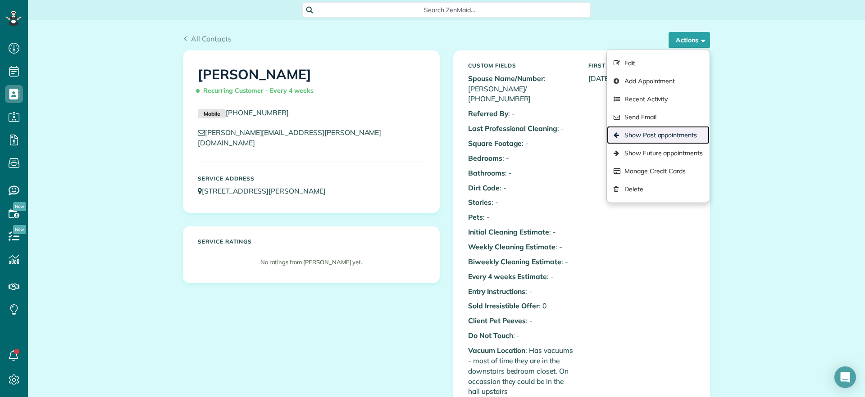
click at [649, 136] on link "Show Past appointments" at bounding box center [658, 135] width 103 height 18
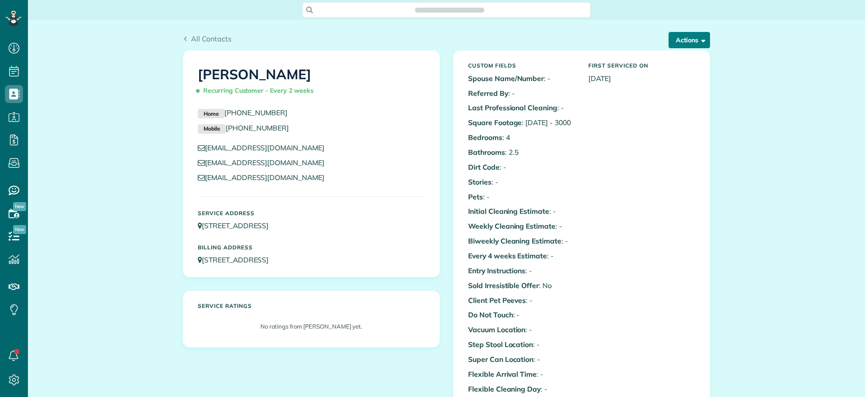
scroll to position [4, 4]
click at [685, 45] on button "Actions" at bounding box center [688, 40] width 41 height 16
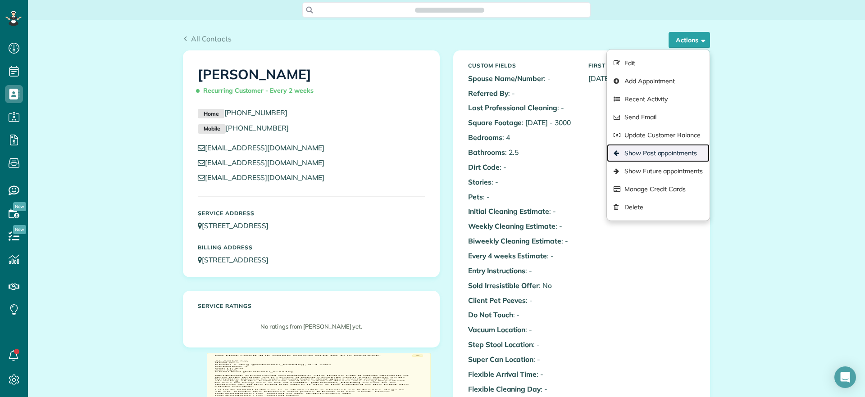
click at [654, 153] on link "Show Past appointments" at bounding box center [658, 153] width 103 height 18
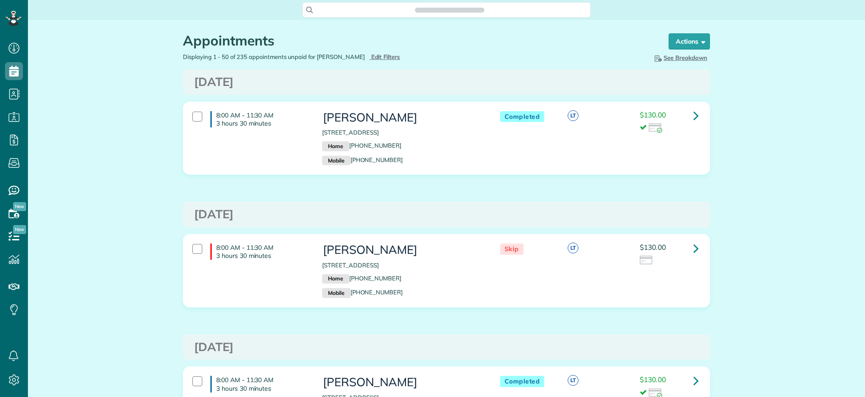
scroll to position [397, 28]
click at [695, 254] on link at bounding box center [696, 248] width 18 height 18
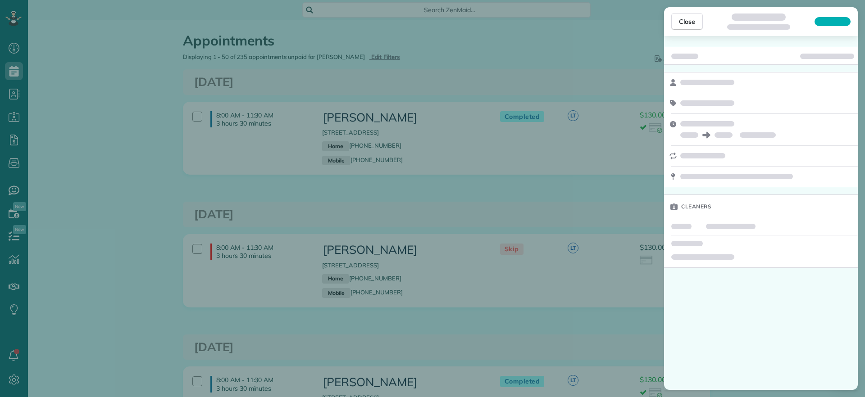
click at [744, 313] on div "Cleaners" at bounding box center [761, 213] width 194 height 354
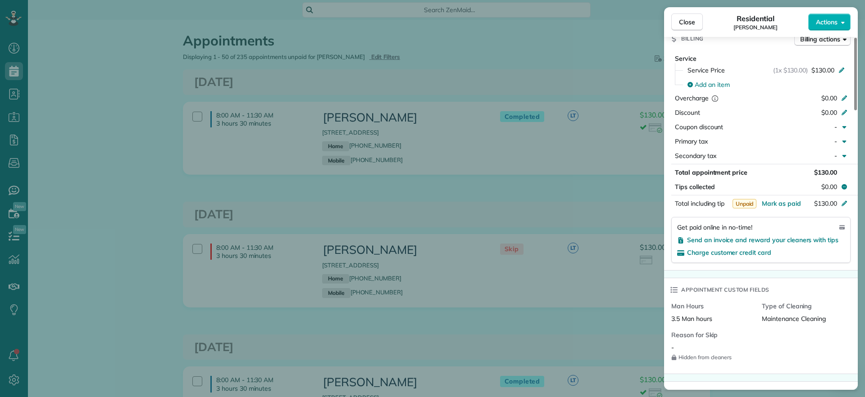
scroll to position [904, 0]
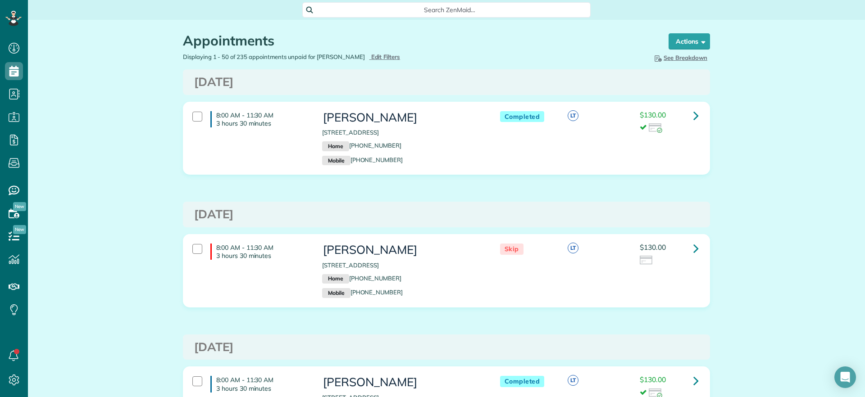
scroll to position [4, 4]
